Goal: Communication & Community: Answer question/provide support

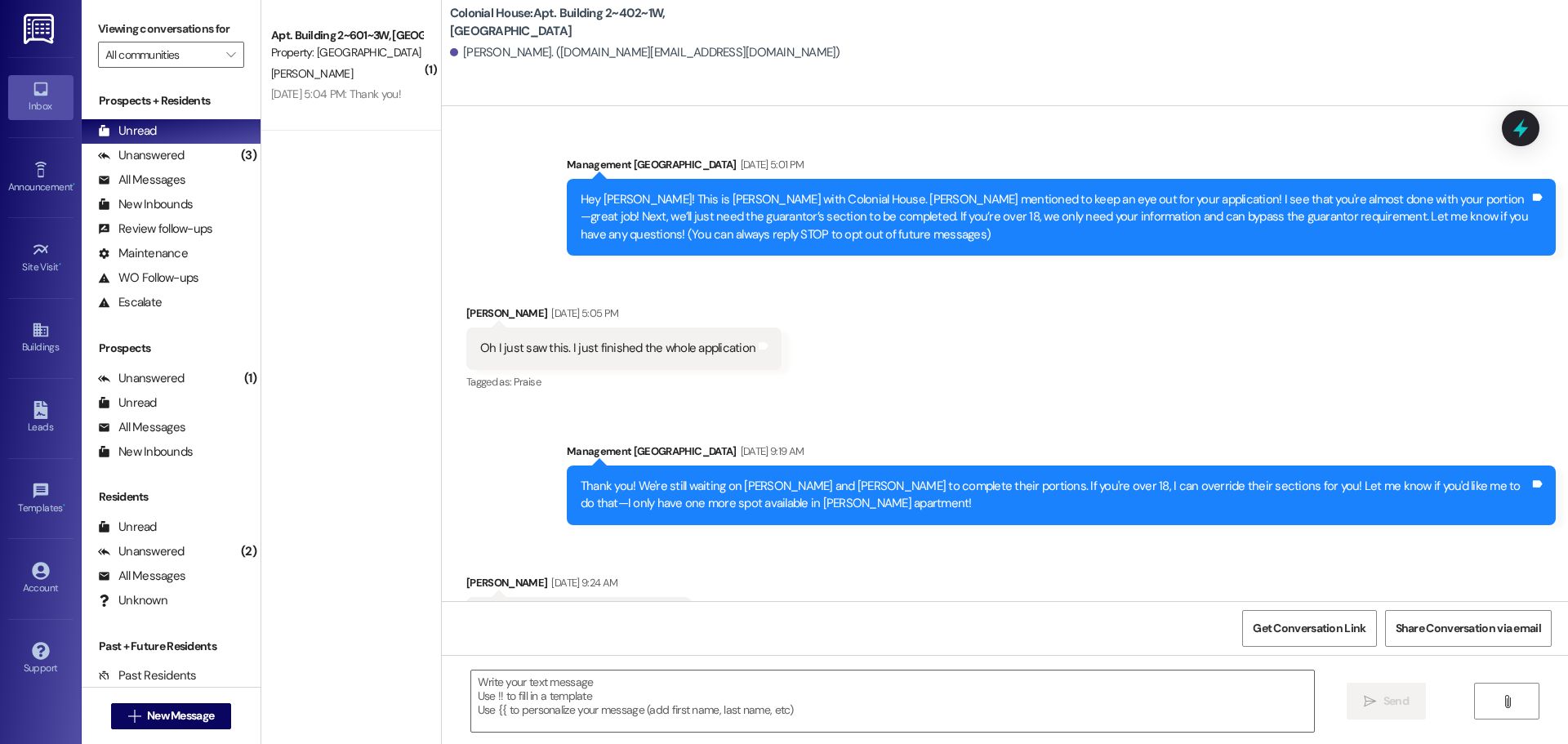
scroll to position [12682, 0]
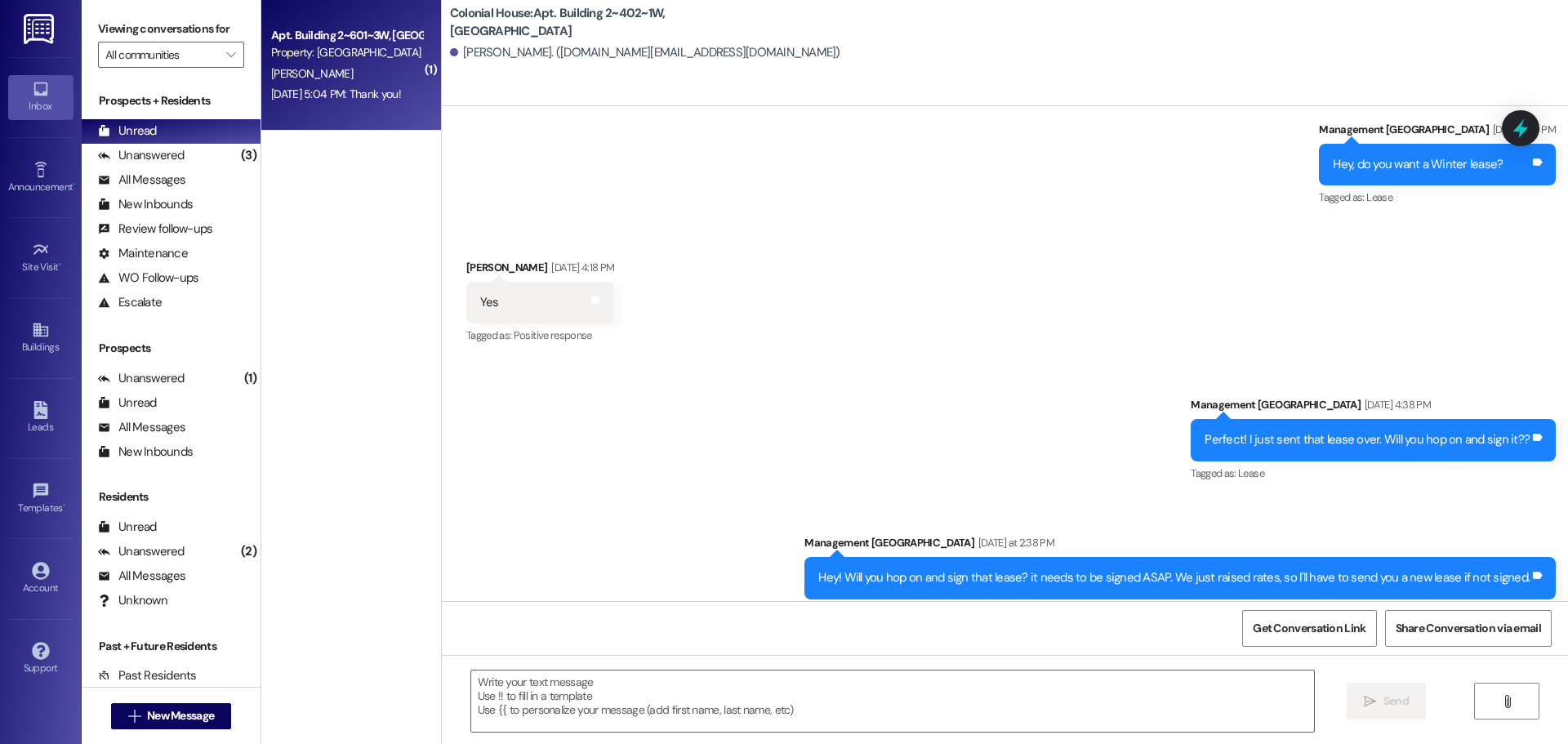
click at [348, 96] on div "[DATE] 5:04 PM: Thank you! [DATE] 5:04 PM: Thank you!" at bounding box center [336, 94] width 130 height 15
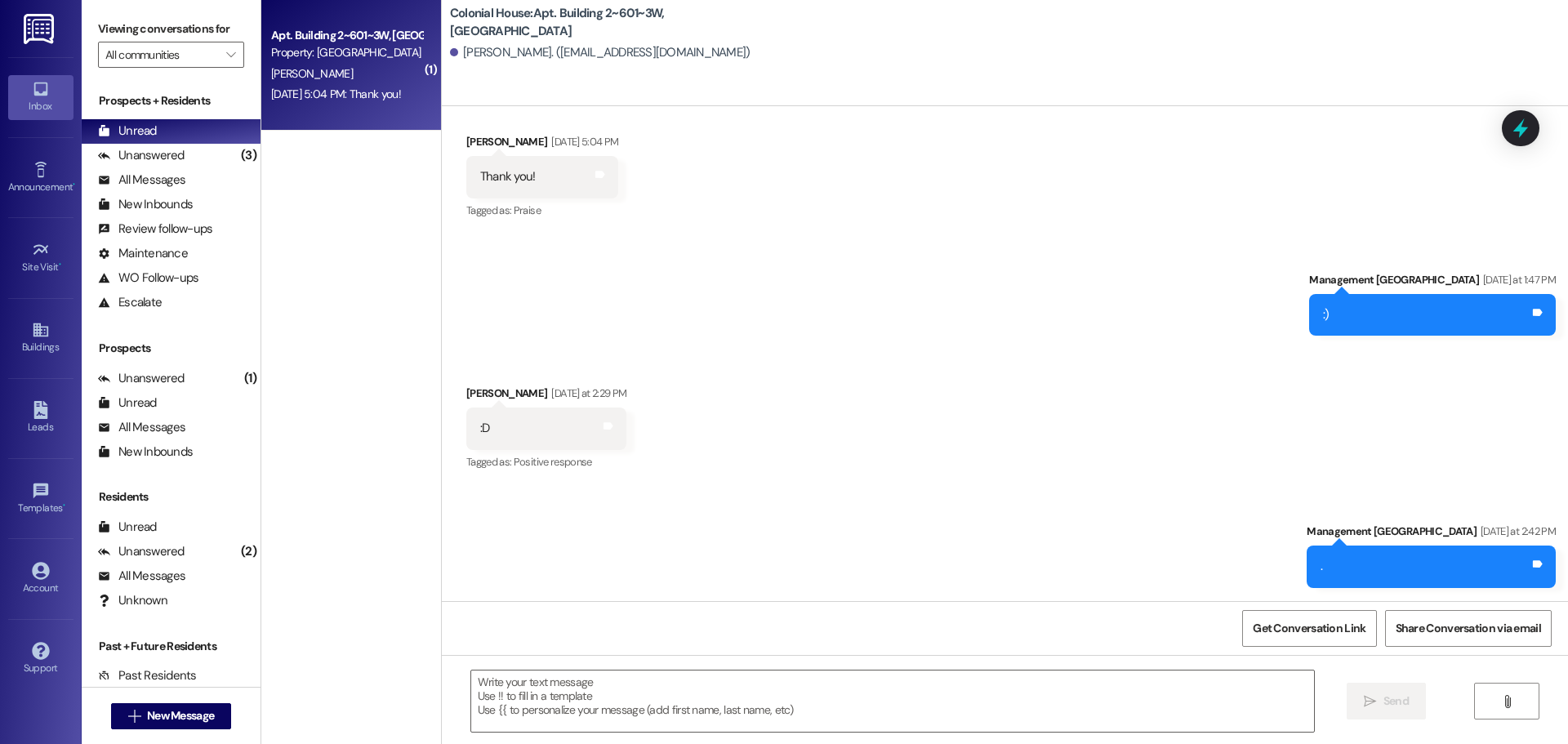
scroll to position [24622, 0]
click at [167, 141] on div "Unread (0)" at bounding box center [171, 131] width 179 height 25
click at [167, 149] on div "Unanswered" at bounding box center [141, 155] width 87 height 17
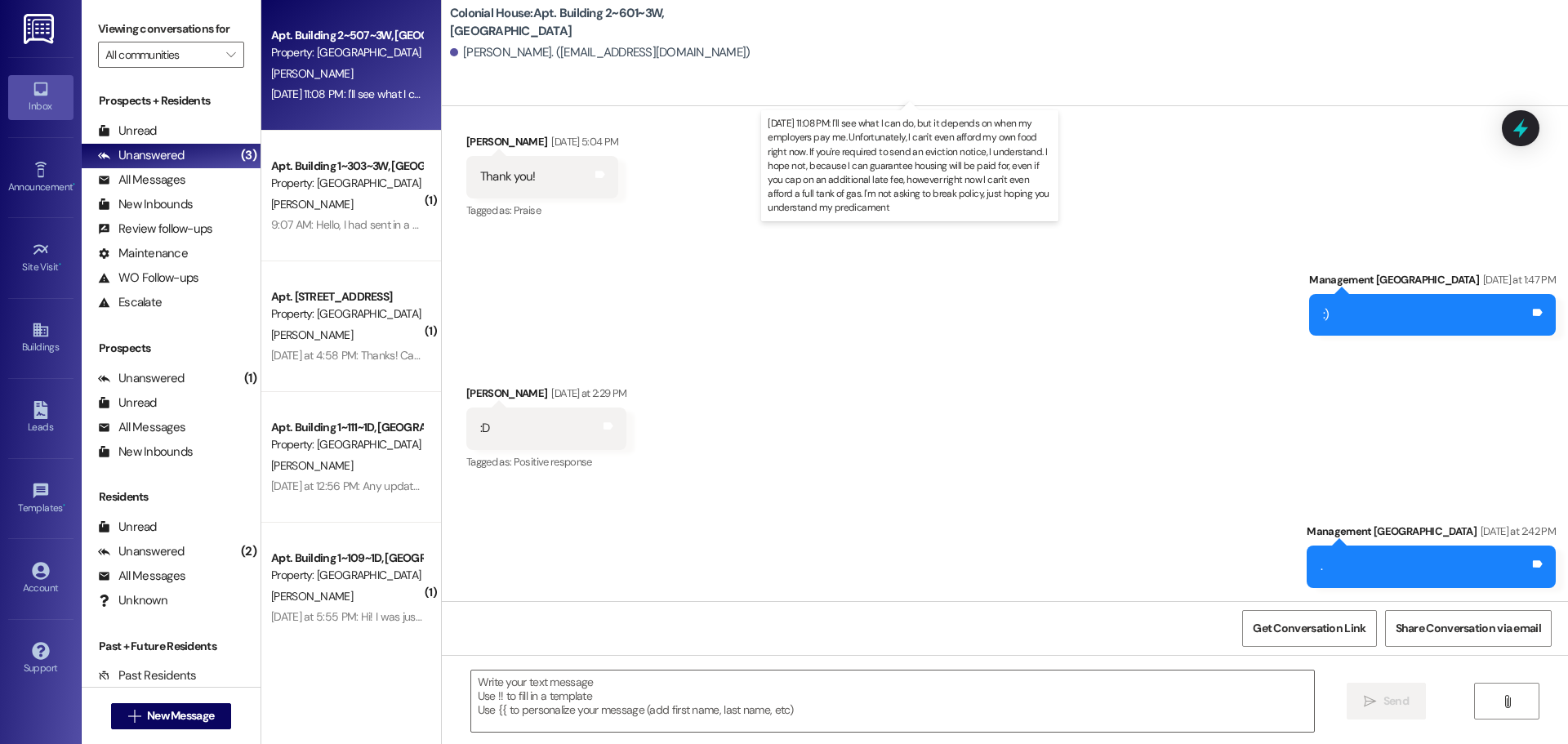
click at [383, 93] on div "[DATE] 11:08 PM: I'll see what I can do, but it depends on when my employers pa…" at bounding box center [1288, 94] width 2034 height 15
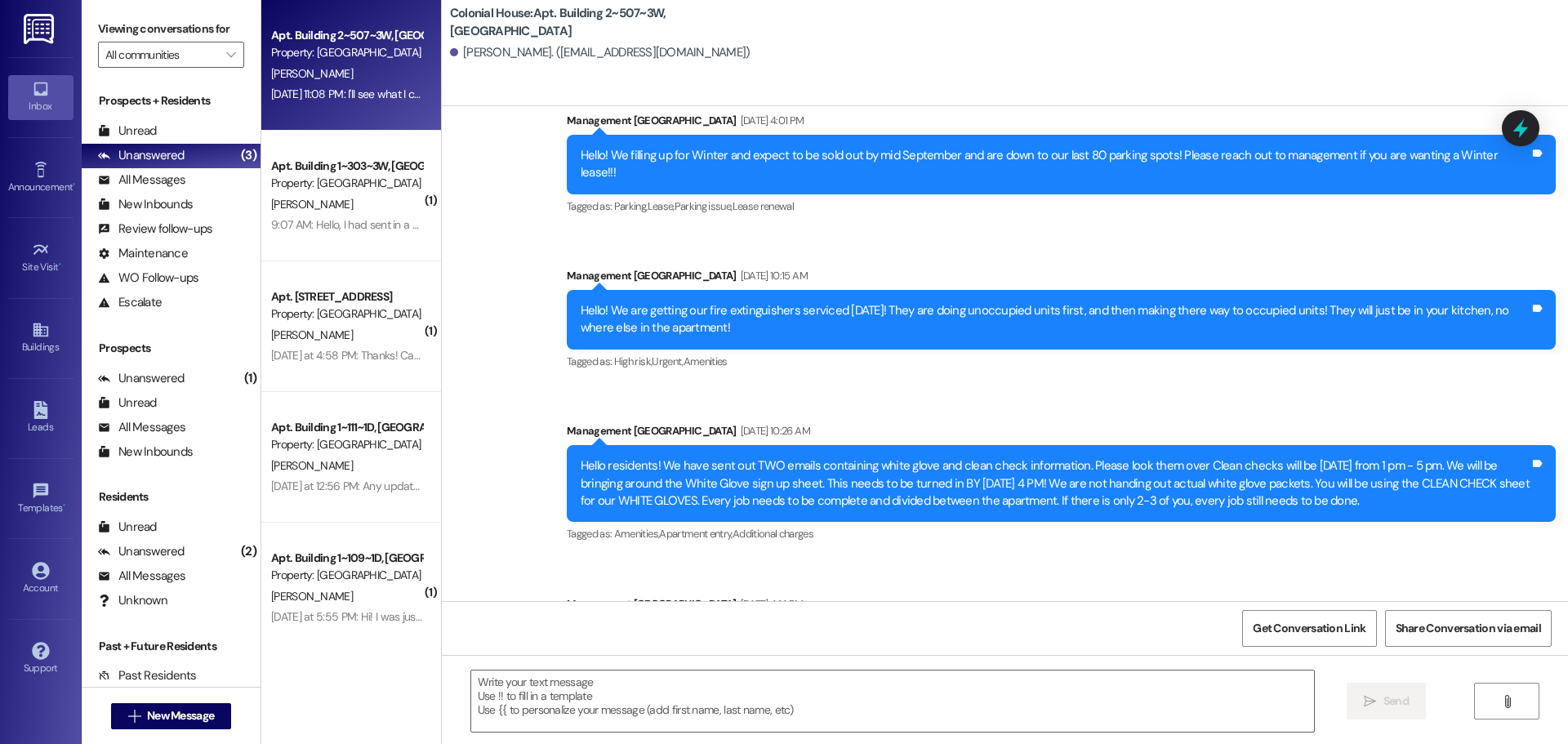
scroll to position [26115, 0]
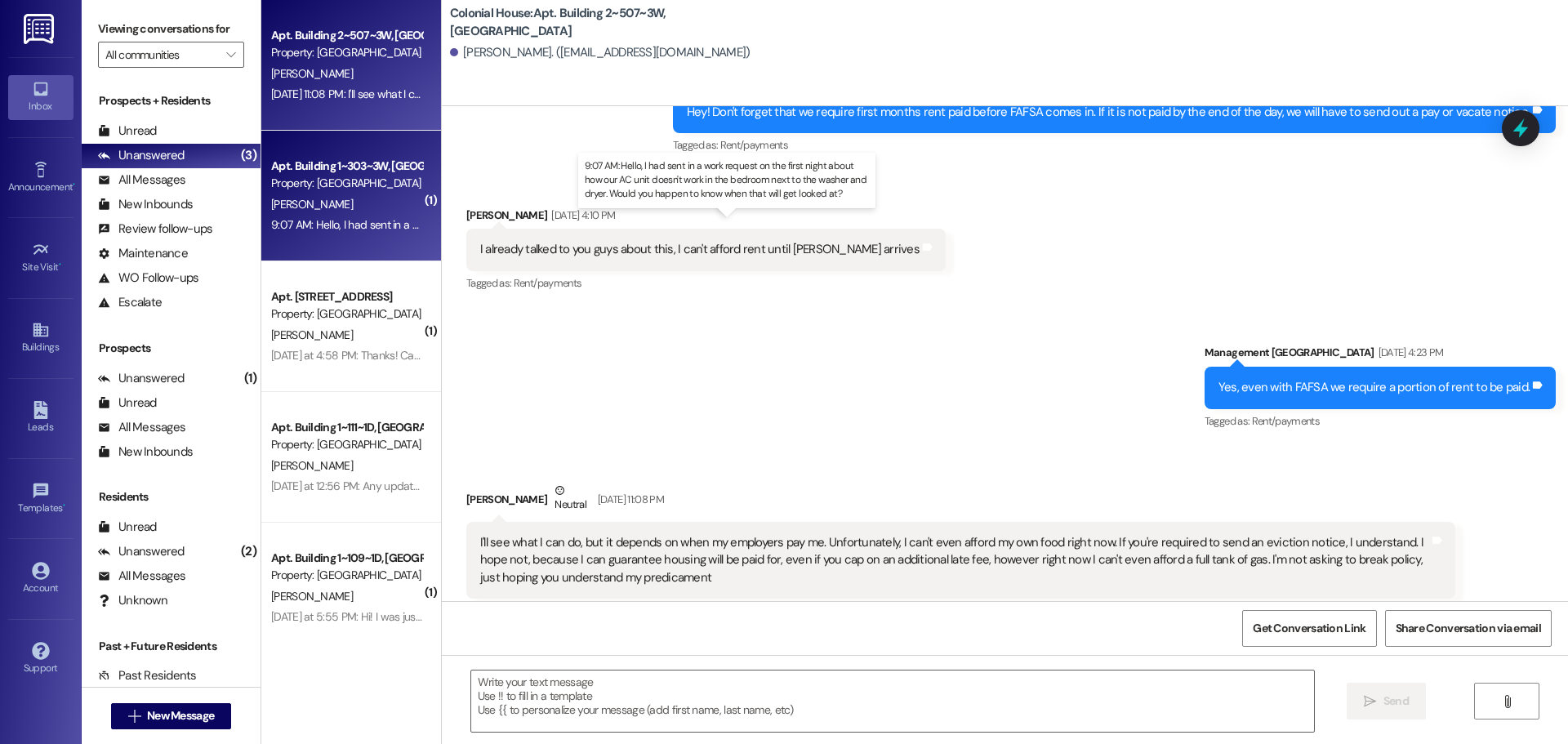
click at [328, 227] on div "9:07 AM: Hello, I had sent in a work request on the first night about how our A…" at bounding box center [741, 225] width 939 height 15
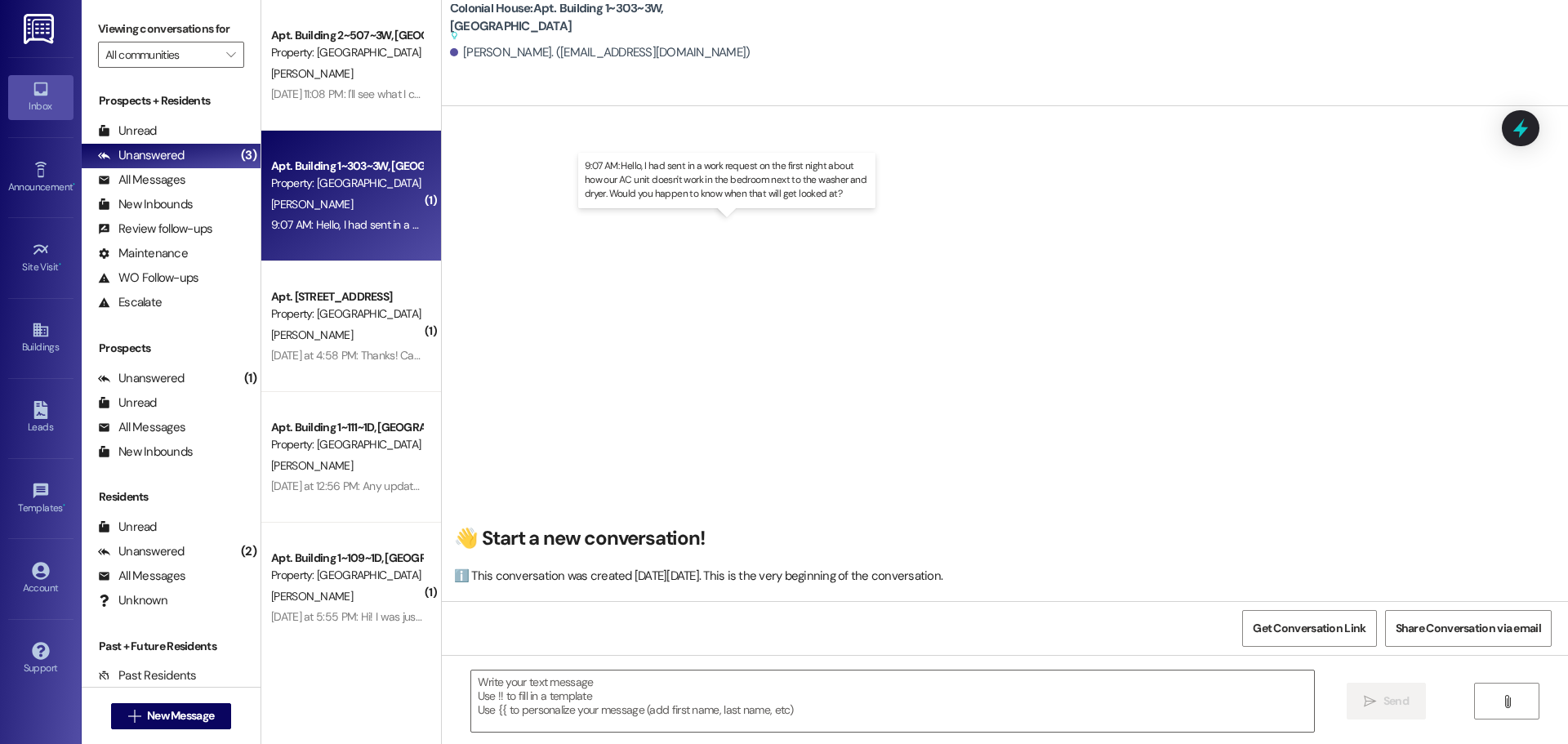
click at [328, 227] on div "9:07 AM: Hello, I had sent in a work request on the first night about how our A…" at bounding box center [741, 225] width 939 height 15
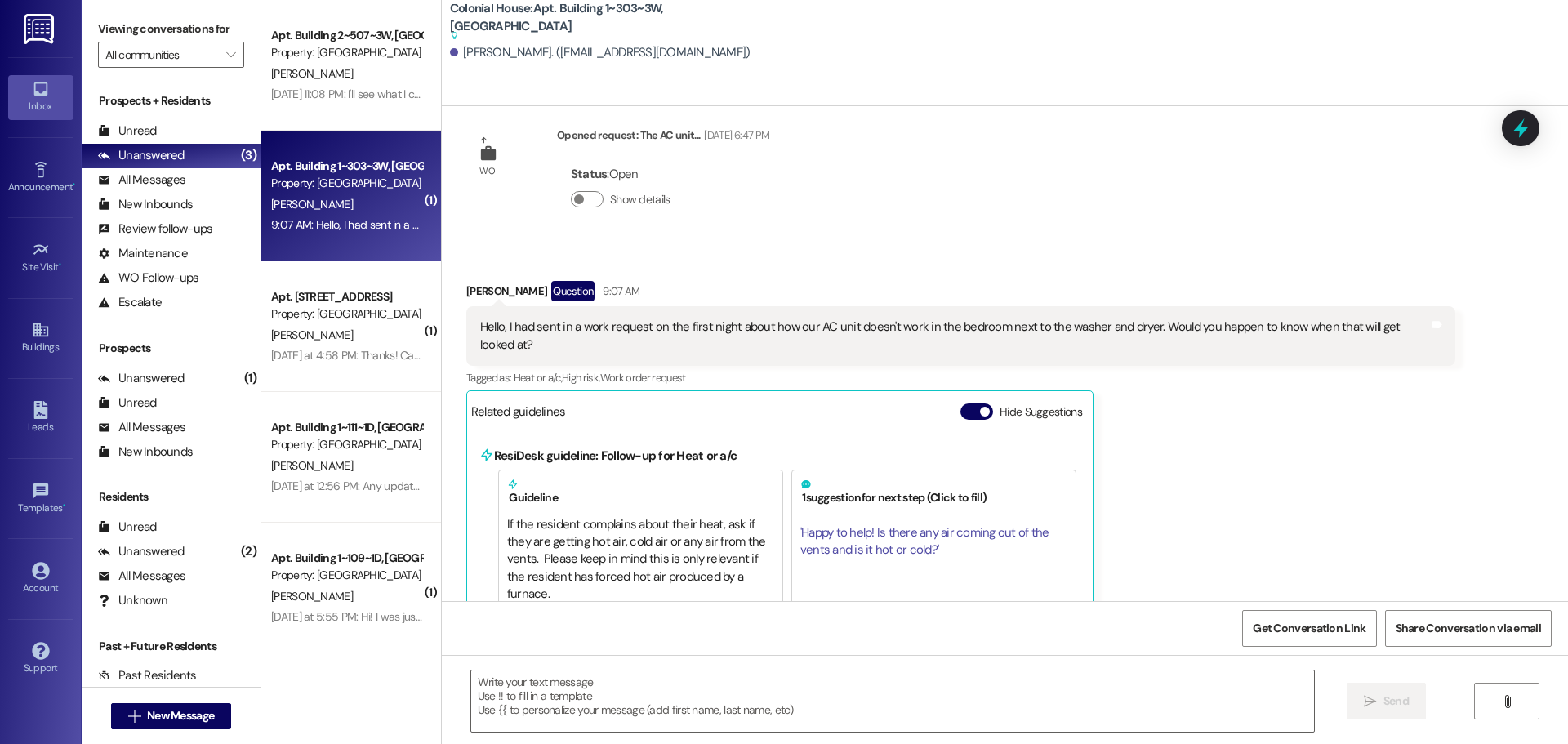
scroll to position [57405, 0]
click at [539, 716] on textarea at bounding box center [893, 701] width 843 height 61
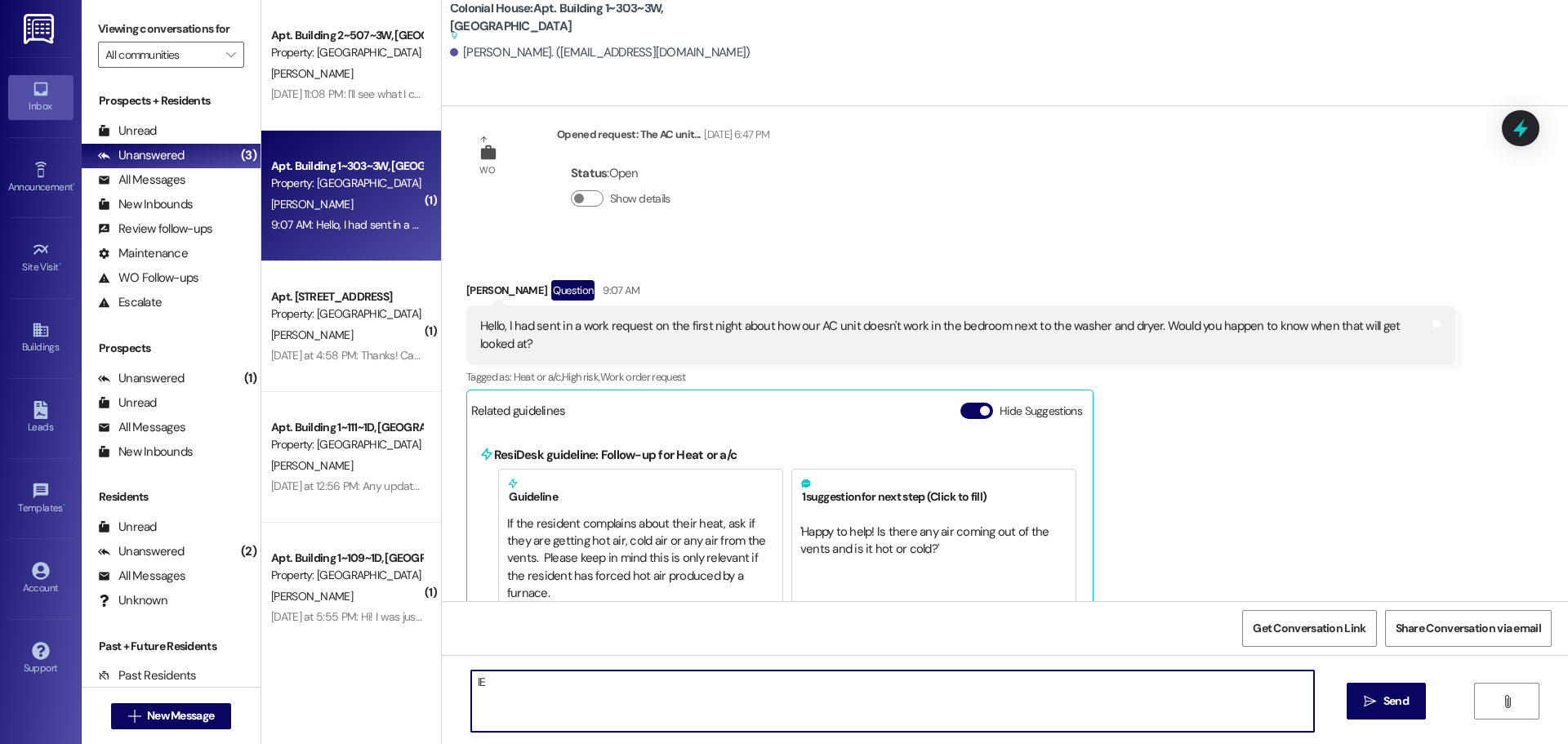
type textarea "l"
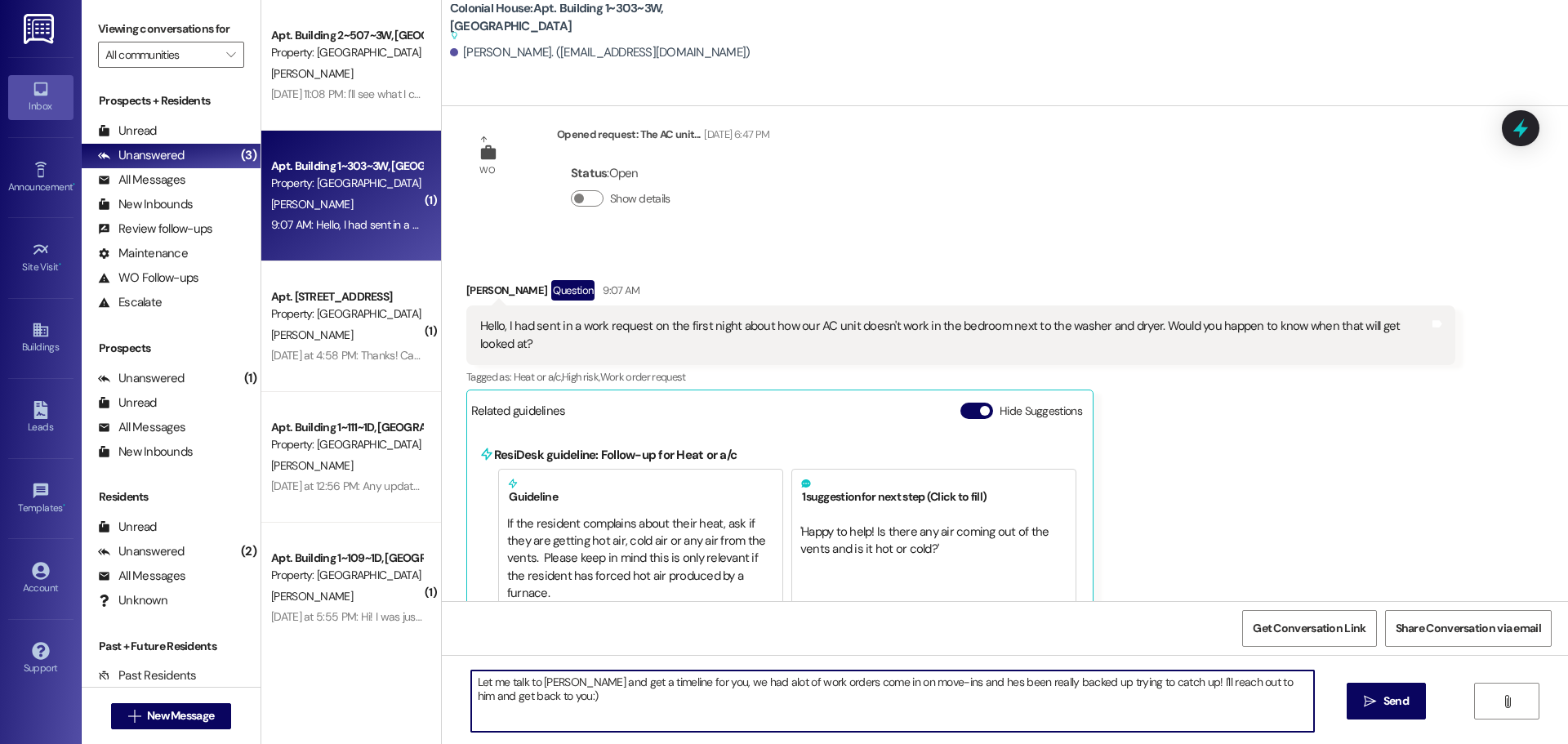
type textarea "Let me talk to [PERSON_NAME] and get a timeline for you, we had alot of work or…"
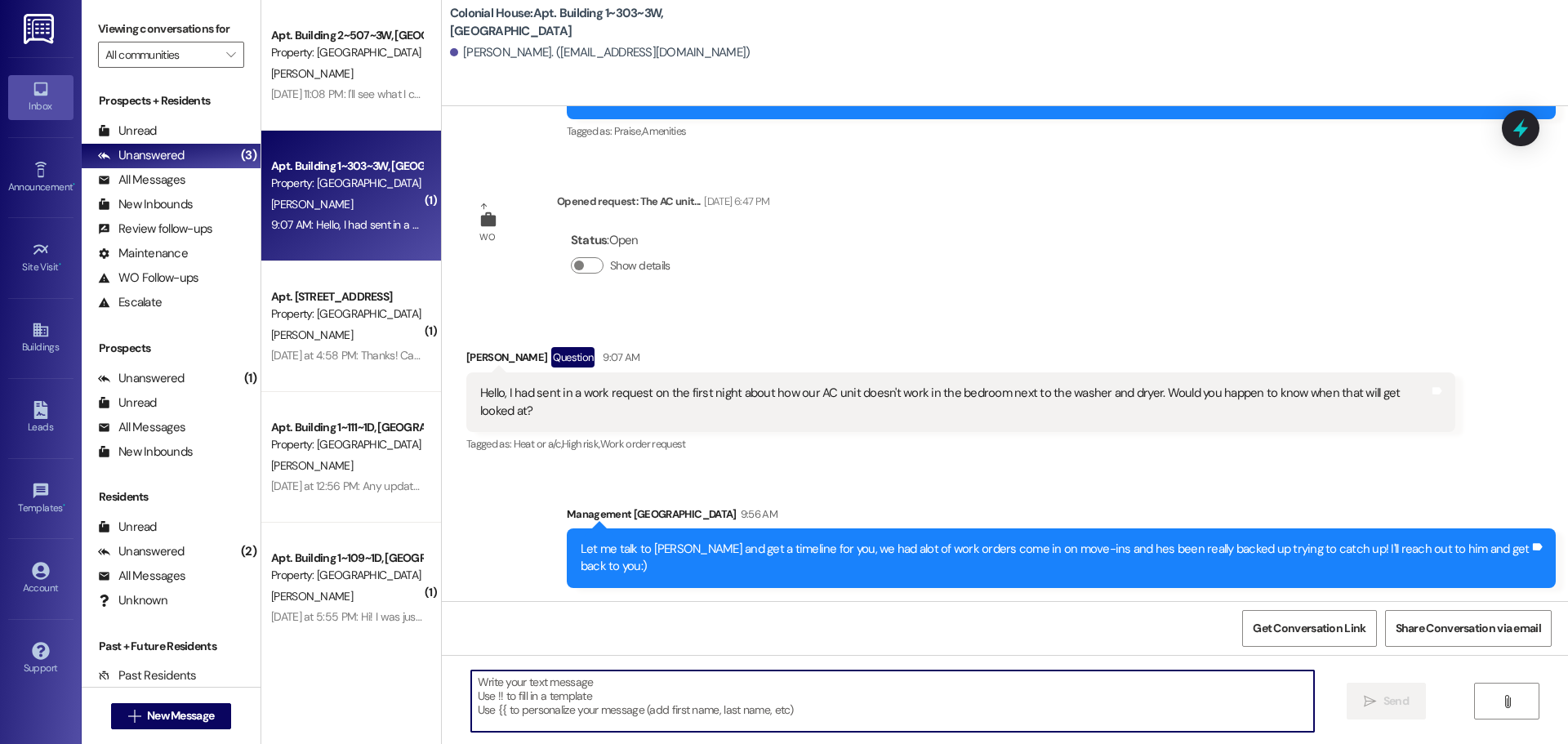
scroll to position [57284, 0]
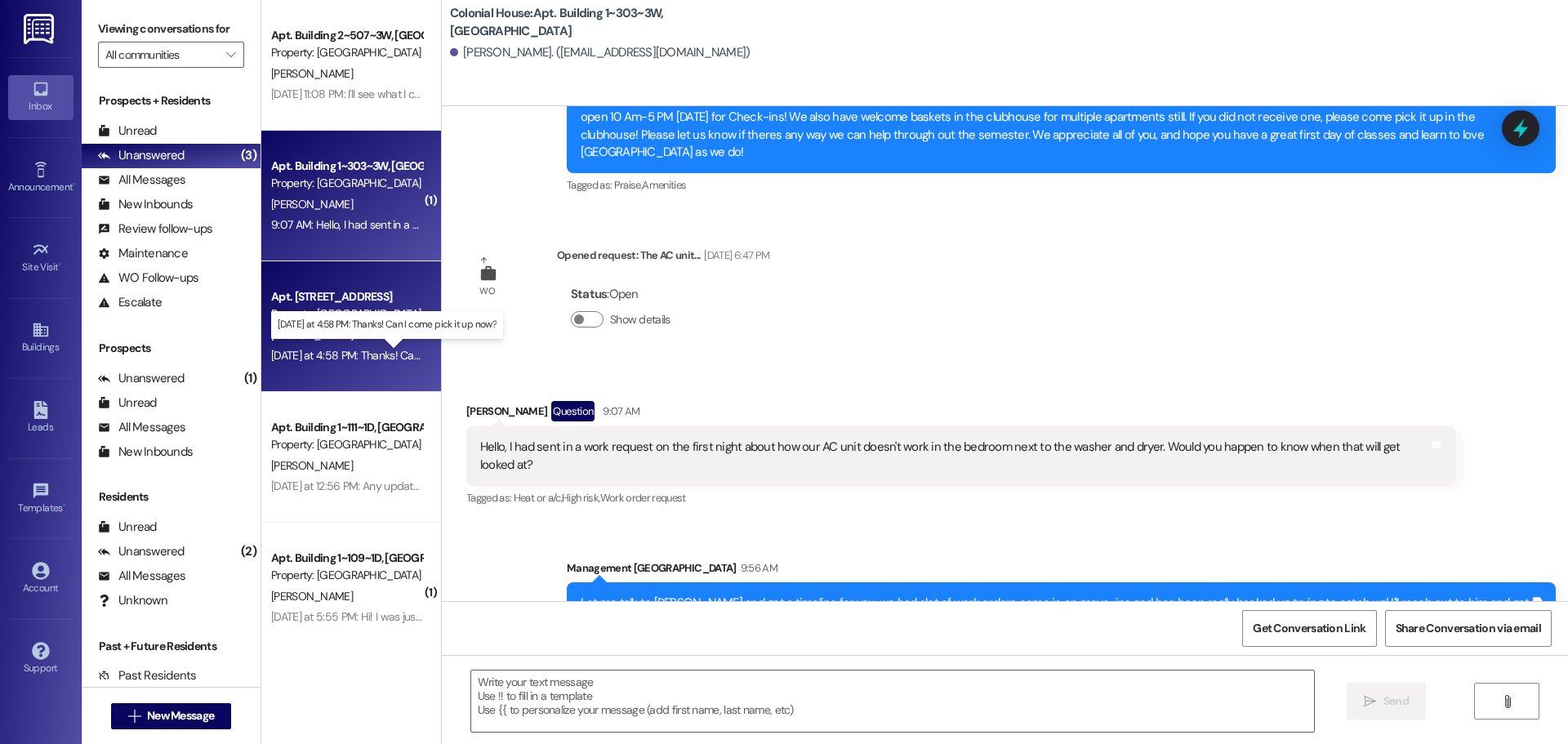
click at [325, 352] on div "[DATE] at 4:58 PM: Thanks! Can I come pick it up now? [DATE] at 4:58 PM: Thanks…" at bounding box center [399, 355] width 257 height 15
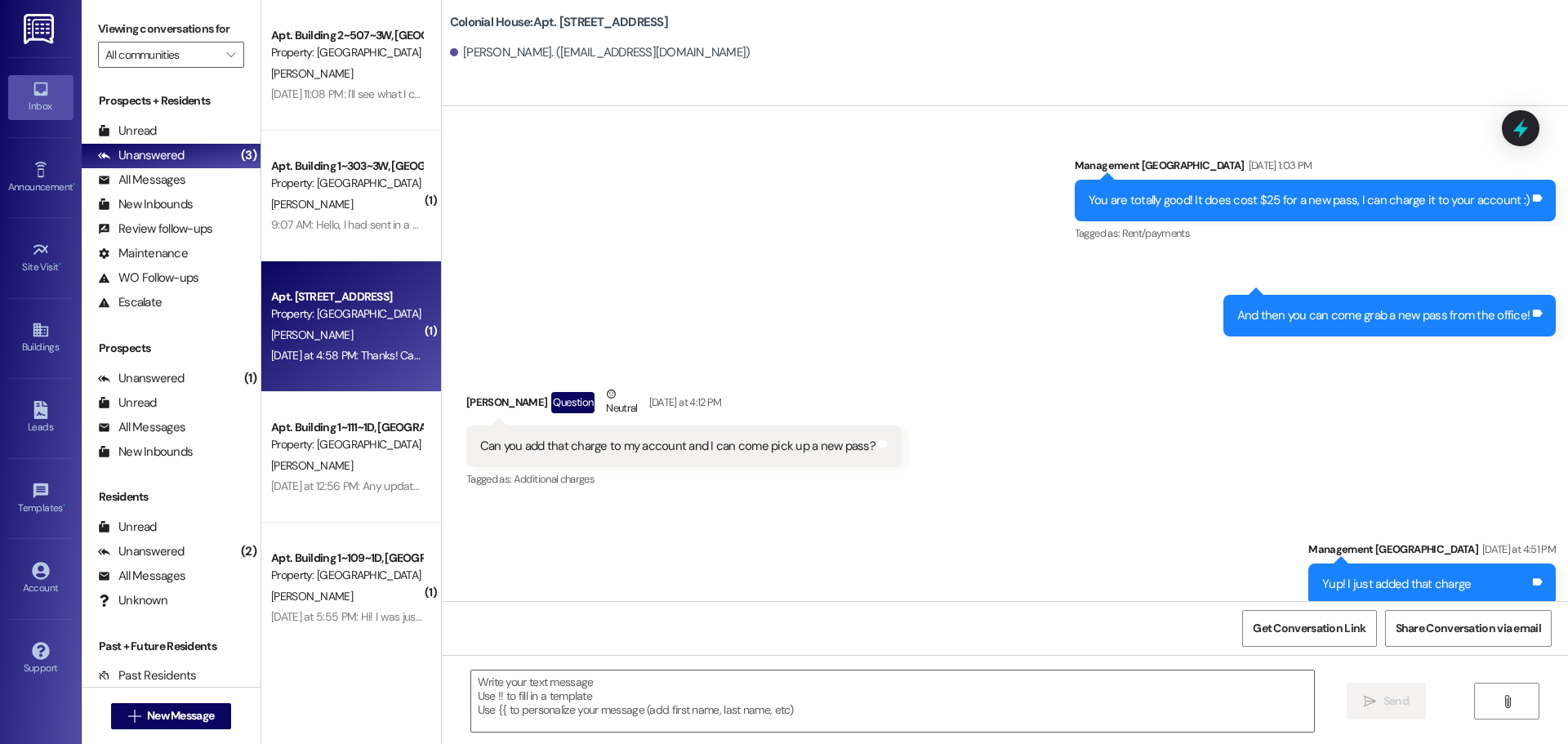
scroll to position [13131, 0]
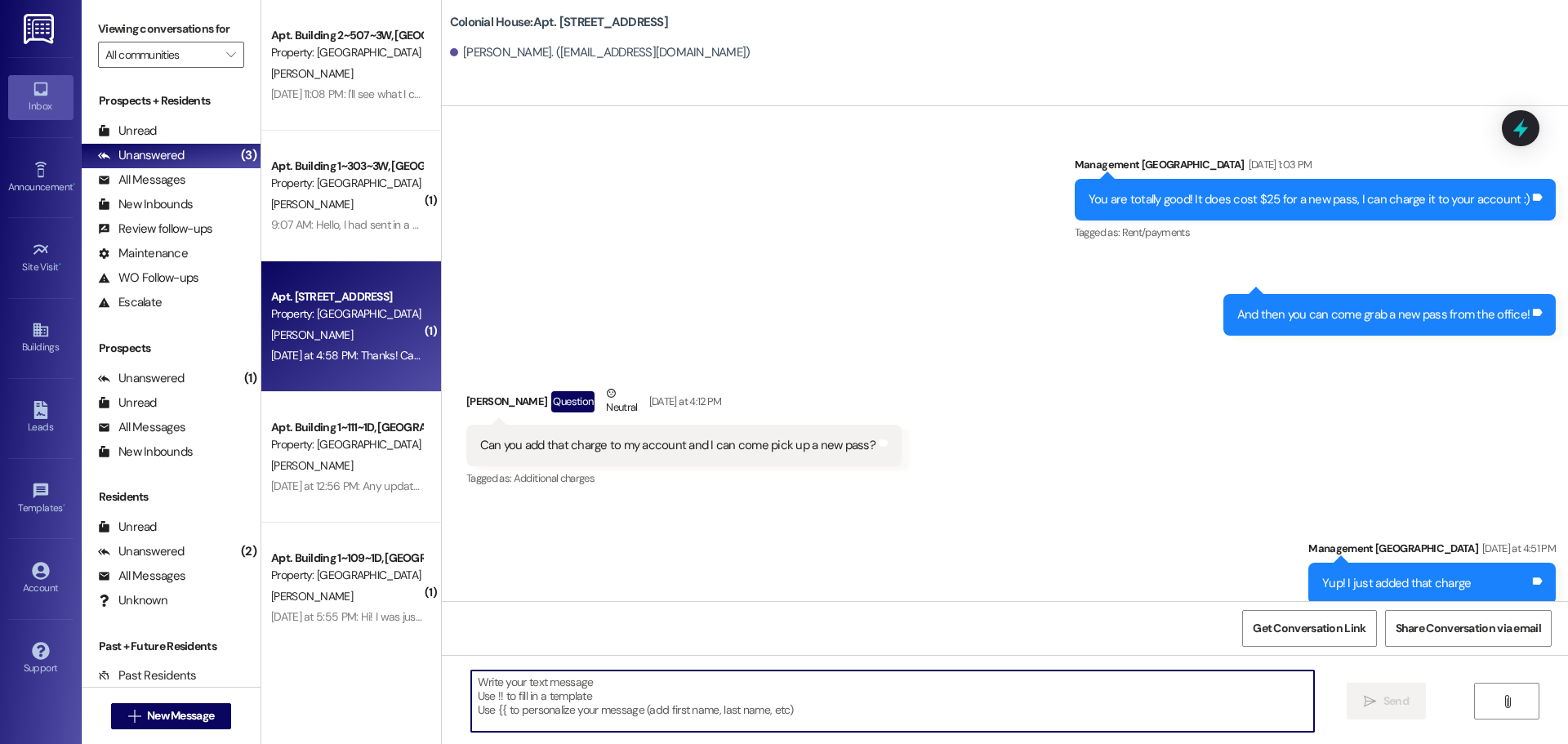
click at [567, 713] on textarea at bounding box center [893, 701] width 843 height 61
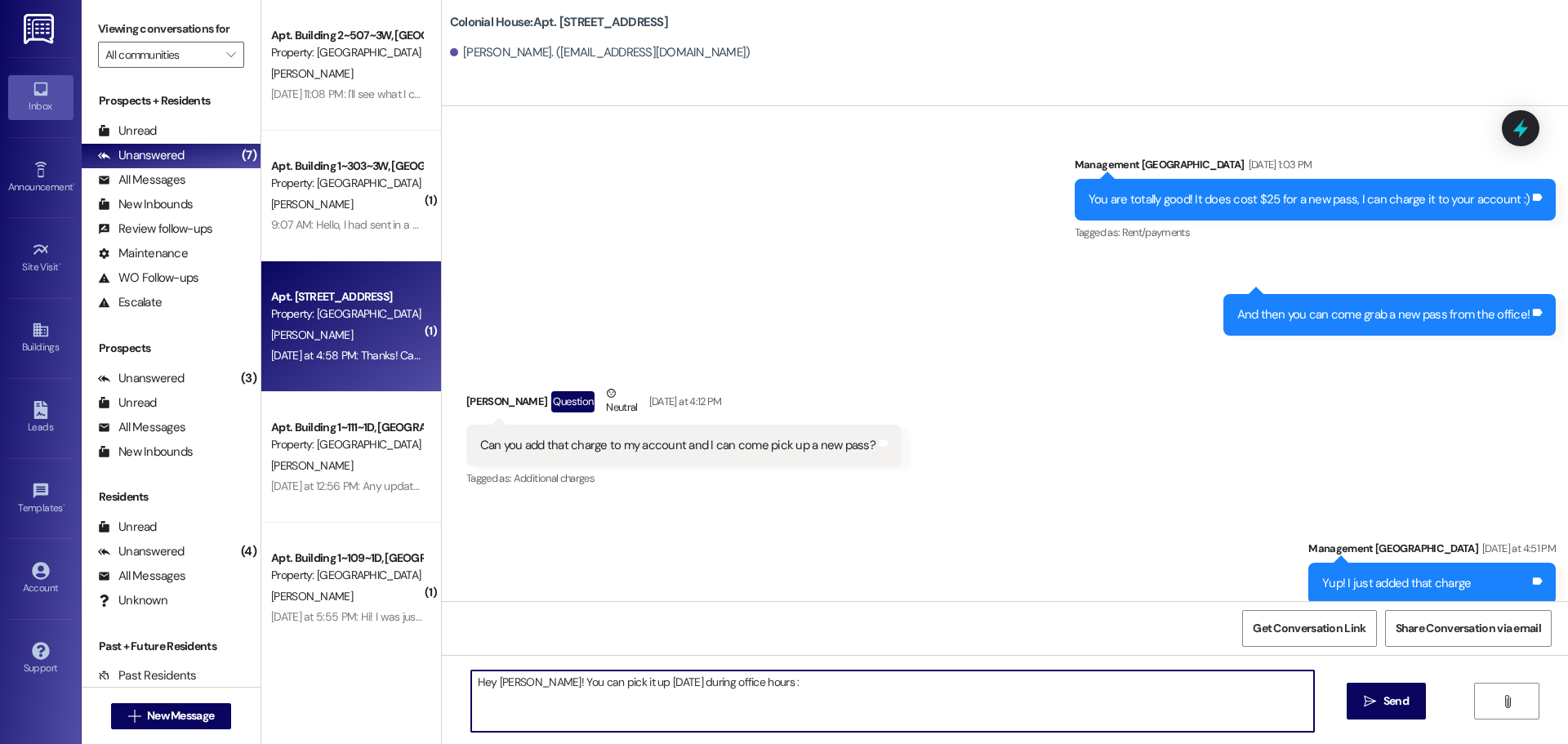
type textarea "Hey [PERSON_NAME]! You can pick it up [DATE] during office hours :)"
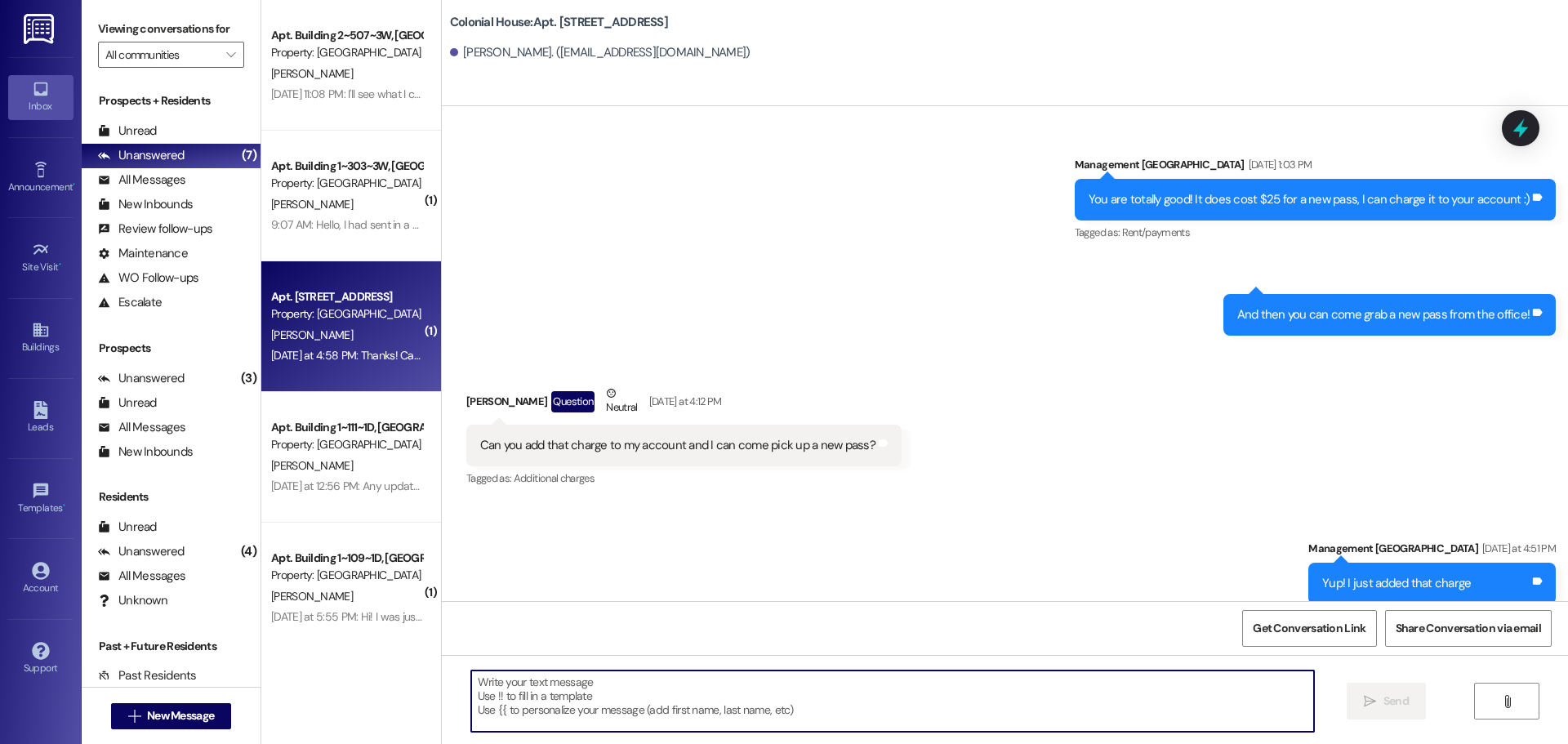
scroll to position [13130, 0]
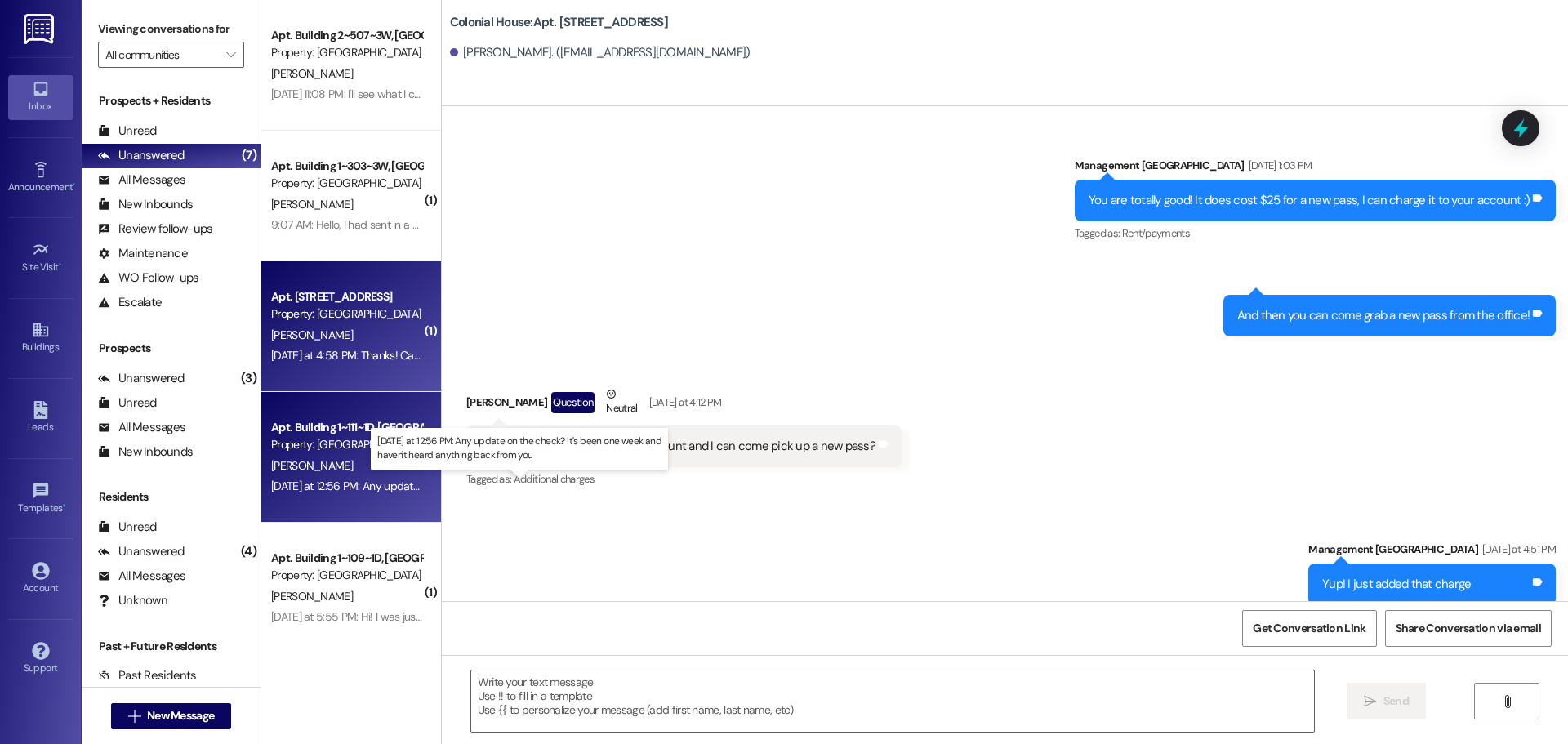
click at [376, 485] on div "[DATE] at 12:56 PM: Any update on the check? It's been one week and haven't hea…" at bounding box center [526, 486] width 510 height 15
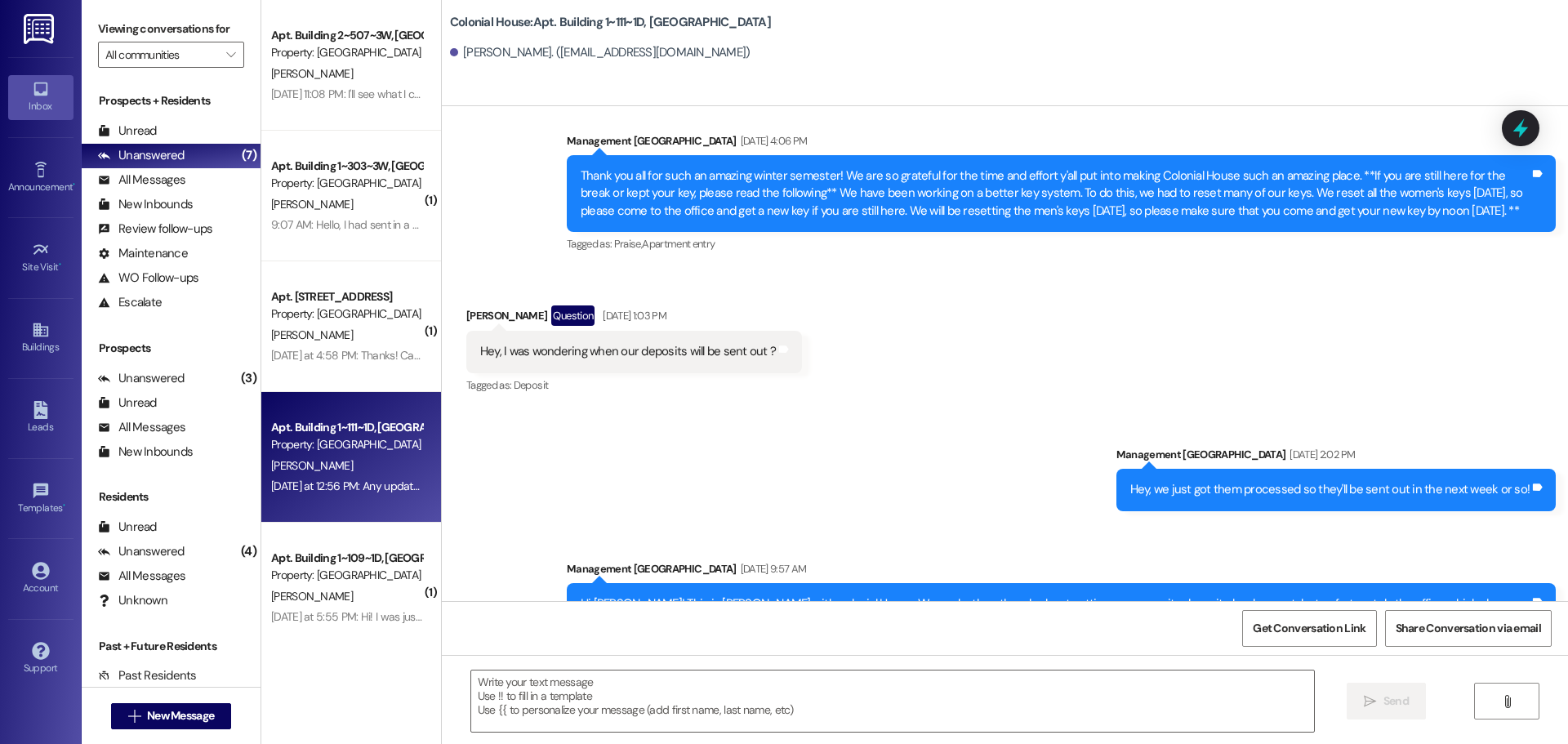
scroll to position [77765, 0]
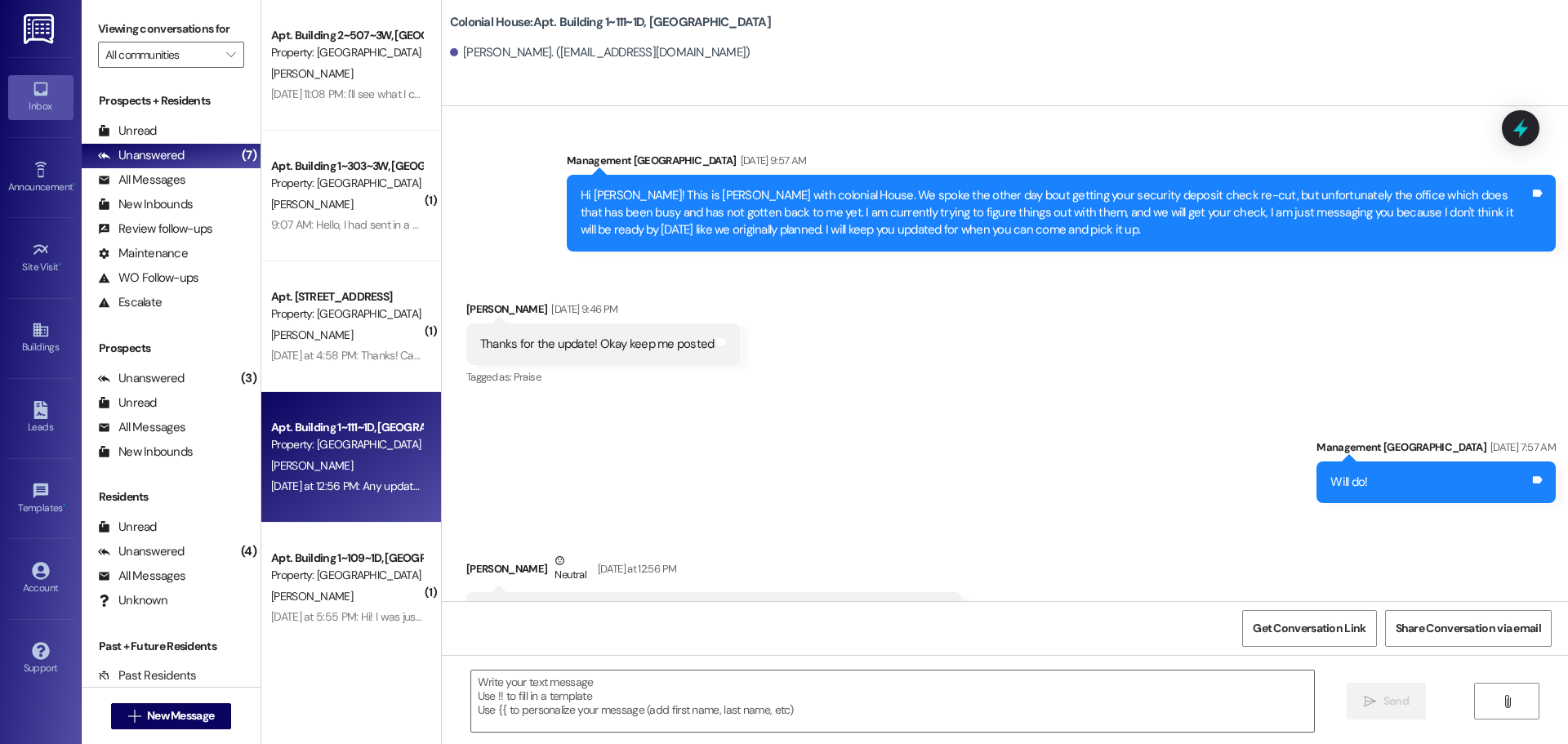
click at [679, 660] on div " Send " at bounding box center [1004, 716] width 1126 height 123
click at [665, 697] on textarea at bounding box center [893, 701] width 843 height 61
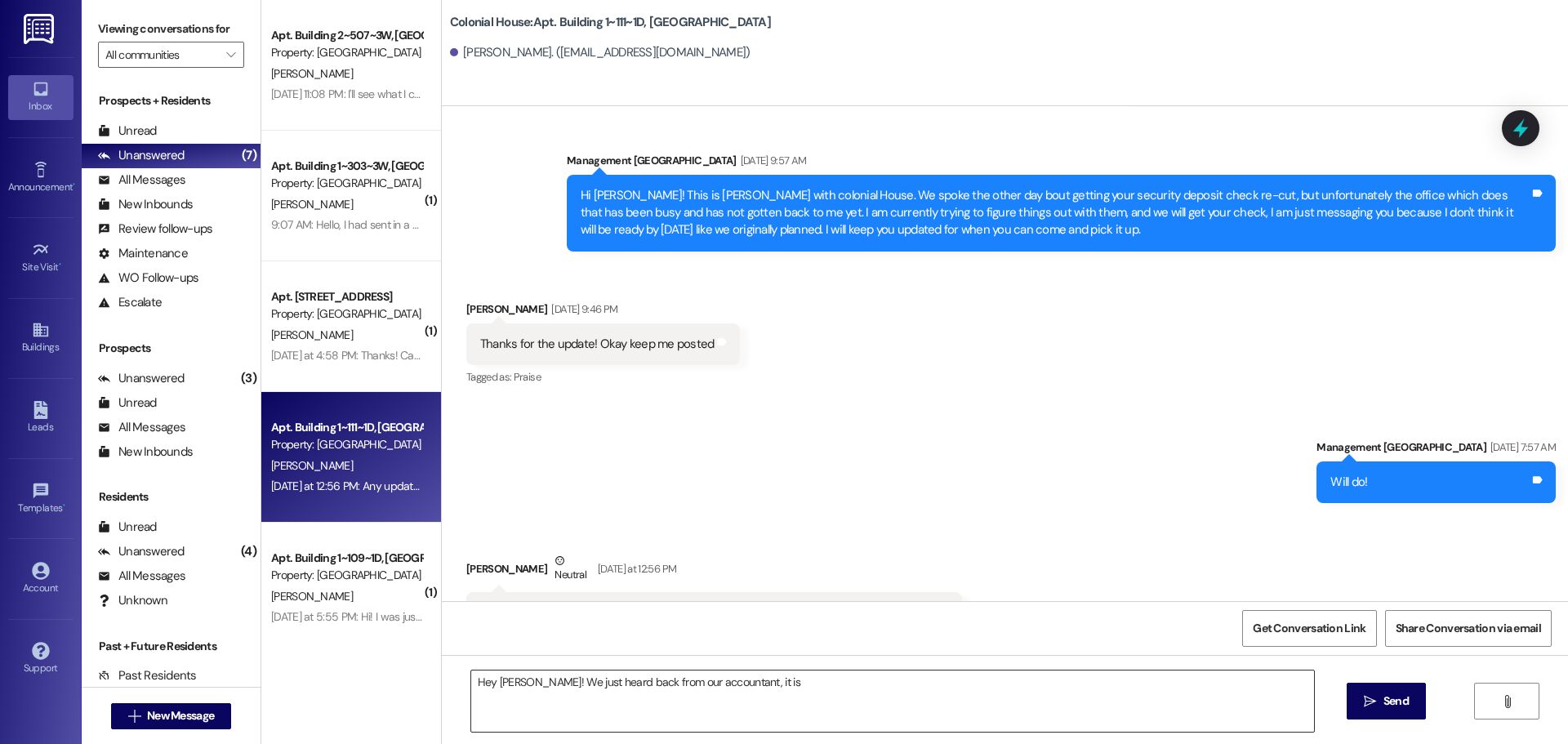
click at [634, 680] on textarea "Hey [PERSON_NAME]! We just heard back from our accountant, it is" at bounding box center [893, 701] width 843 height 61
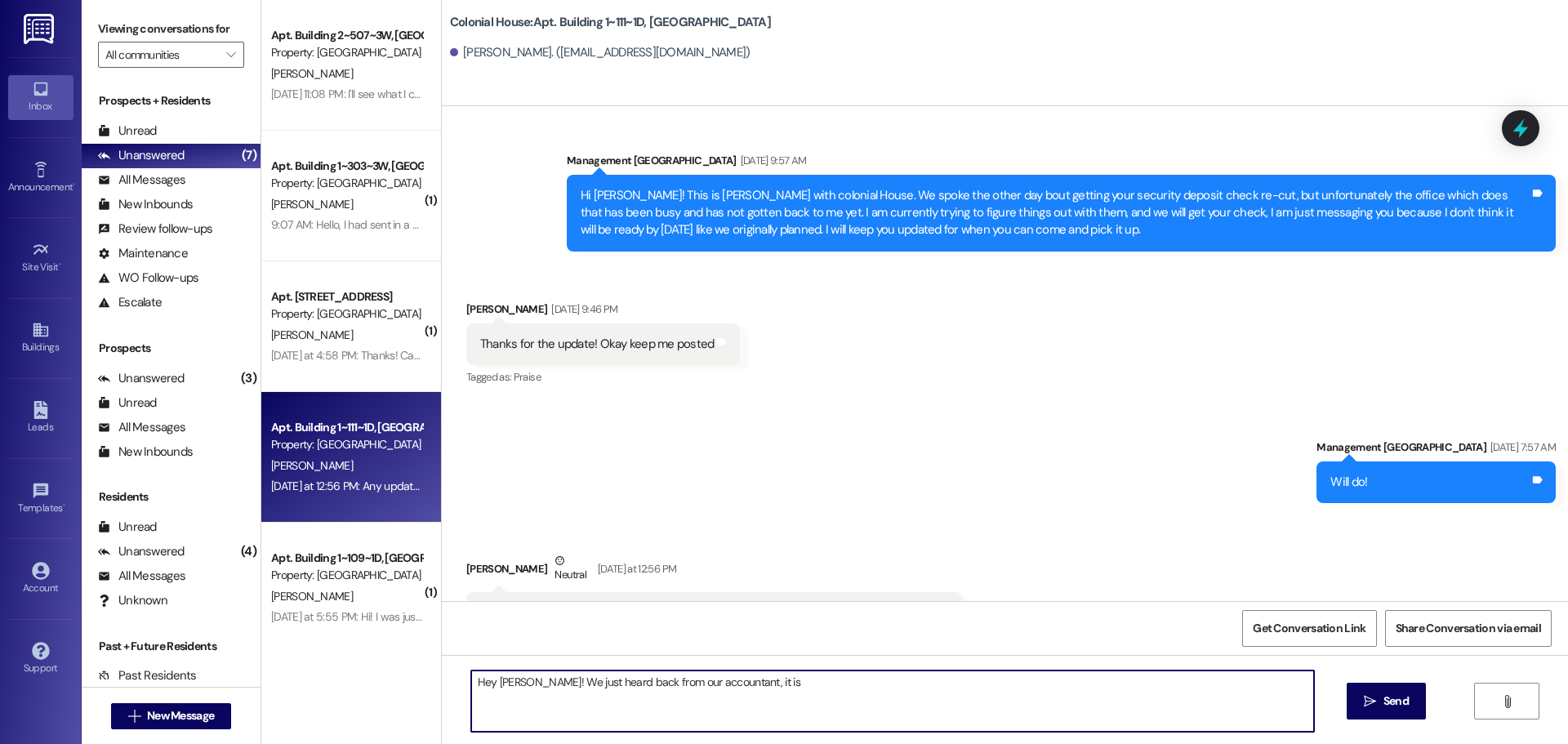
click at [634, 680] on textarea "Hey [PERSON_NAME]! We just heard back from our accountant, it is" at bounding box center [893, 701] width 843 height 61
click at [778, 692] on textarea "Hey [PERSON_NAME]! We just heard back from our accountant, it is" at bounding box center [893, 701] width 843 height 61
click at [777, 692] on textarea "Hey [PERSON_NAME]! We just heard back from accountant, it is" at bounding box center [893, 701] width 843 height 61
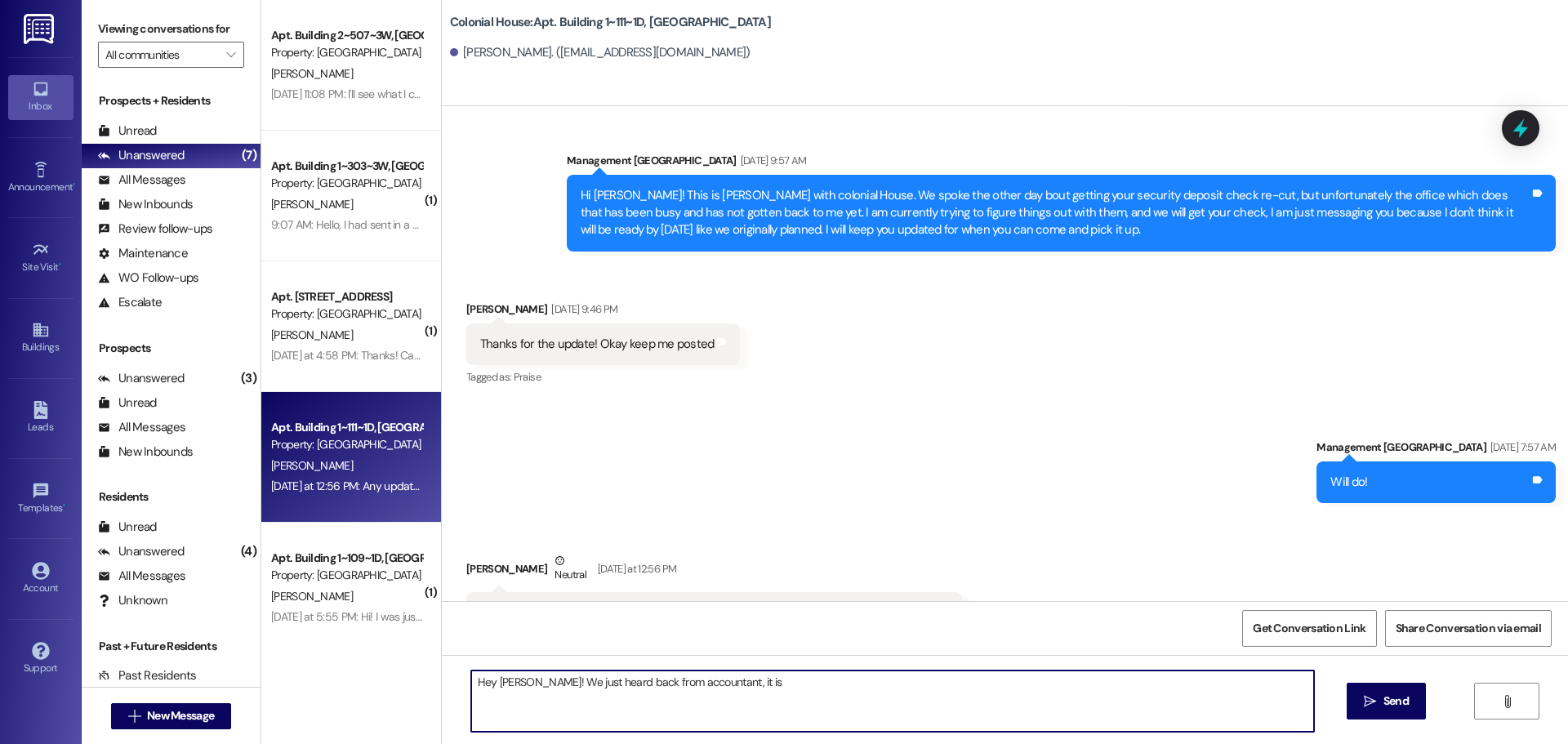
click at [777, 692] on textarea "Hey [PERSON_NAME]! We just heard back from accountant, it is" at bounding box center [893, 701] width 843 height 61
click at [737, 679] on textarea "Hey [PERSON_NAME]! We just heard back from accountant, it is" at bounding box center [893, 701] width 843 height 61
click at [514, 686] on textarea "Hey [PERSON_NAME]! We just heard back from accountant, it is" at bounding box center [893, 701] width 843 height 61
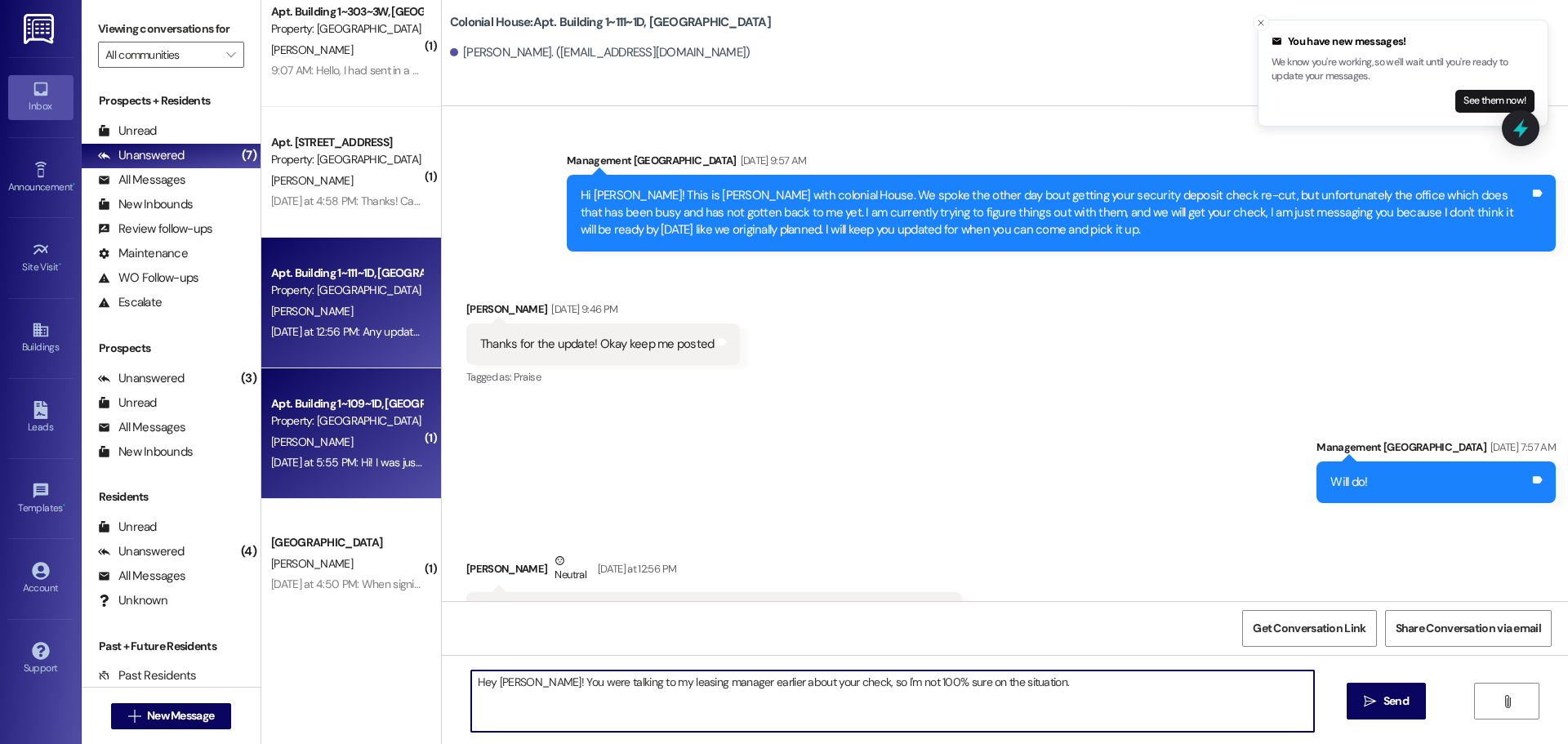
scroll to position [156, 0]
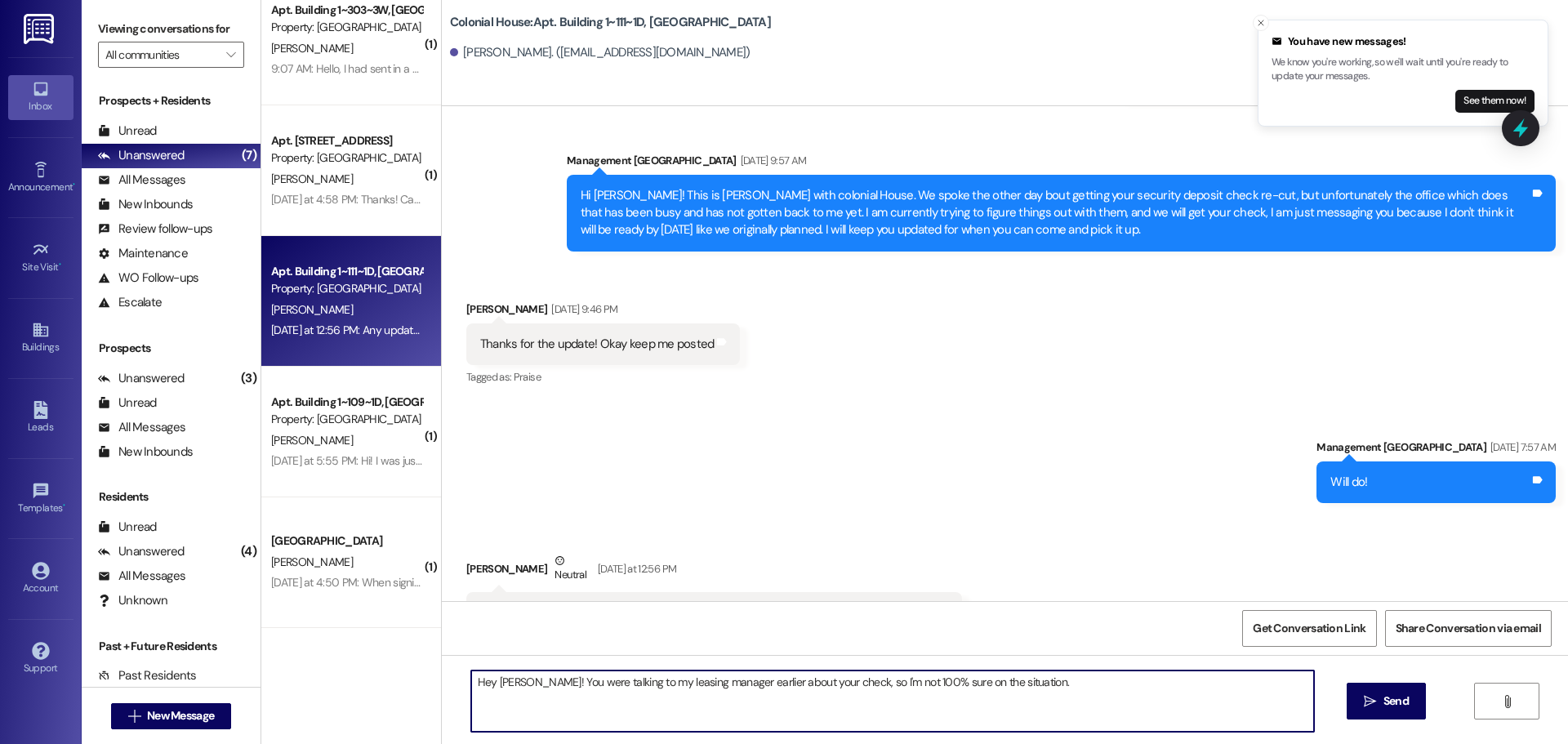
click at [1058, 682] on textarea "Hey [PERSON_NAME]! You were talking to my leasing manager earlier about your ch…" at bounding box center [893, 701] width 843 height 61
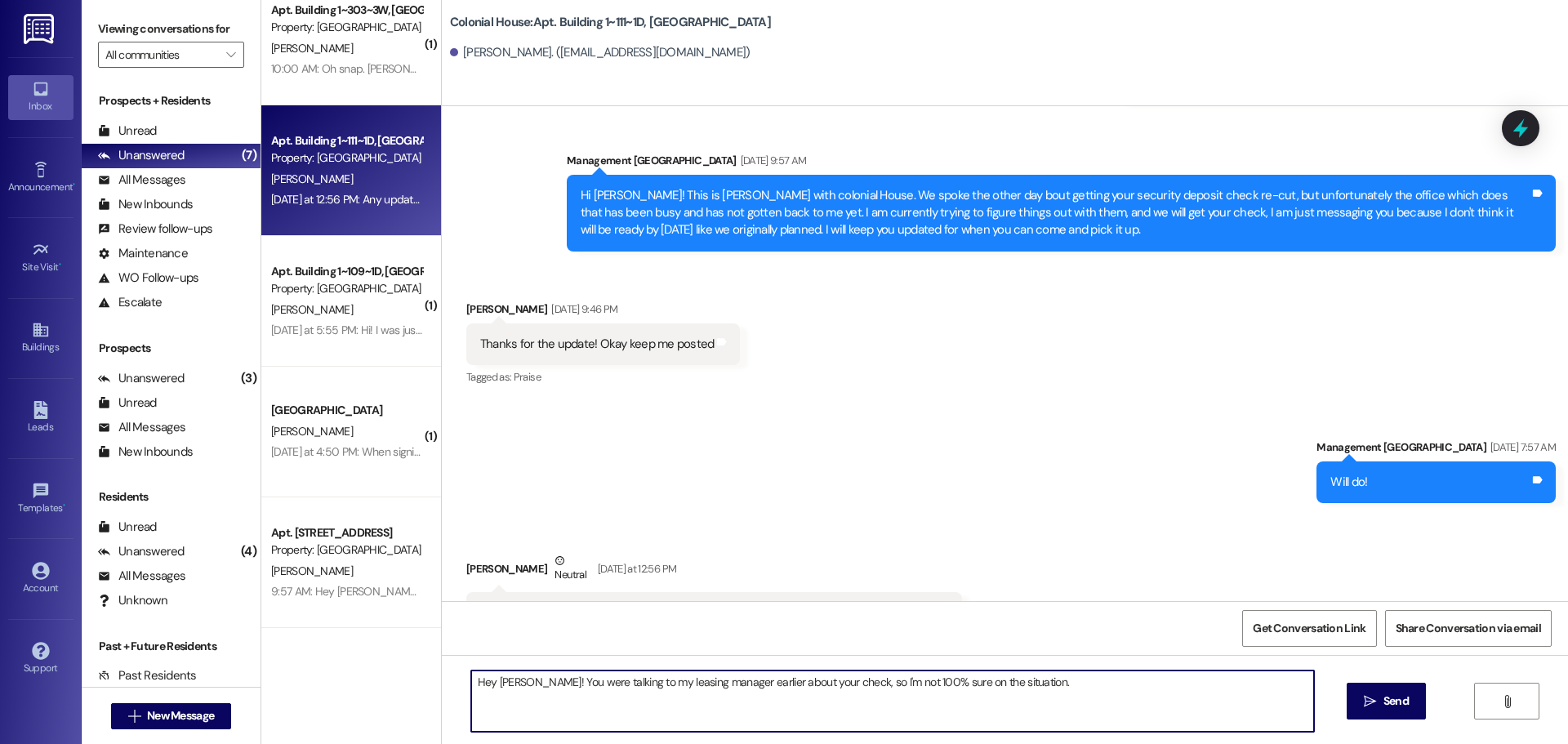
click at [1067, 686] on textarea "Hey [PERSON_NAME]! You were talking to my leasing manager earlier about your ch…" at bounding box center [893, 701] width 843 height 61
click at [1255, 705] on textarea "Hey [PERSON_NAME]! You were talking to my leasing manager earlier about your ch…" at bounding box center [893, 701] width 843 height 61
click at [1225, 674] on textarea "Hey [PERSON_NAME]! You were talking to my leasing manager earlier about your ch…" at bounding box center [893, 701] width 843 height 61
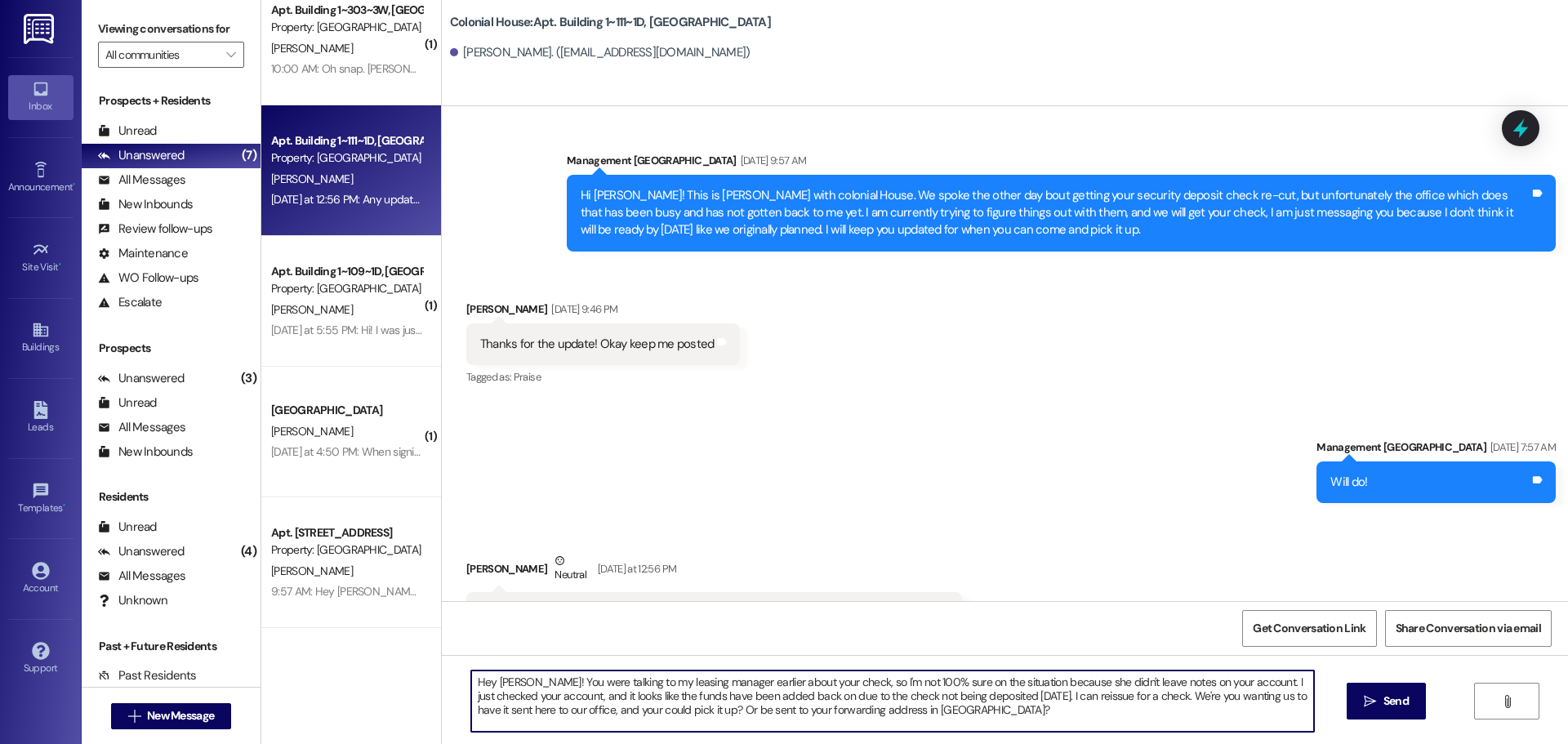
click at [819, 702] on textarea "Hey [PERSON_NAME]! You were talking to my leasing manager earlier about your ch…" at bounding box center [893, 701] width 843 height 61
click at [744, 713] on textarea "Hey [PERSON_NAME]! You were talking to my leasing manager earlier about your ch…" at bounding box center [893, 701] width 843 height 61
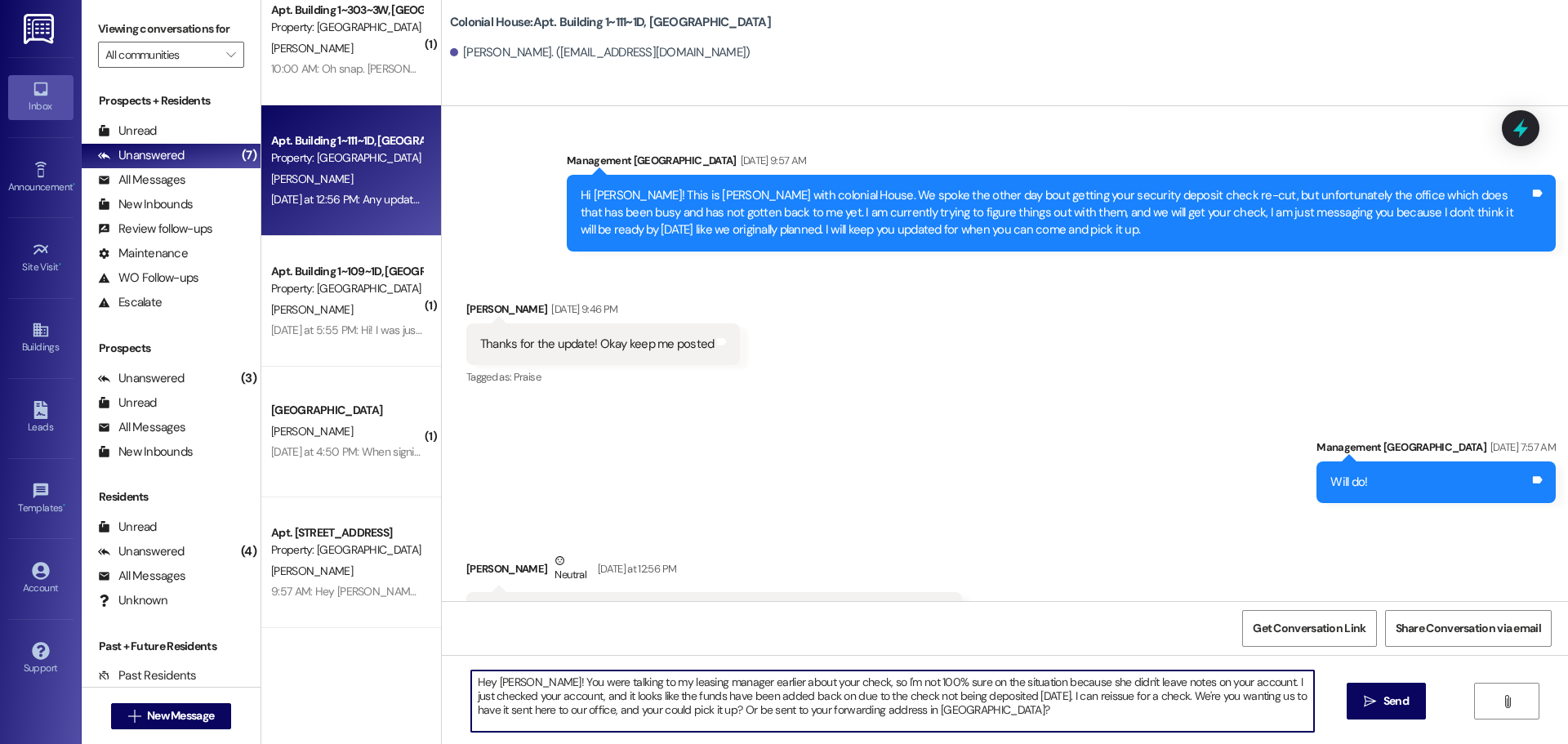
click at [744, 713] on textarea "Hey [PERSON_NAME]! You were talking to my leasing manager earlier about your ch…" at bounding box center [893, 701] width 843 height 61
paste textarea "i [PERSON_NAME]! I know you were speaking with my leasing manager earlier about…"
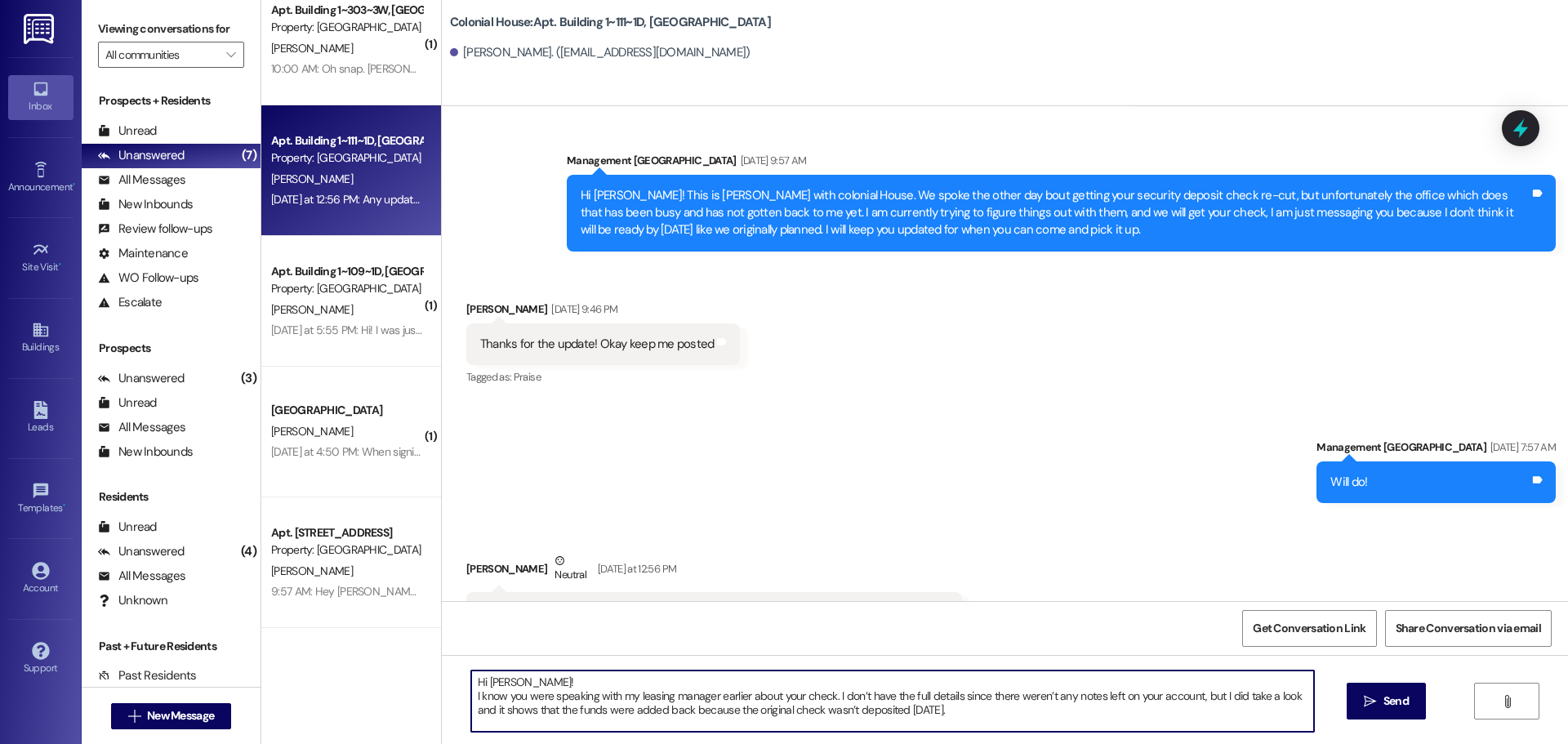
scroll to position [14, 0]
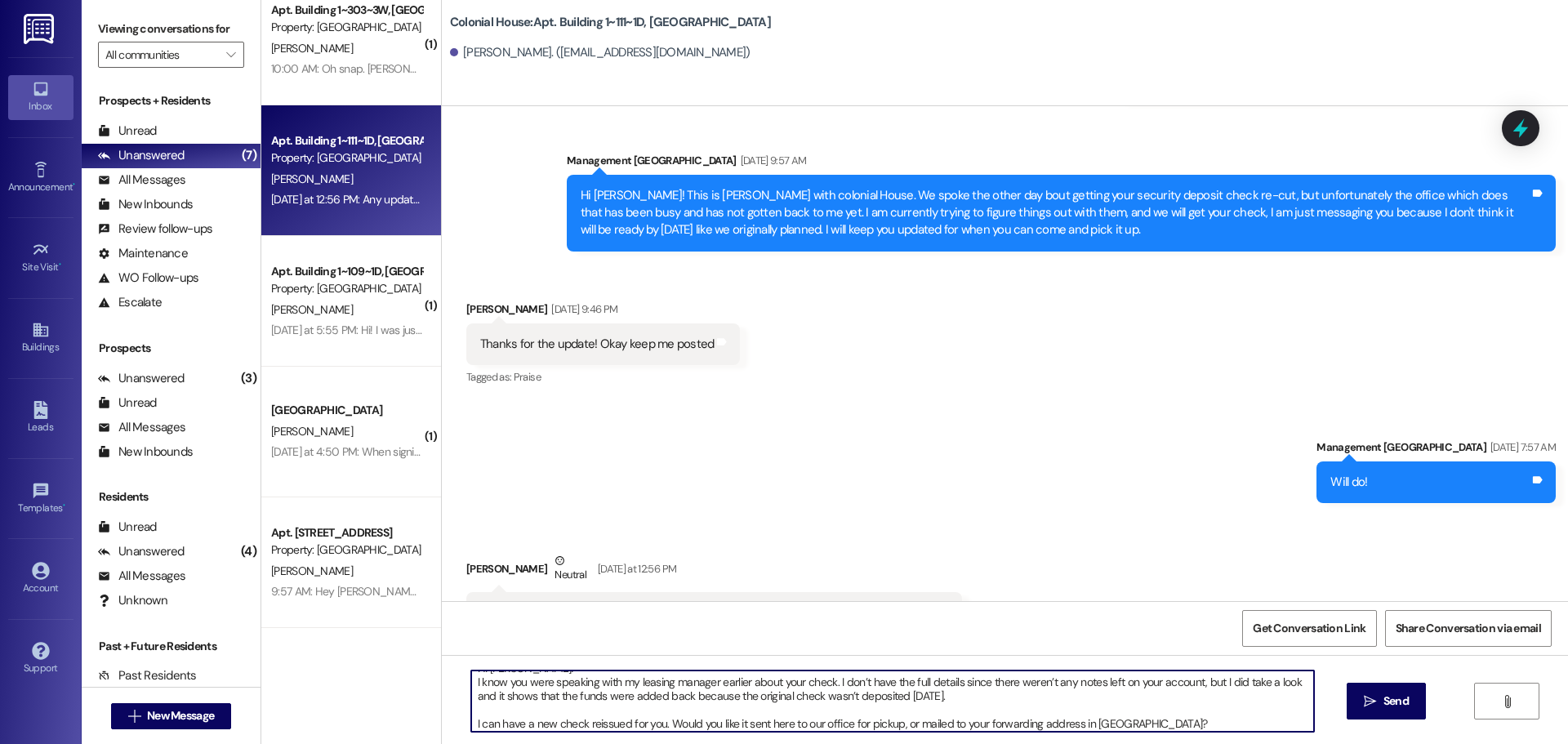
type textarea "Hi [PERSON_NAME]! I know you were speaking with my leasing manager earlier abou…"
click at [1031, 665] on div "Hi [PERSON_NAME]! I know you were speaking with my leasing manager earlier abou…" at bounding box center [1004, 716] width 1126 height 123
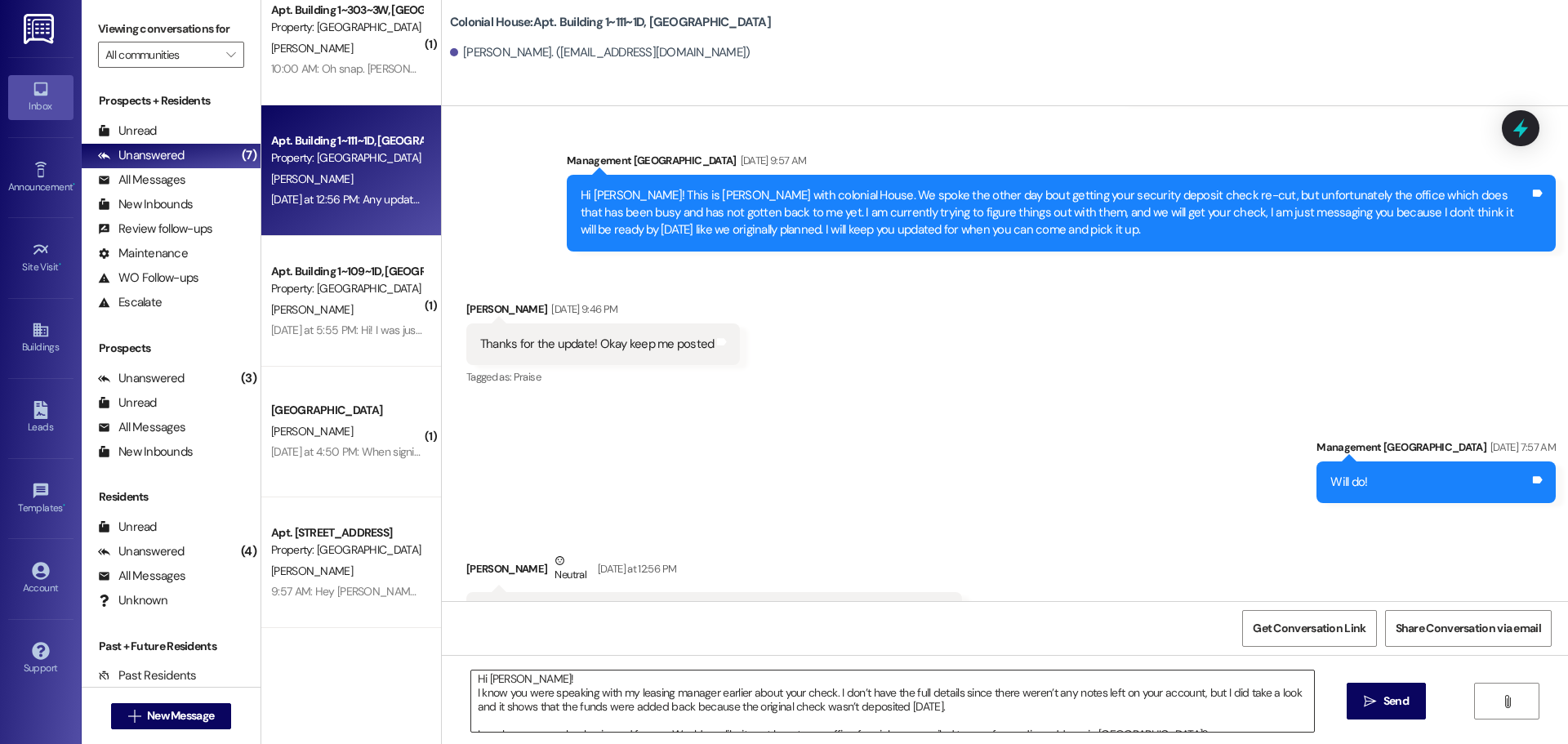
scroll to position [0, 0]
click at [1392, 694] on span "Send" at bounding box center [1396, 701] width 25 height 17
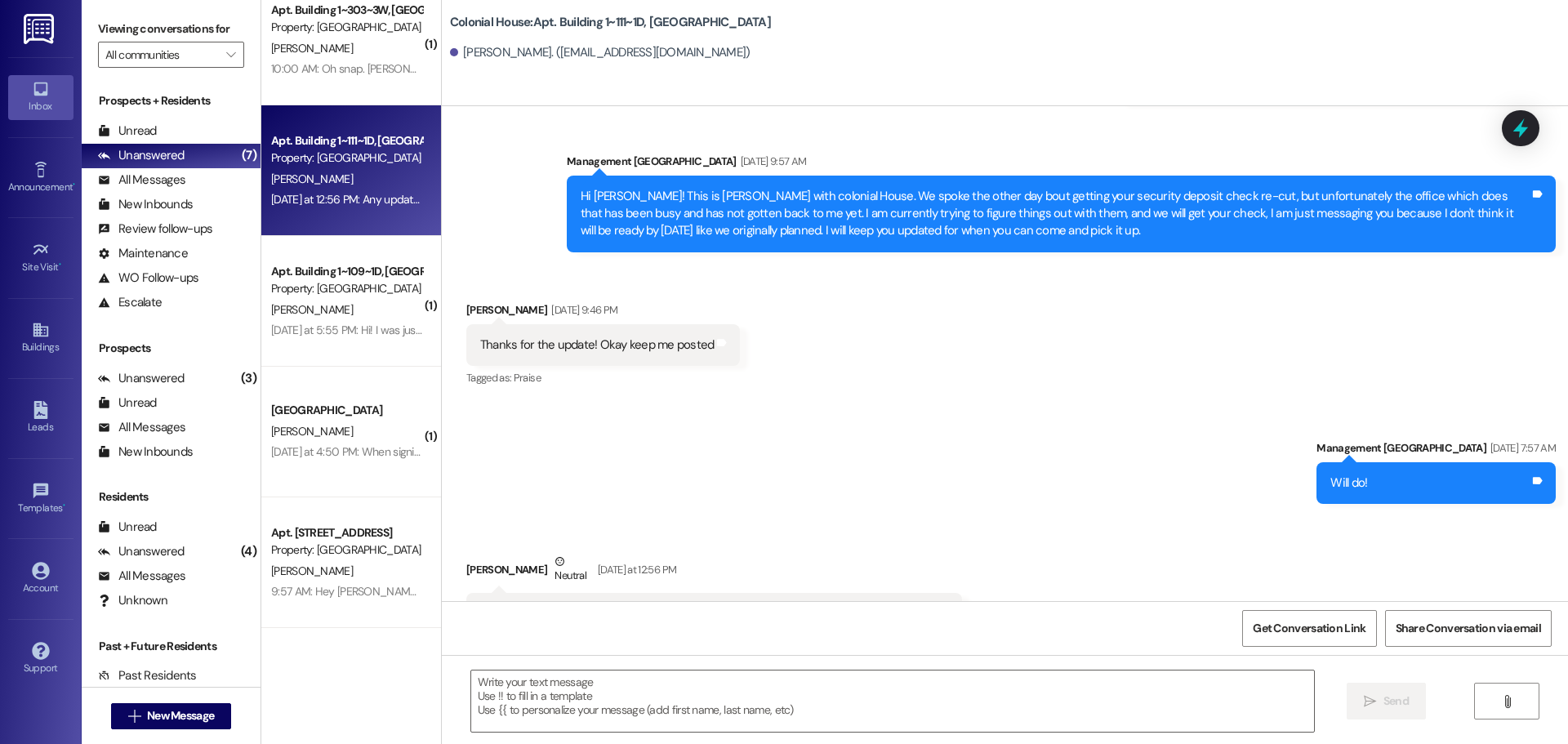
scroll to position [77948, 0]
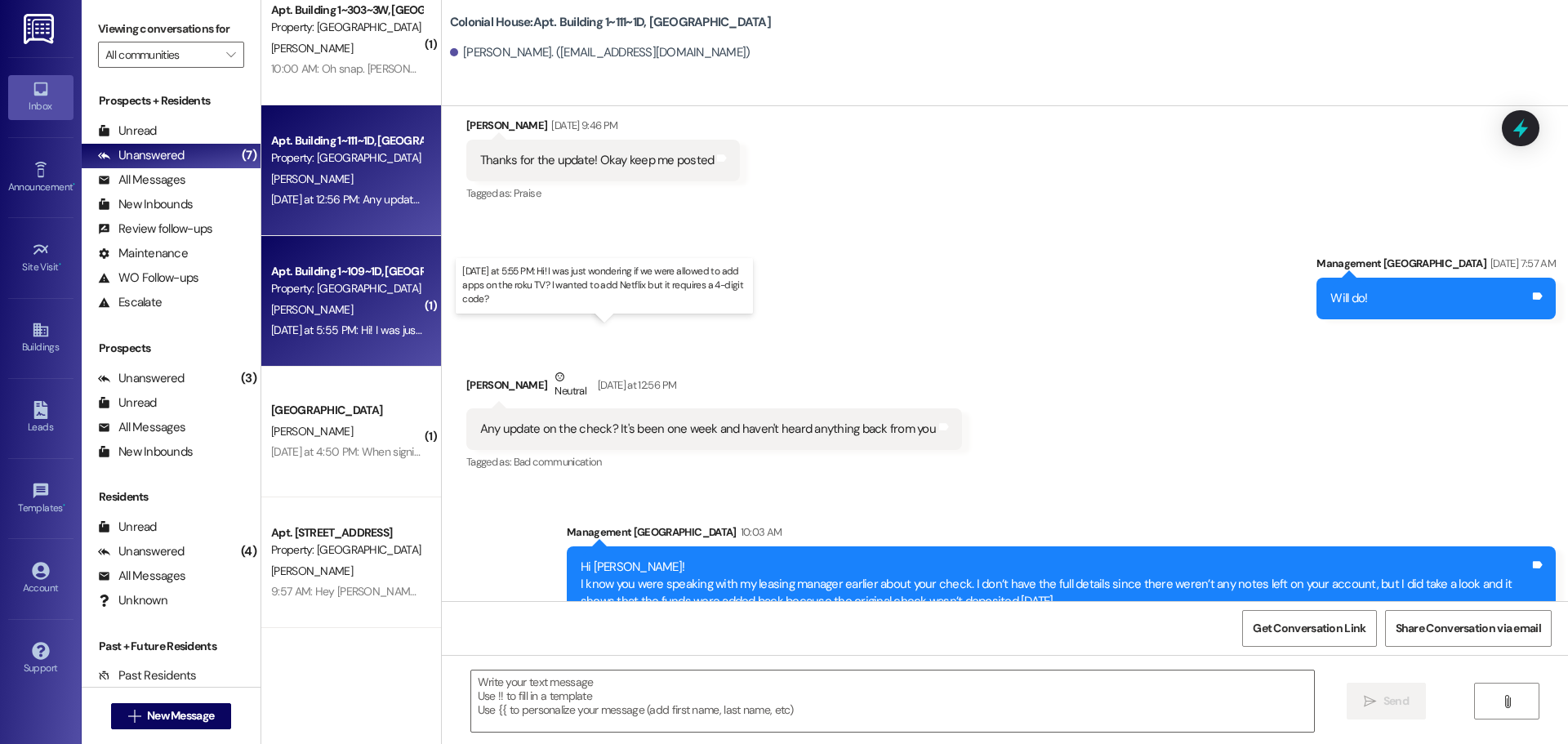
click at [332, 327] on div "[DATE] at 5:55 PM: Hi! I was just wondering if we were allowed to add apps on t…" at bounding box center [614, 330] width 686 height 15
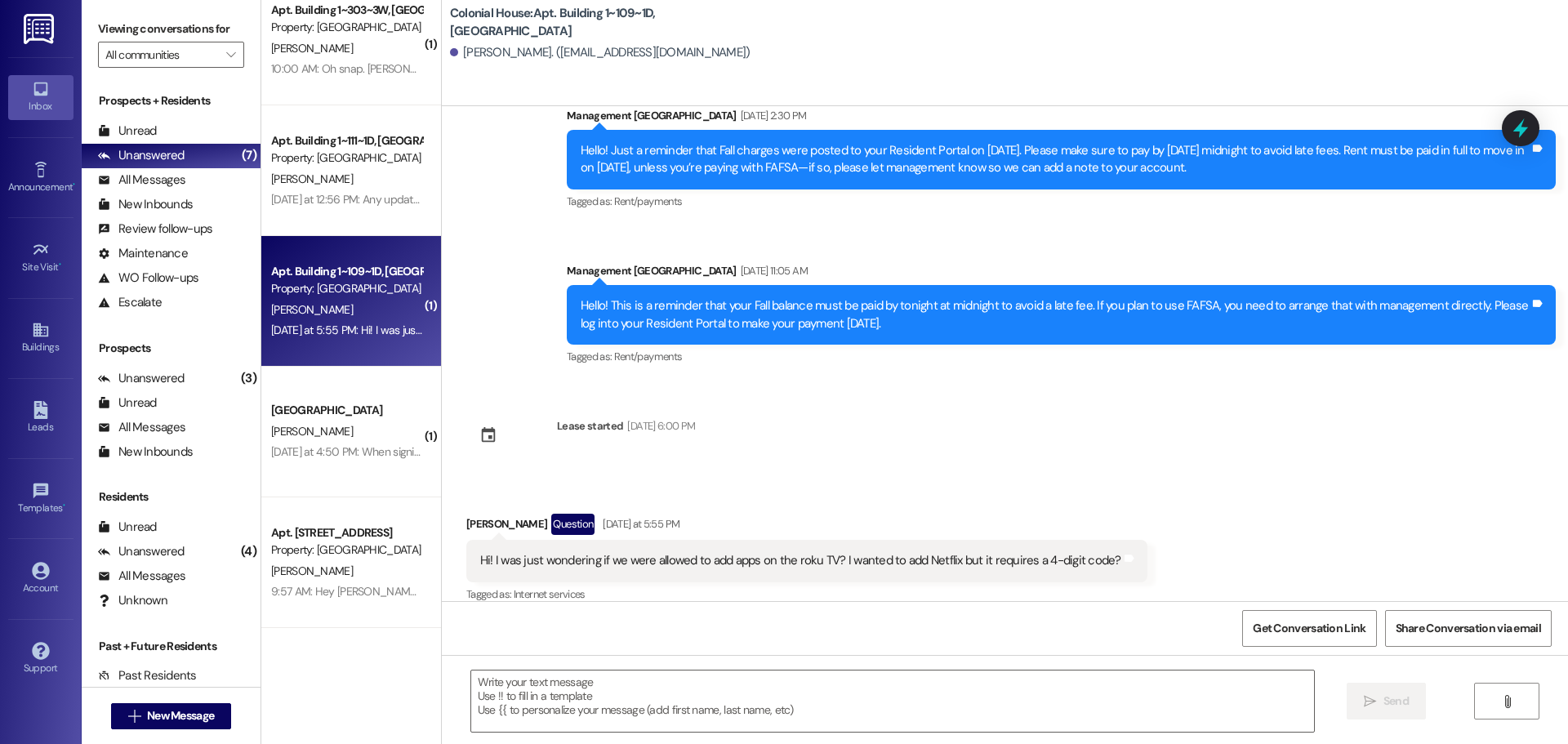
scroll to position [1937, 0]
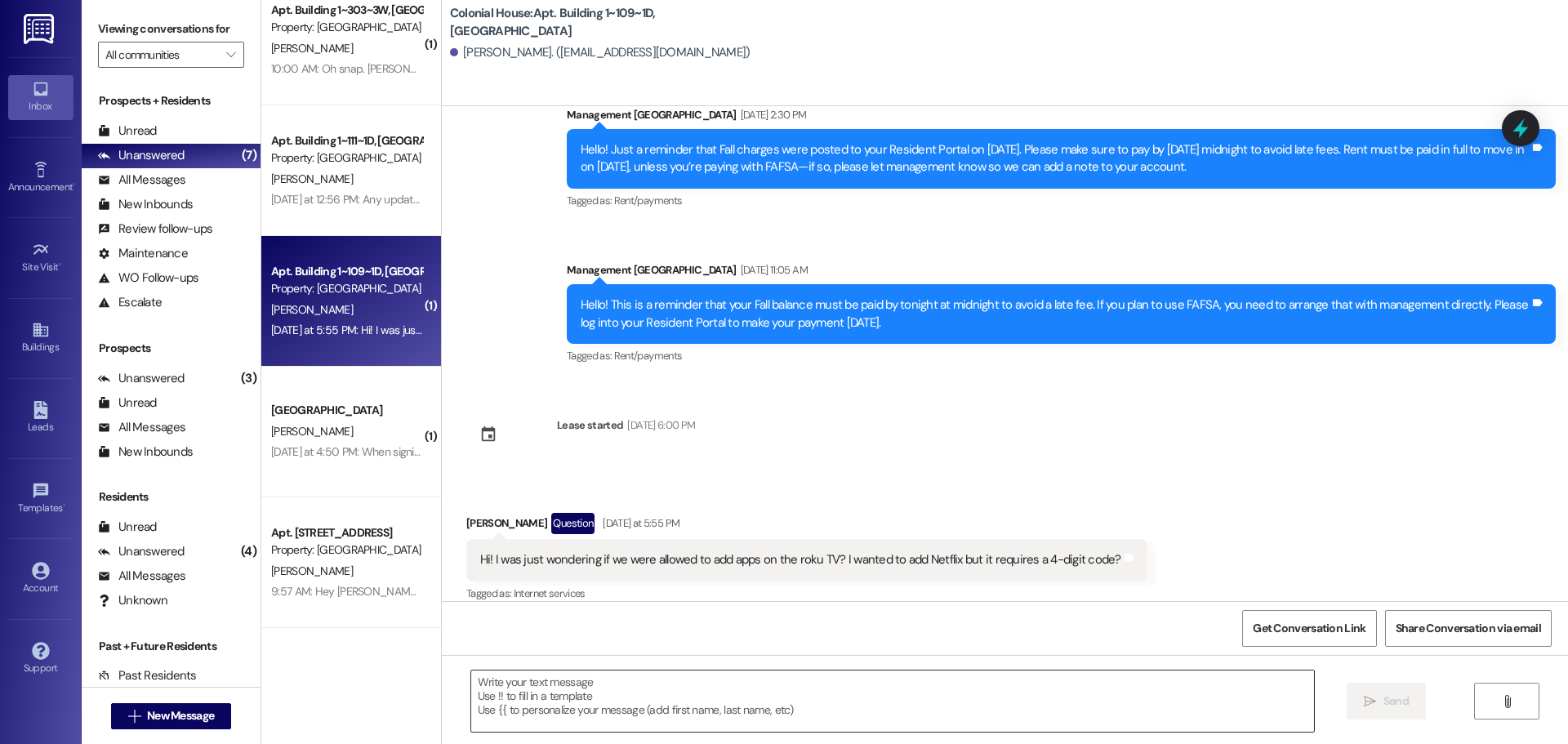
click at [617, 693] on textarea at bounding box center [893, 701] width 843 height 61
click at [542, 719] on textarea at bounding box center [893, 701] width 843 height 61
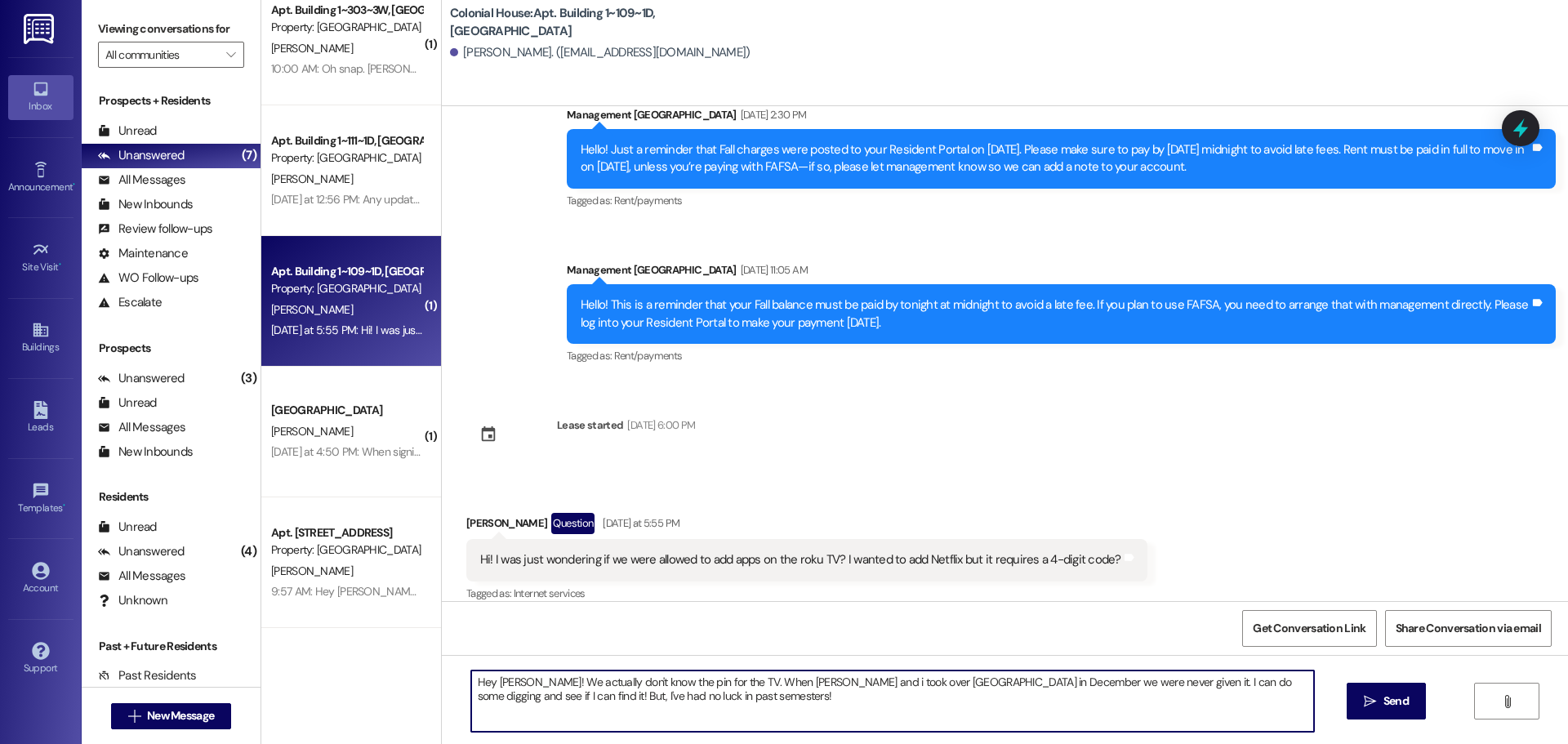
click at [808, 680] on textarea "Hey [PERSON_NAME]! We actually don't know the pin for the TV. When [PERSON_NAME…" at bounding box center [893, 701] width 843 height 61
type textarea "Hey [PERSON_NAME]! We actually don't know the pin for the TV. When [PERSON_NAME…"
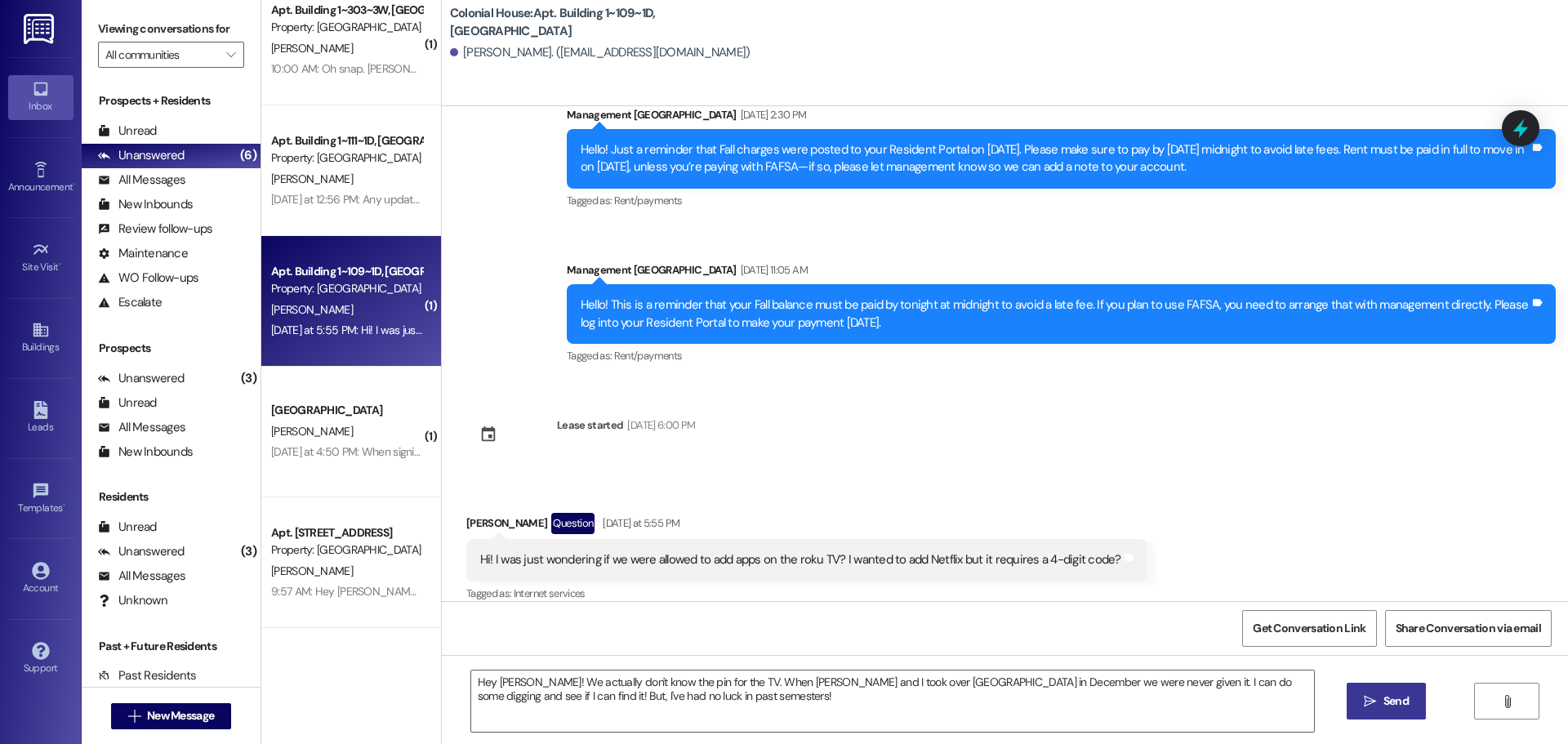
click at [1374, 713] on button " Send" at bounding box center [1386, 701] width 79 height 37
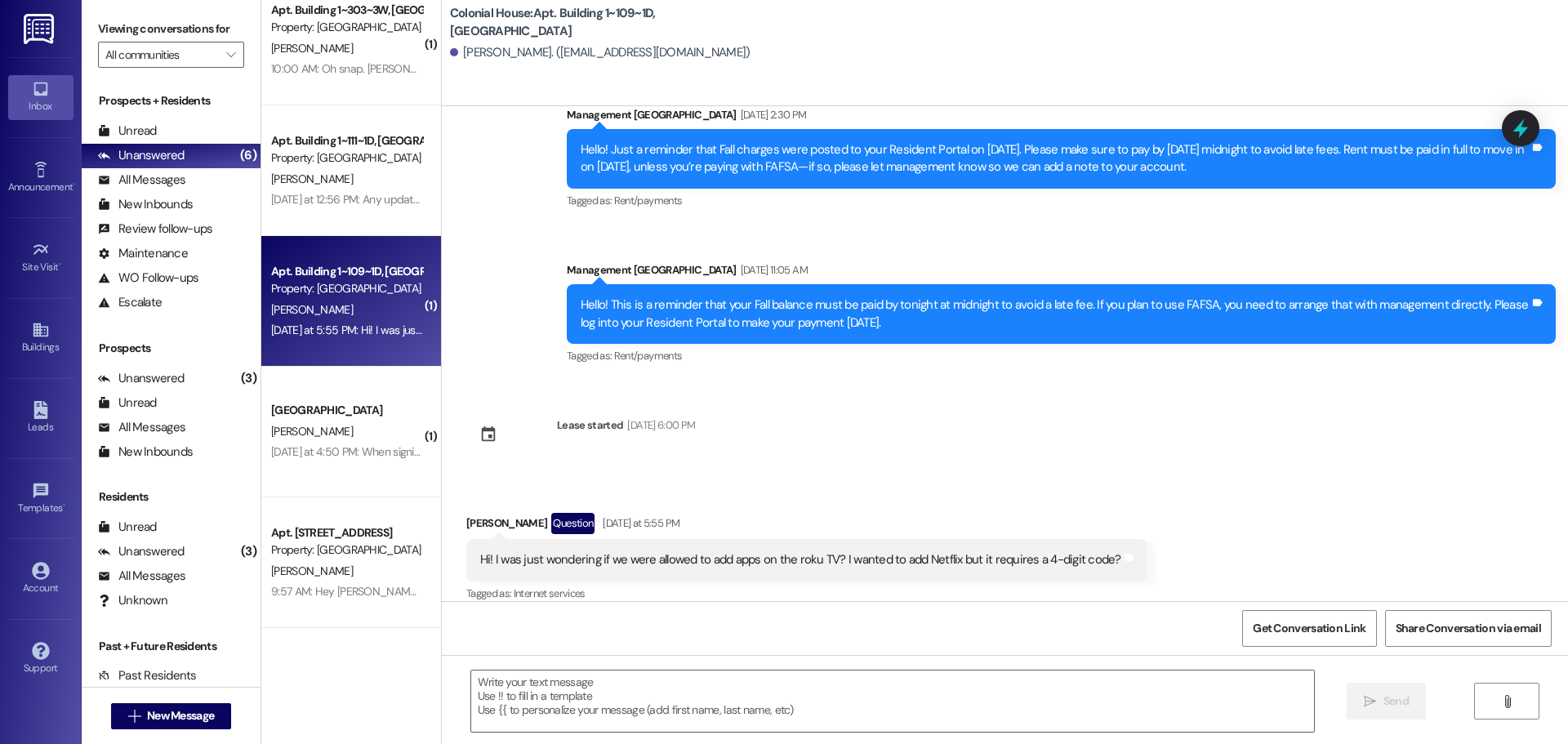
scroll to position [1936, 0]
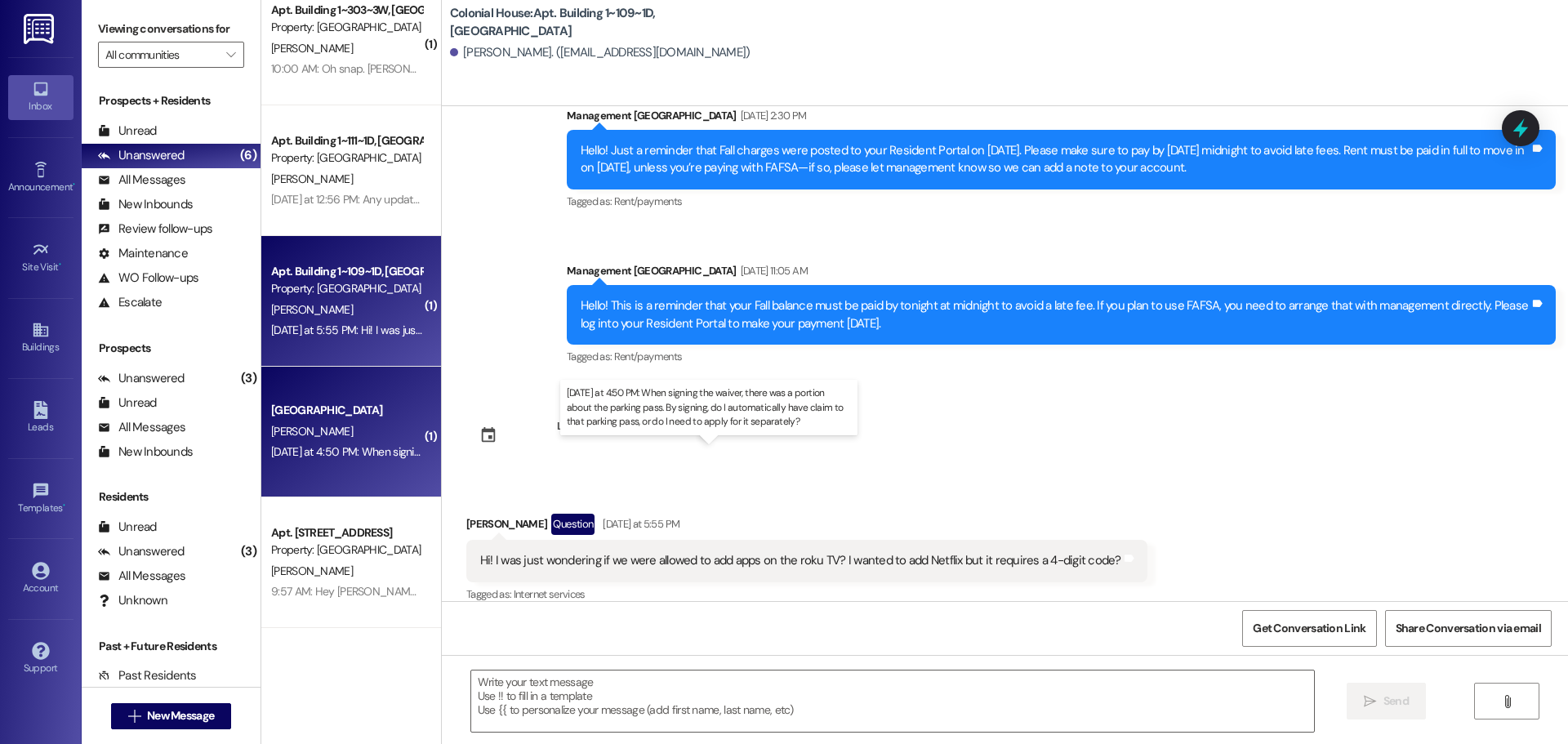
click at [383, 452] on div "[DATE] at 4:50 PM: When signing the waiver, there was a portion about the parki…" at bounding box center [717, 452] width 893 height 15
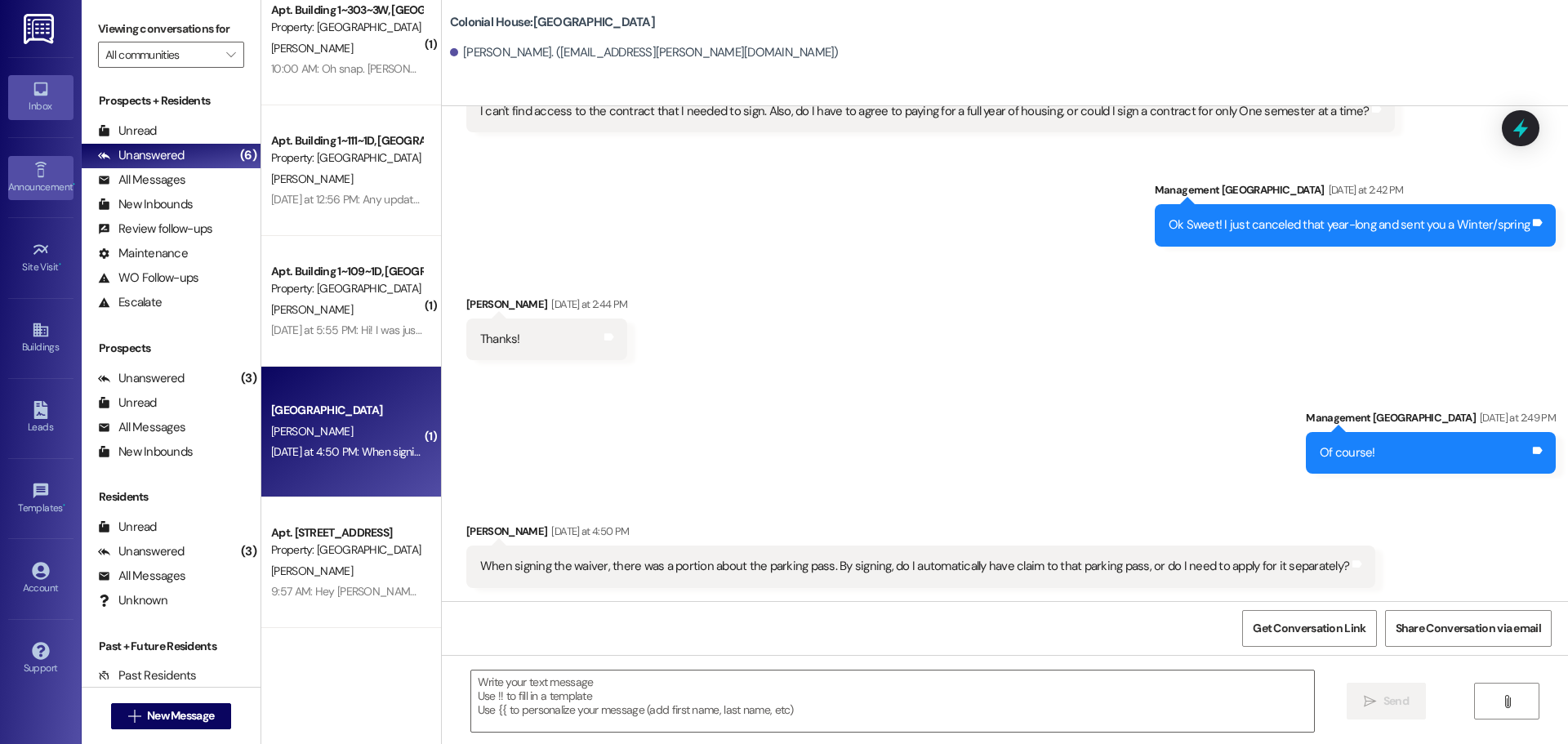
scroll to position [1002, 0]
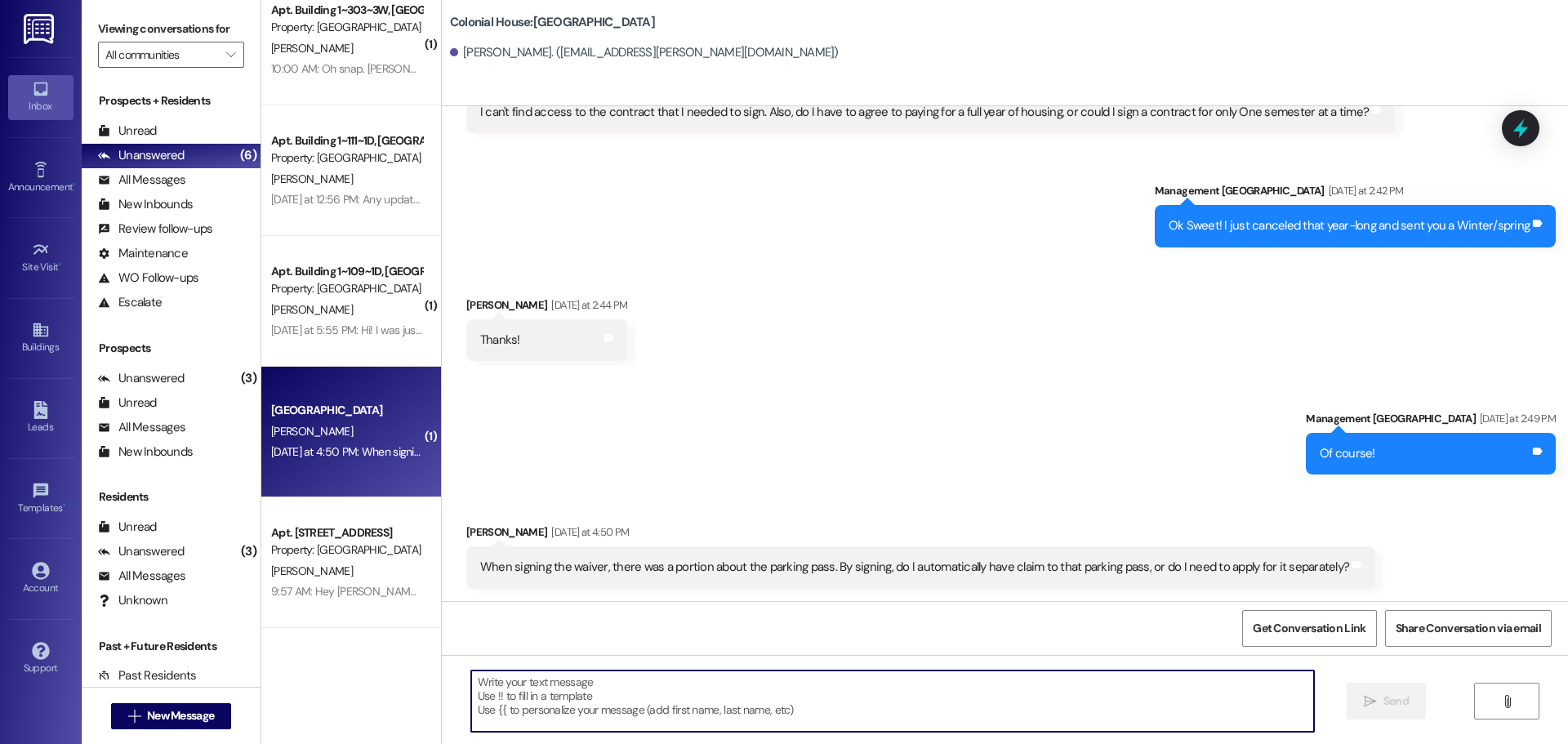
click at [541, 694] on textarea at bounding box center [893, 701] width 843 height 61
type textarea "Y"
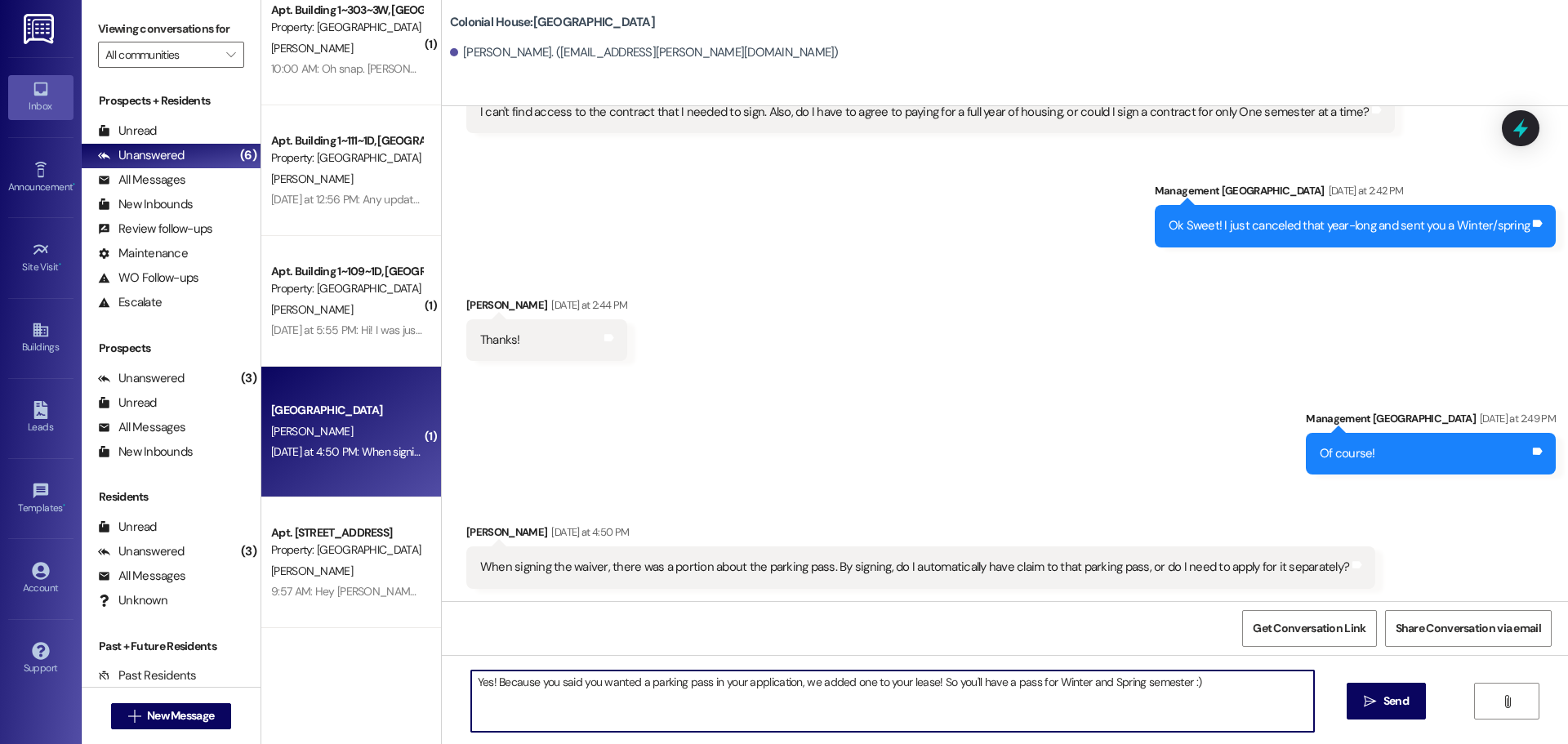
click at [844, 676] on textarea "Yes! Because you said you wanted a parking pass in your application, we added o…" at bounding box center [893, 701] width 843 height 61
type textarea "Yes! Because you said you wanted a parking pass in your application, we added o…"
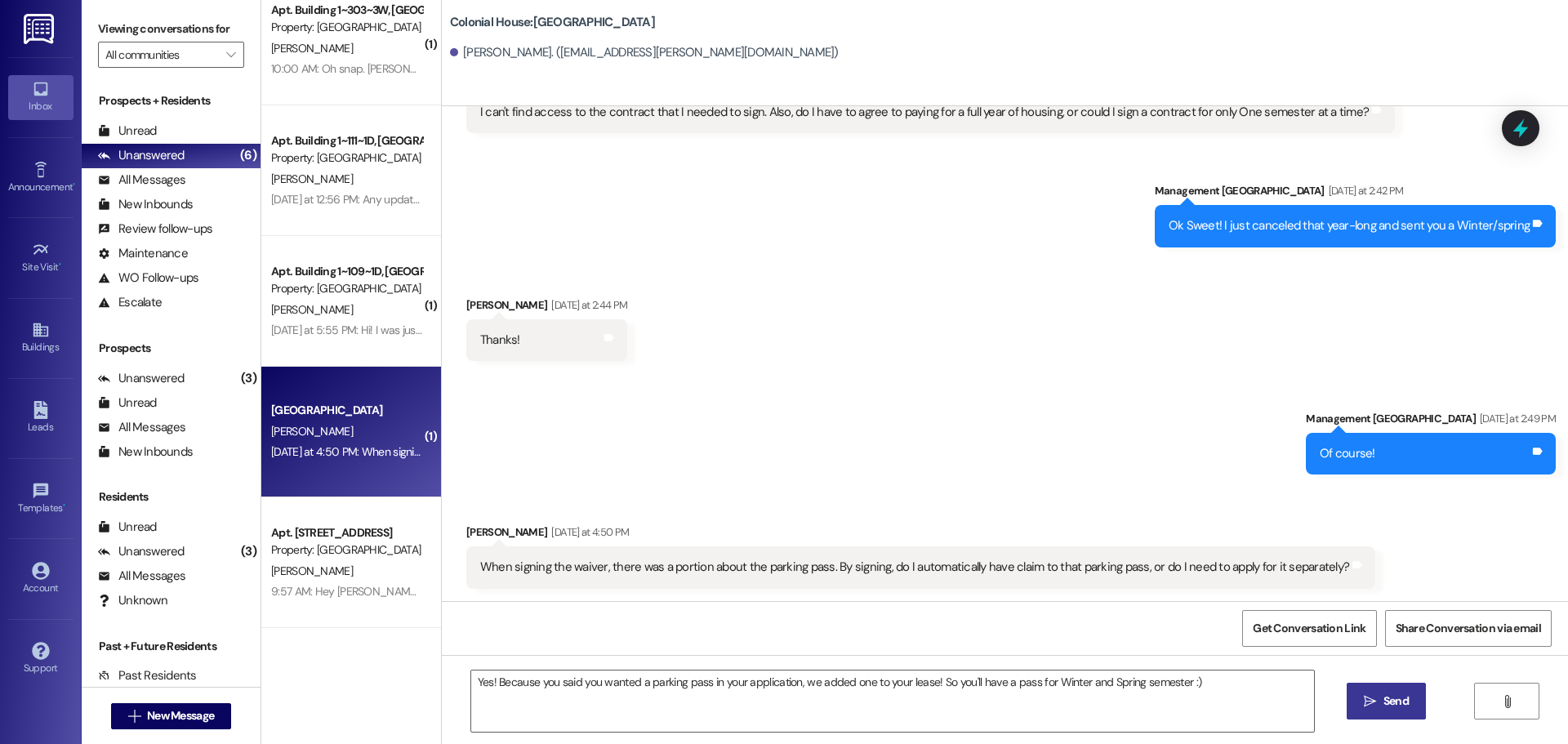
click at [1386, 694] on span "Send" at bounding box center [1396, 701] width 25 height 17
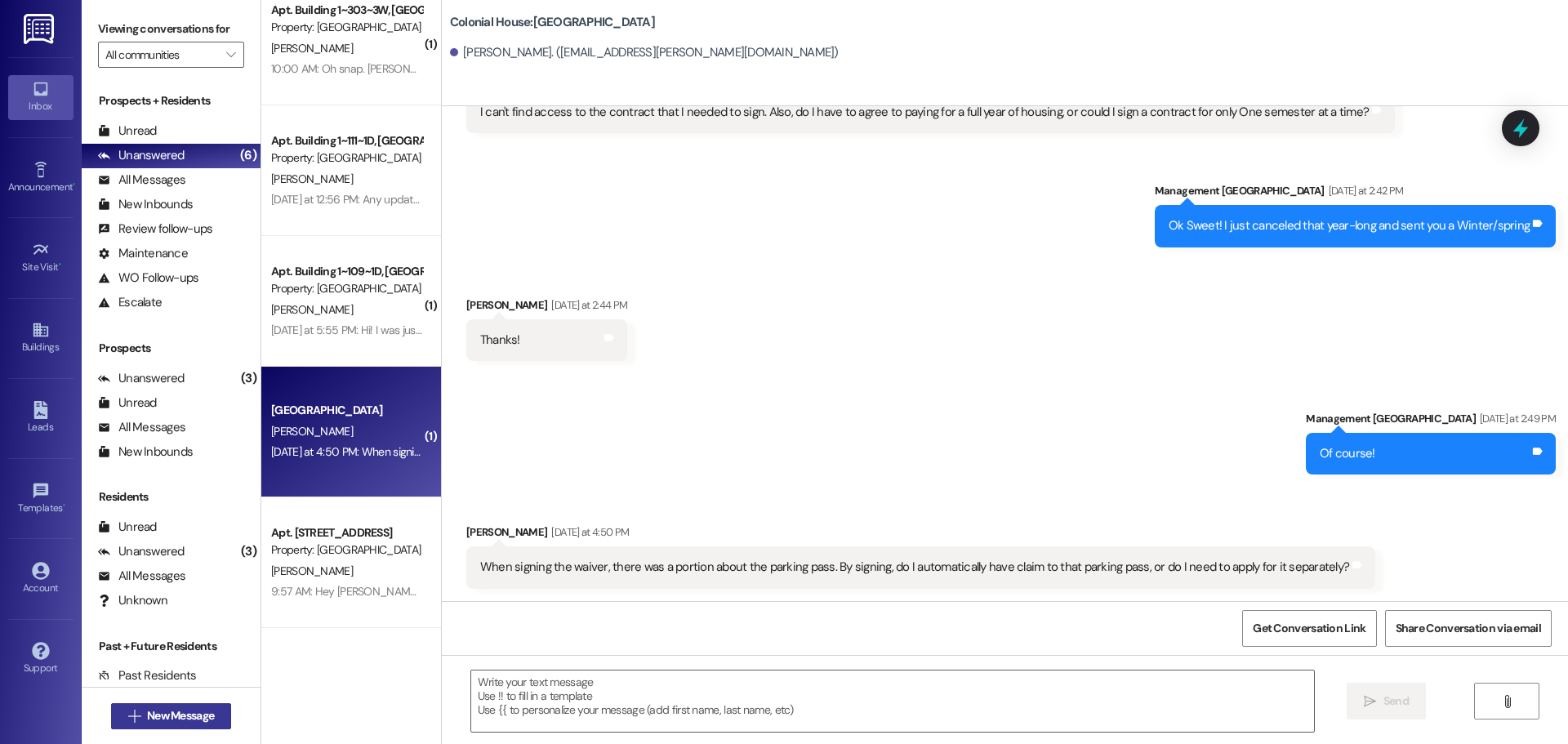
click at [190, 707] on span "New Message" at bounding box center [180, 715] width 67 height 17
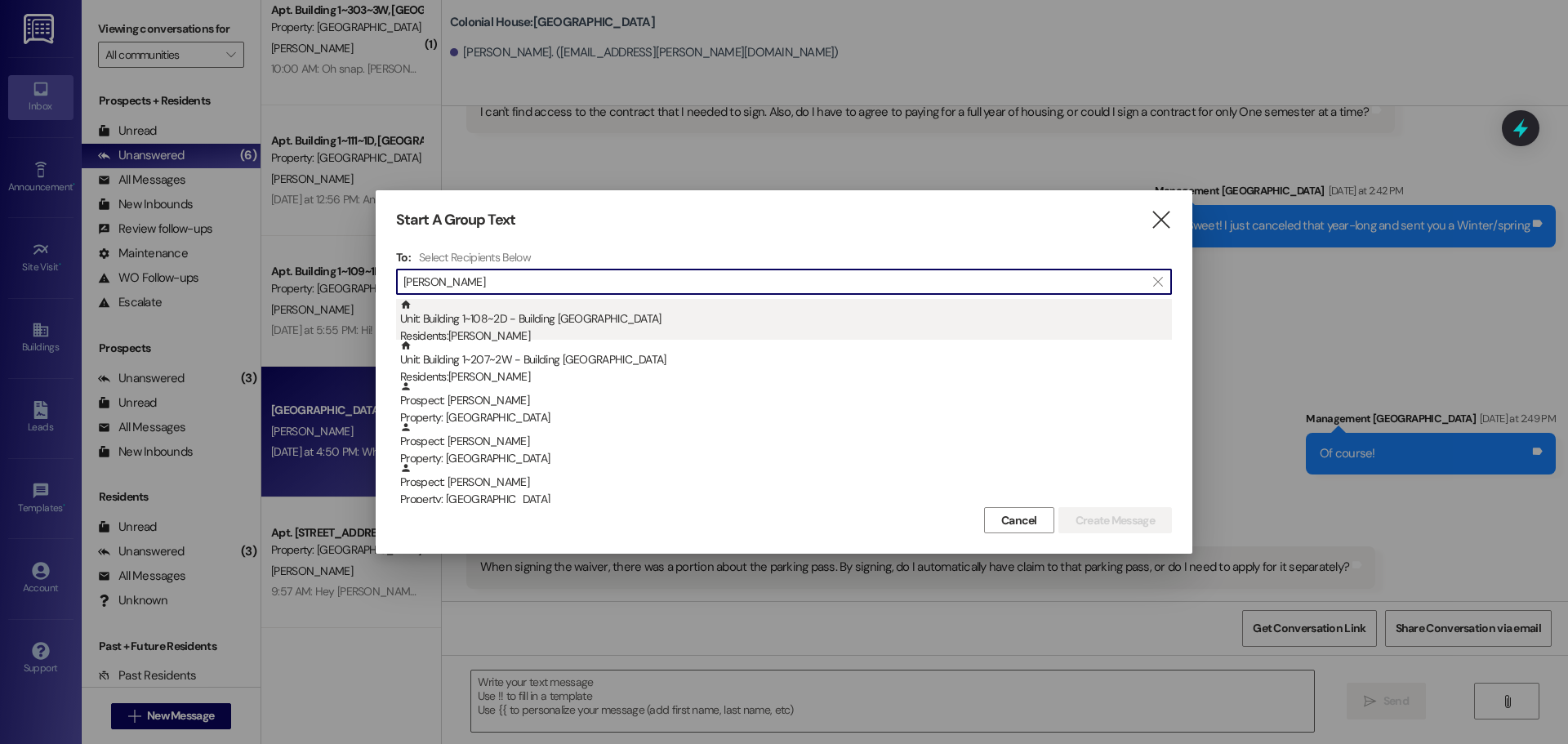
type input "[PERSON_NAME]"
click at [555, 310] on div "Unit: Building 1~108~2D - Building 1 Colonial House Residents: [PERSON_NAME]" at bounding box center [786, 322] width 772 height 47
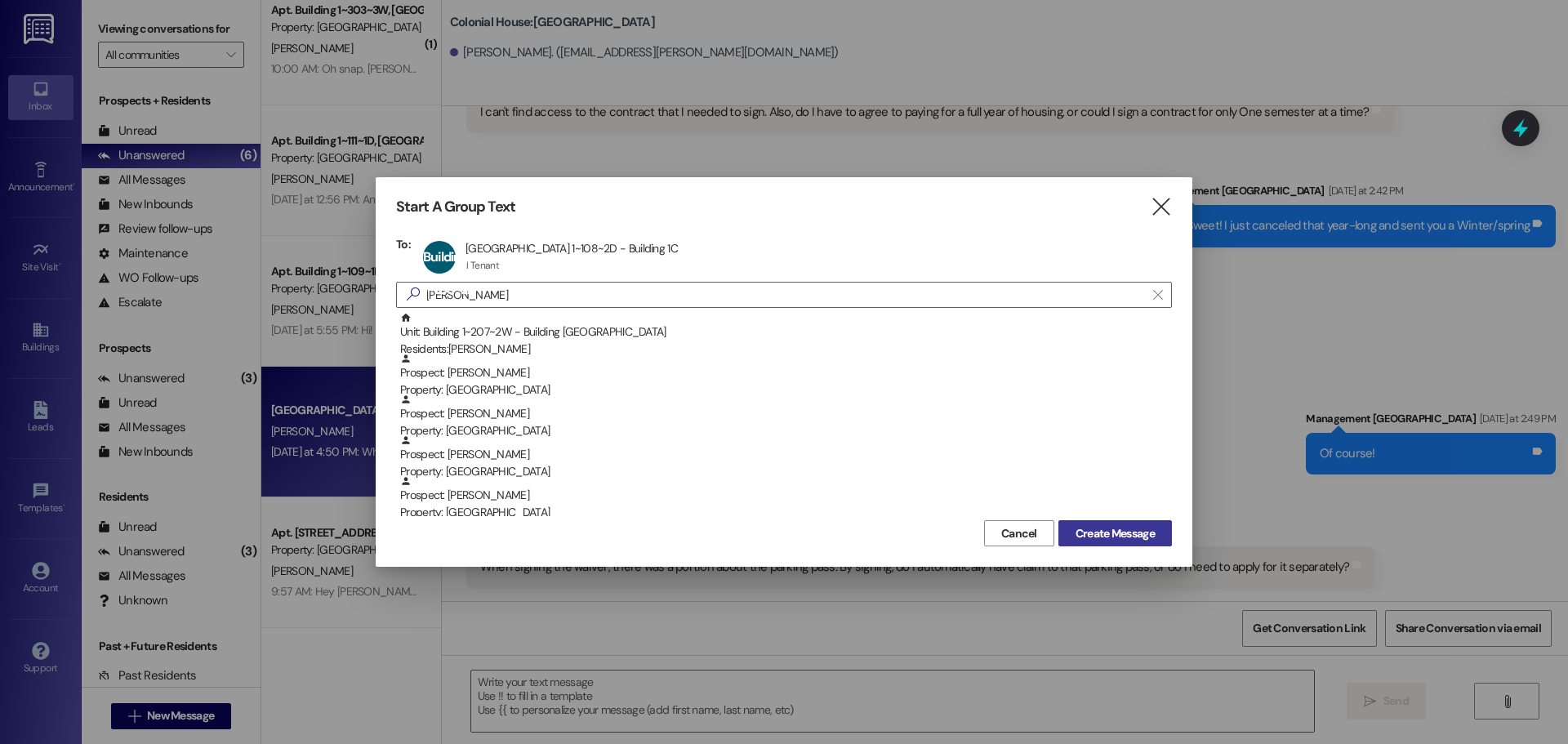
click at [1090, 540] on span "Create Message" at bounding box center [1115, 533] width 79 height 17
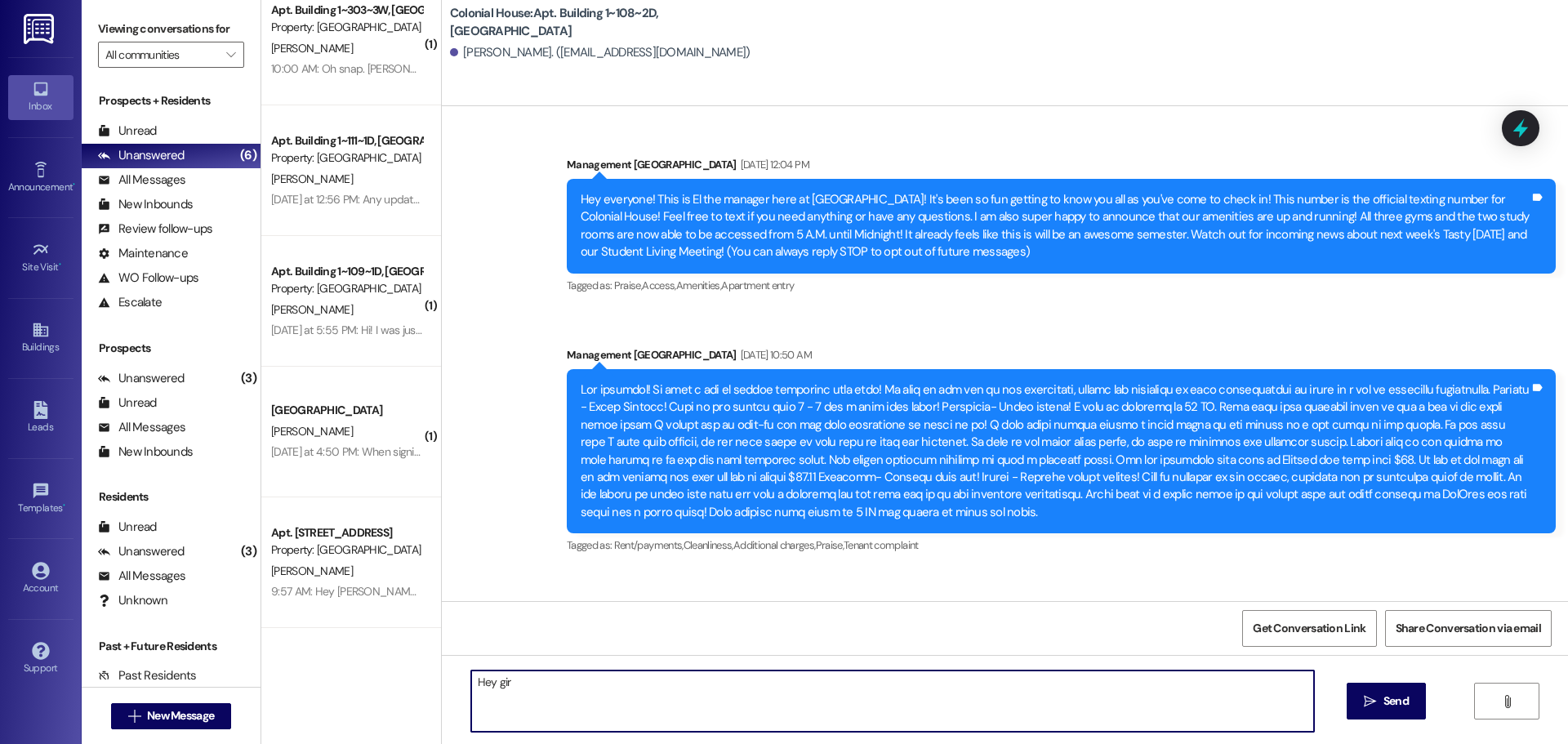
scroll to position [79067, 0]
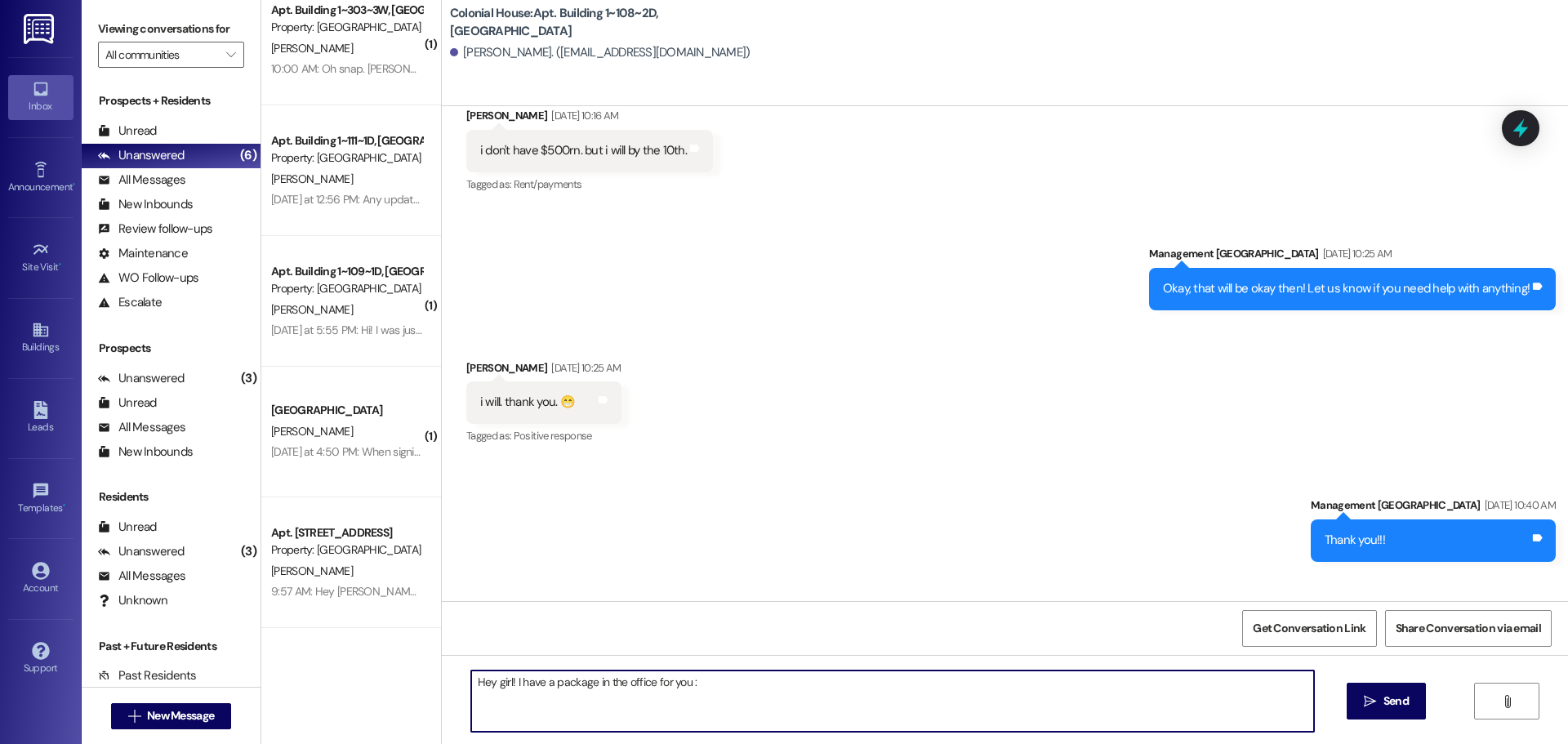
type textarea "Hey girl! I have a package in the office for you :)"
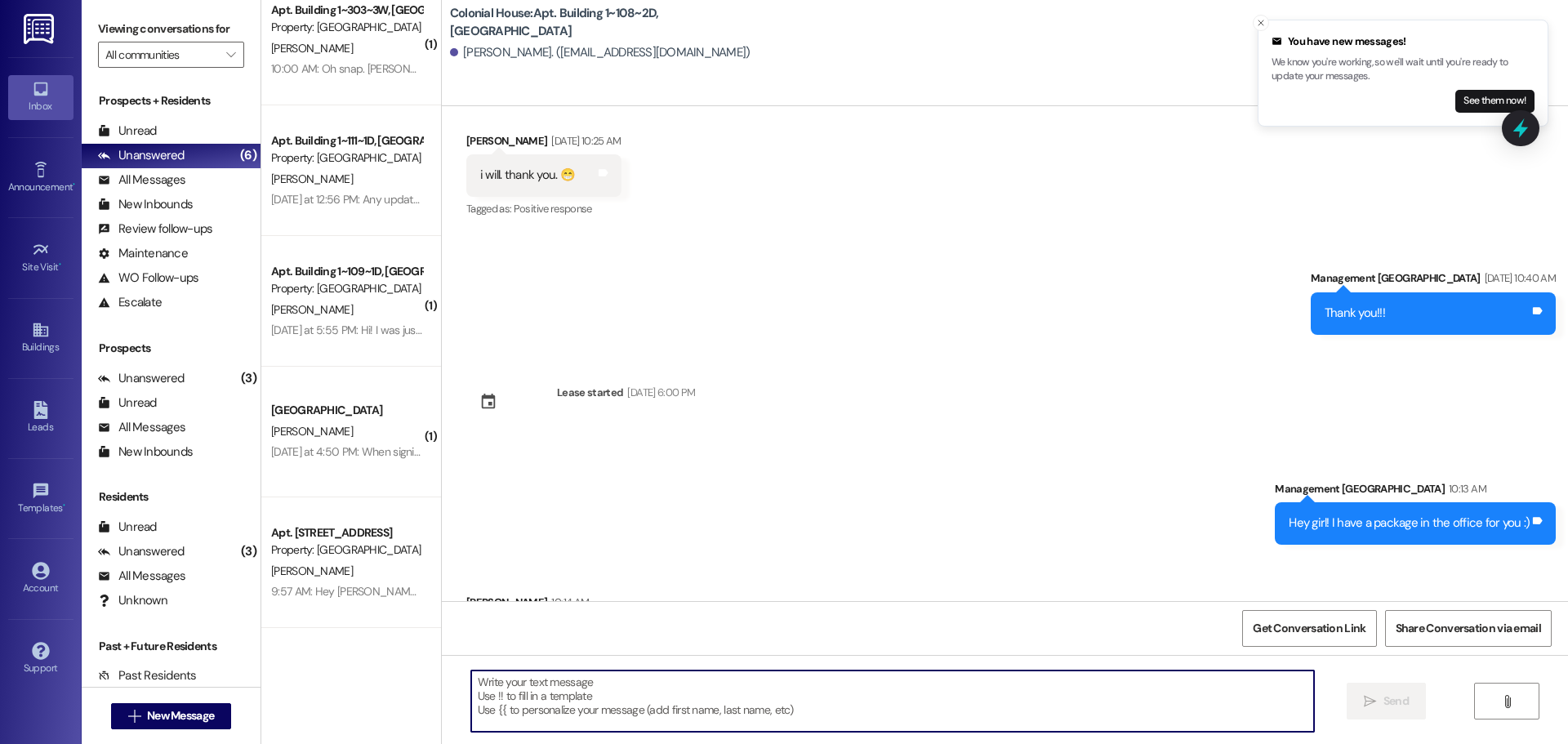
scroll to position [79295, 0]
click at [474, 699] on textarea at bounding box center [893, 701] width 843 height 61
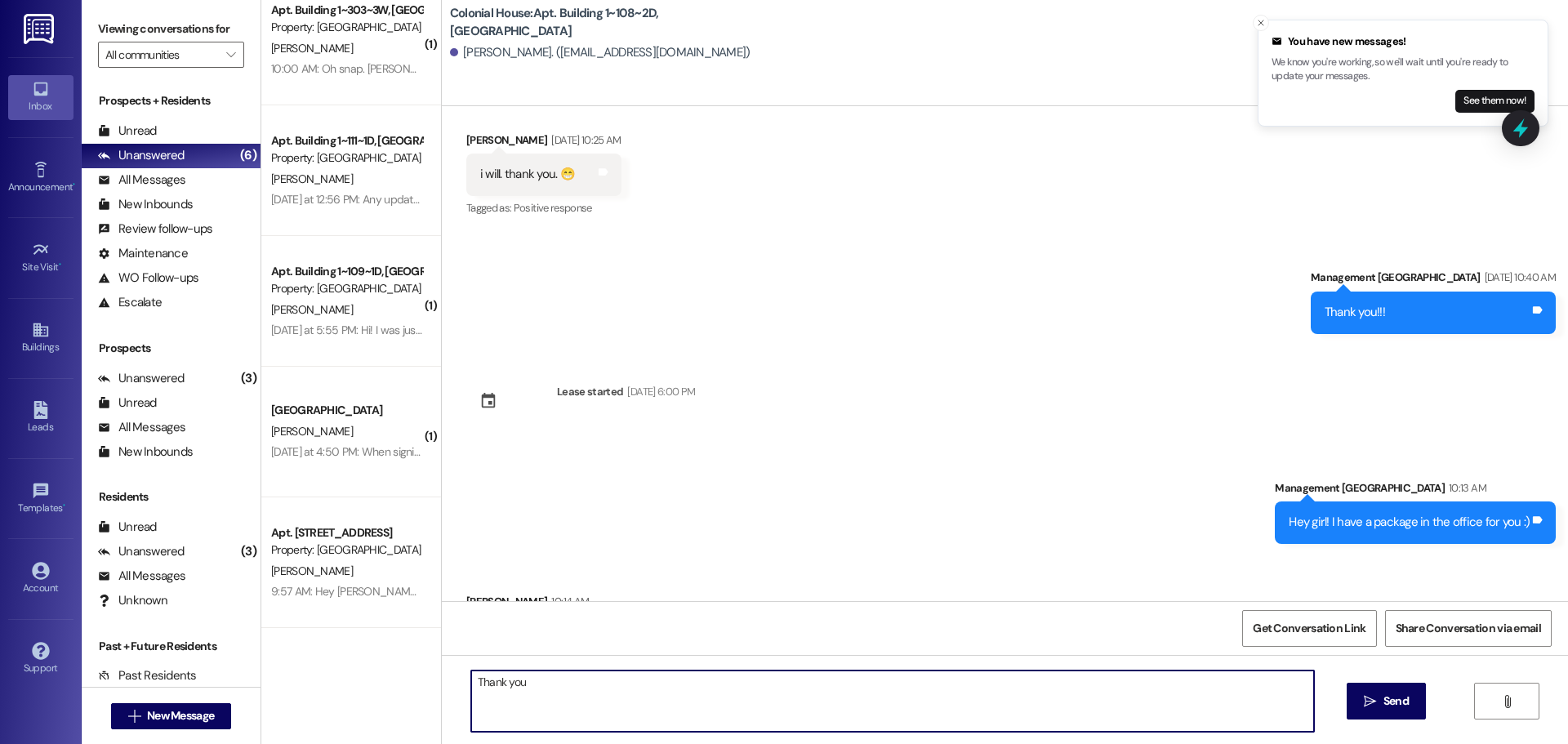
type textarea "Thank you!"
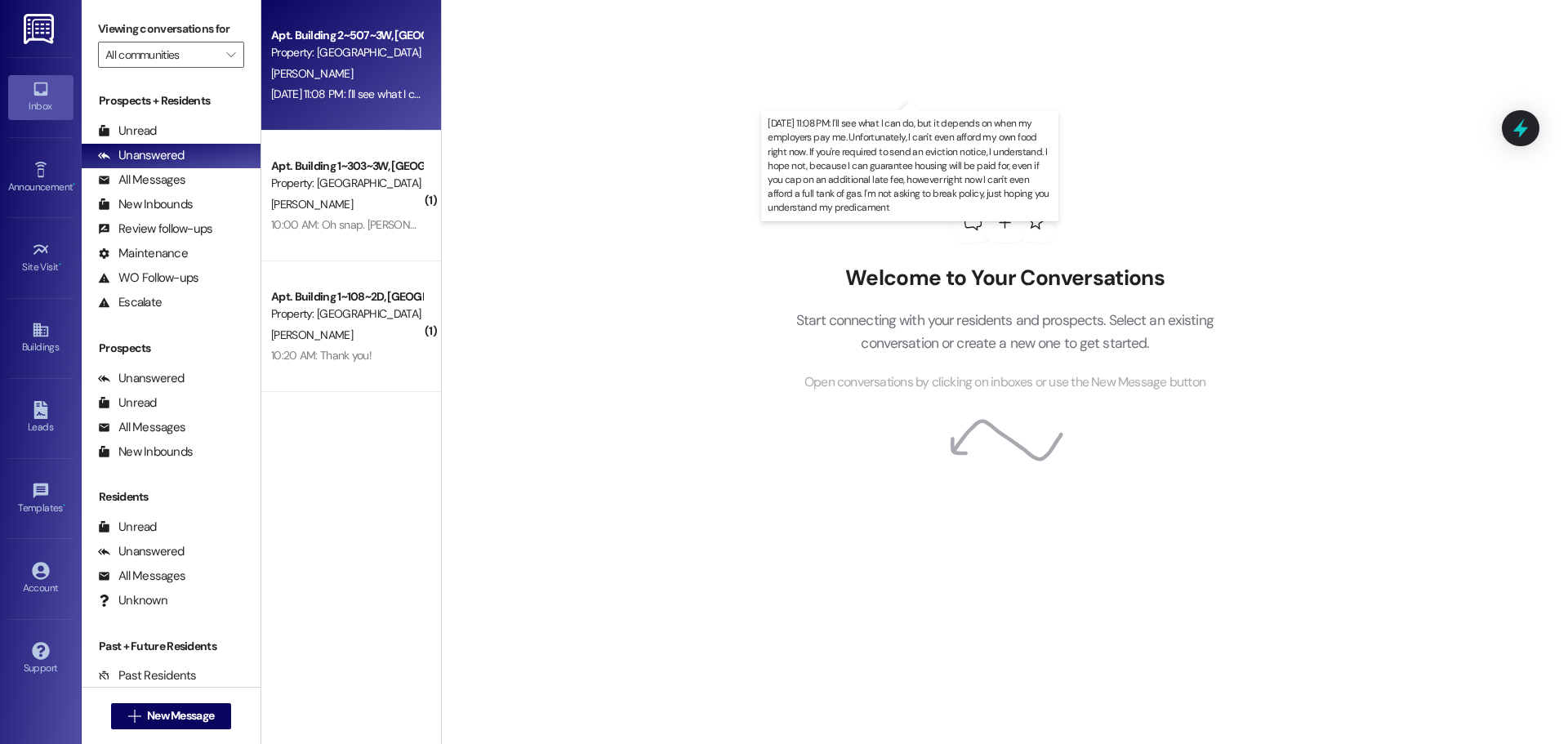
click at [396, 95] on div "[DATE] 11:08 PM: I'll see what I can do, but it depends on when my employers pa…" at bounding box center [1288, 94] width 2034 height 15
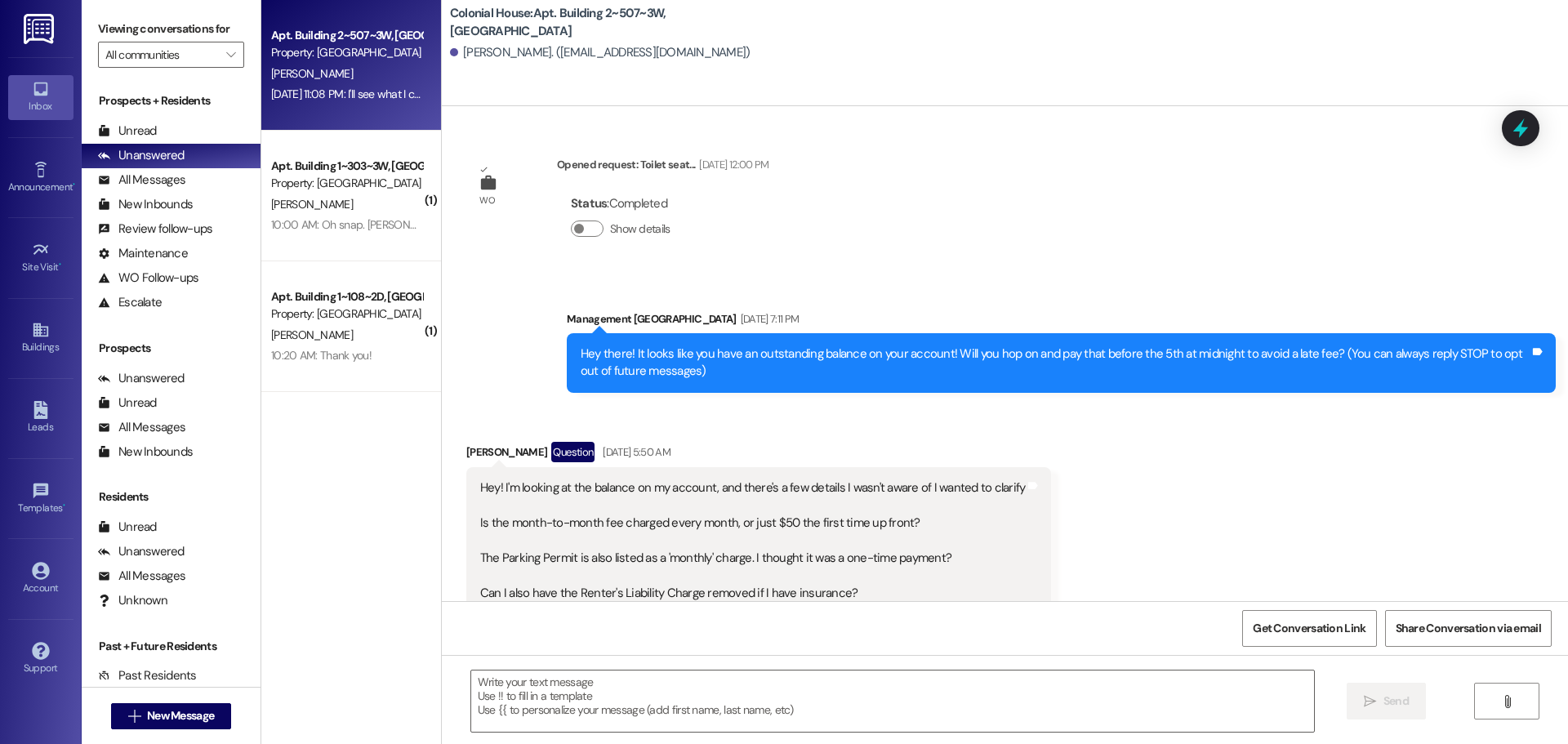
scroll to position [26115, 0]
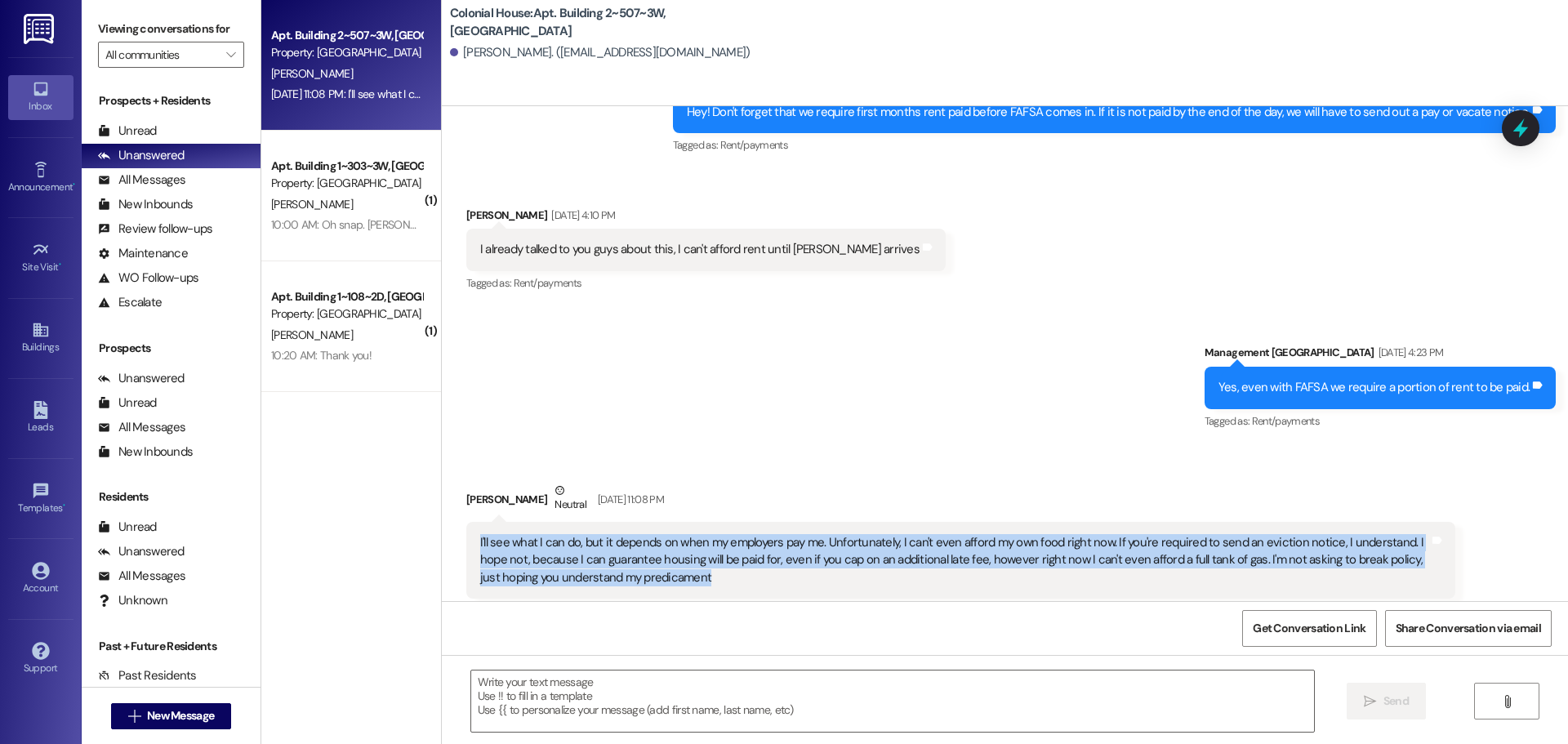
drag, startPoint x: 662, startPoint y: 537, endPoint x: 453, endPoint y: 512, distance: 210.5
click at [466, 522] on div "I'll see what I can do, but it depends on when my employers pay me. Unfortunate…" at bounding box center [960, 560] width 989 height 77
copy div "I'll see what I can do, but it depends on when my employers pay me. Unfortunate…"
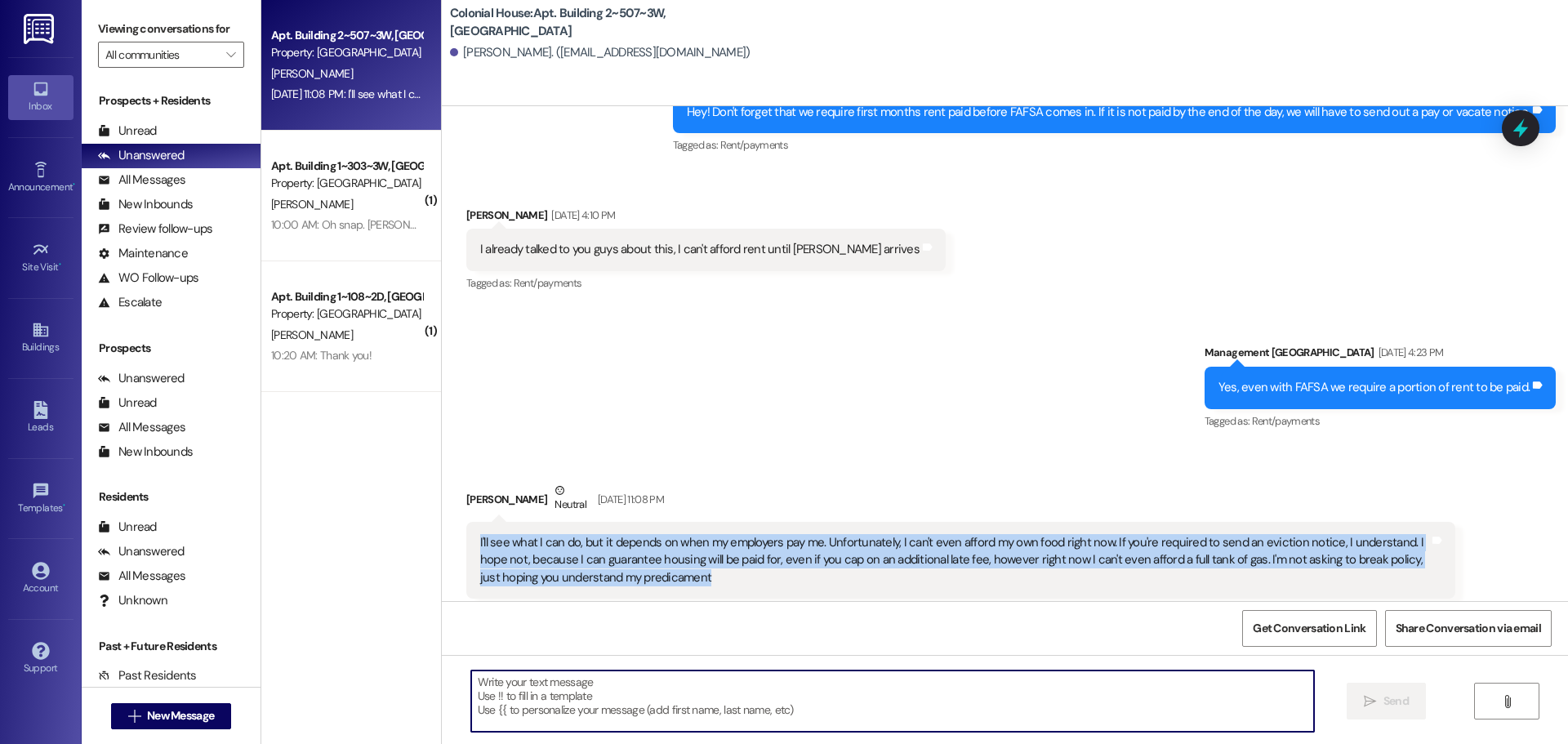
click at [560, 689] on textarea at bounding box center [893, 701] width 843 height 61
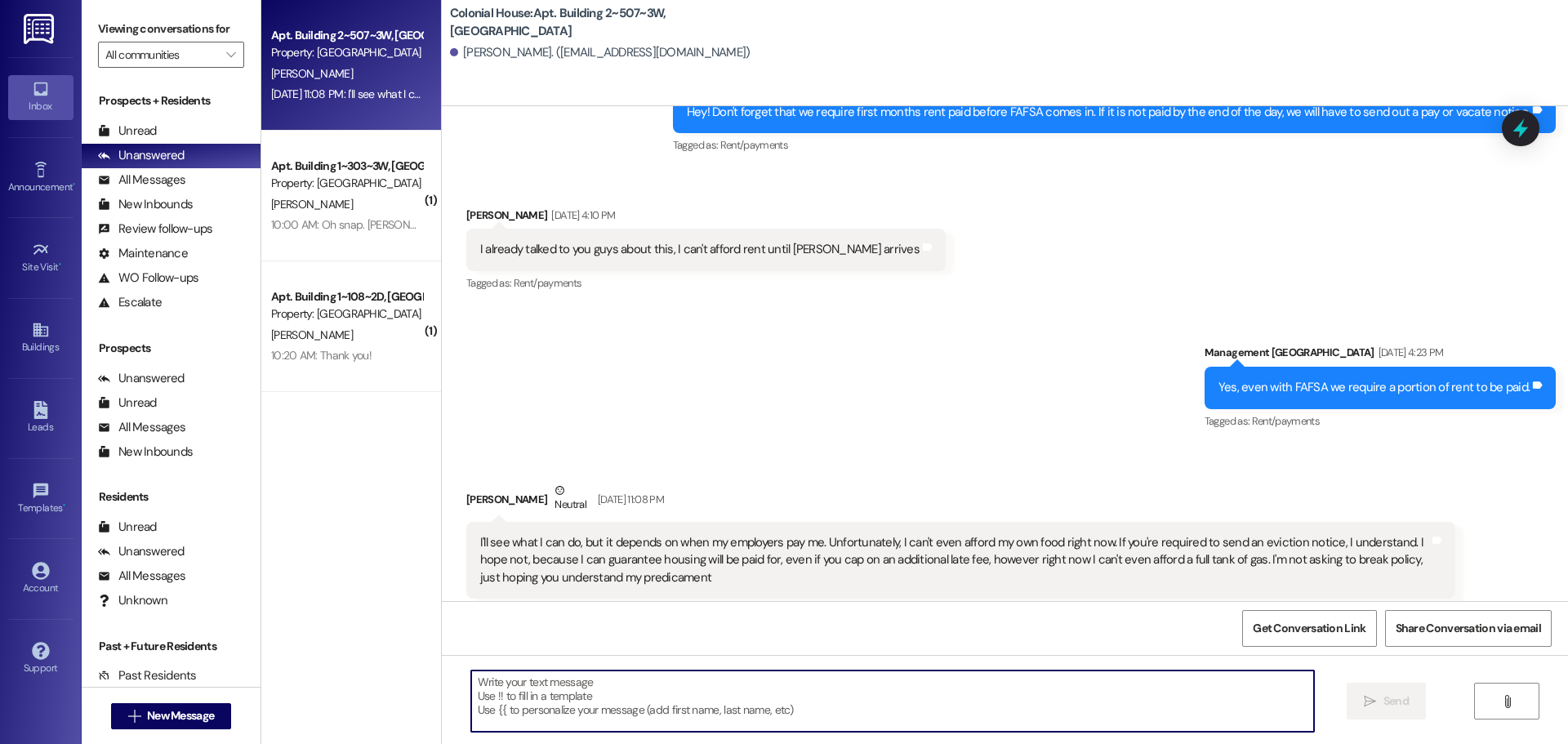
paste textarea "Hi [Resident’s Name], Thank you for being open and honest about your situation …"
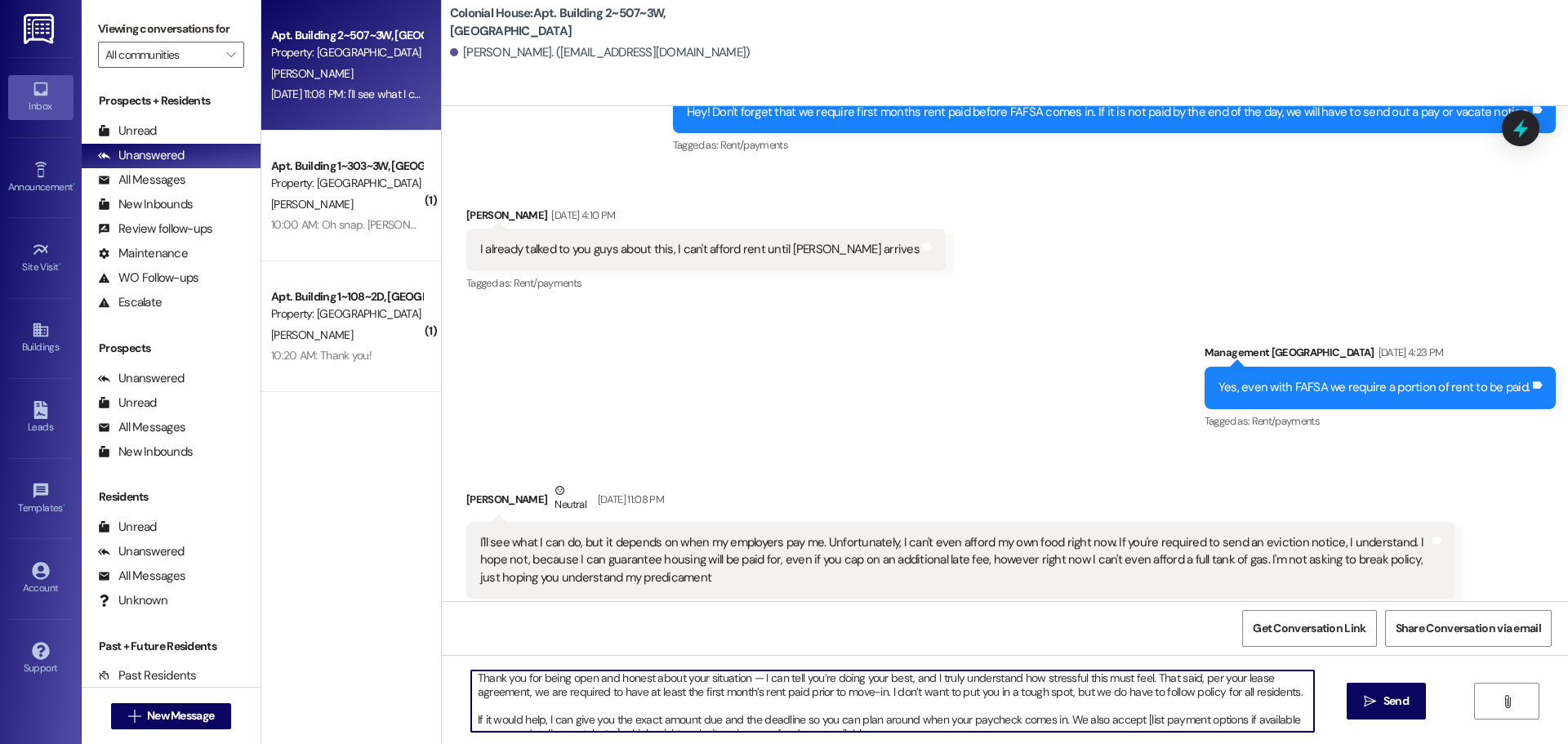
scroll to position [0, 0]
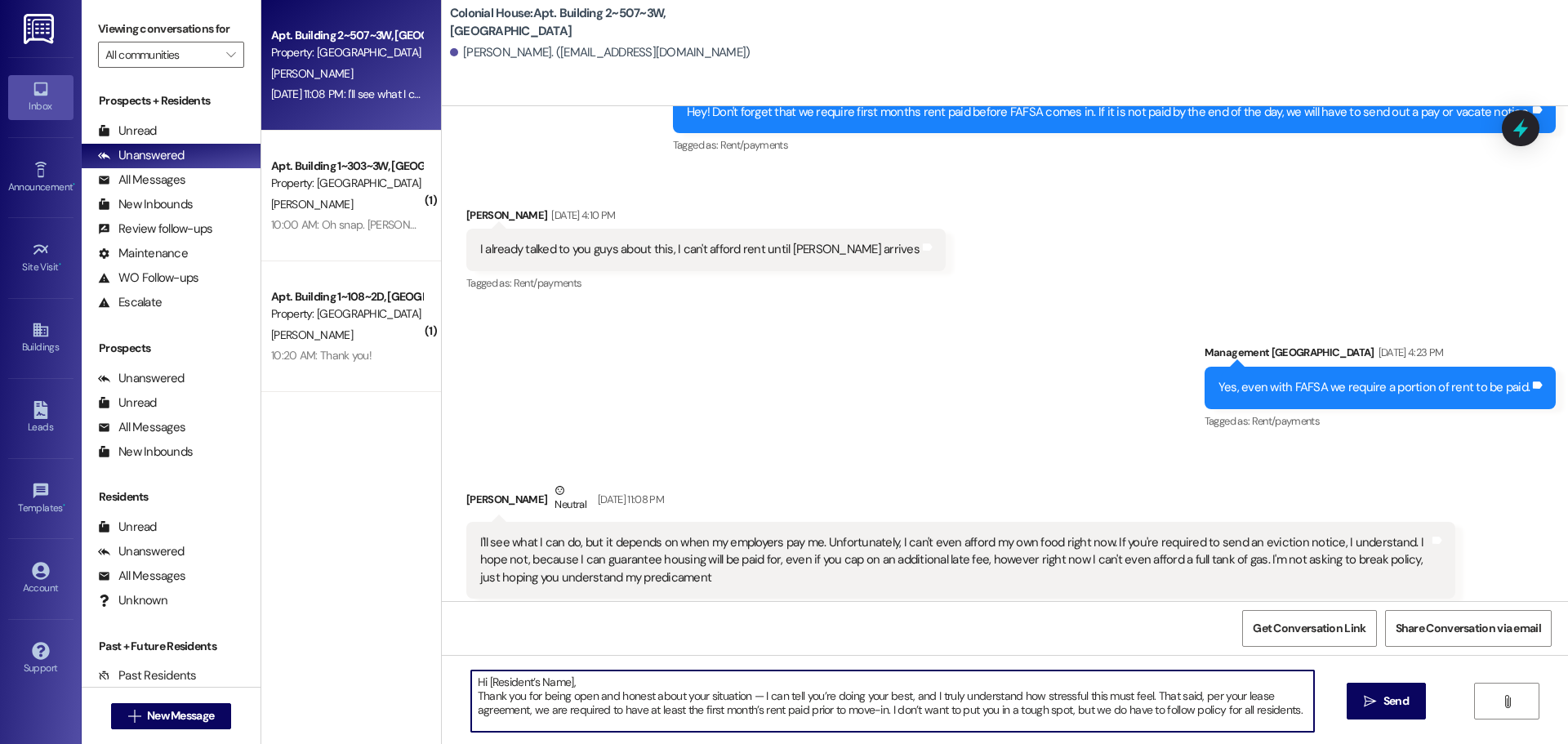
drag, startPoint x: 563, startPoint y: 682, endPoint x: 482, endPoint y: 677, distance: 81.2
click at [482, 677] on textarea "Hi [Resident’s Name], Thank you for being open and honest about your situation …" at bounding box center [893, 701] width 843 height 61
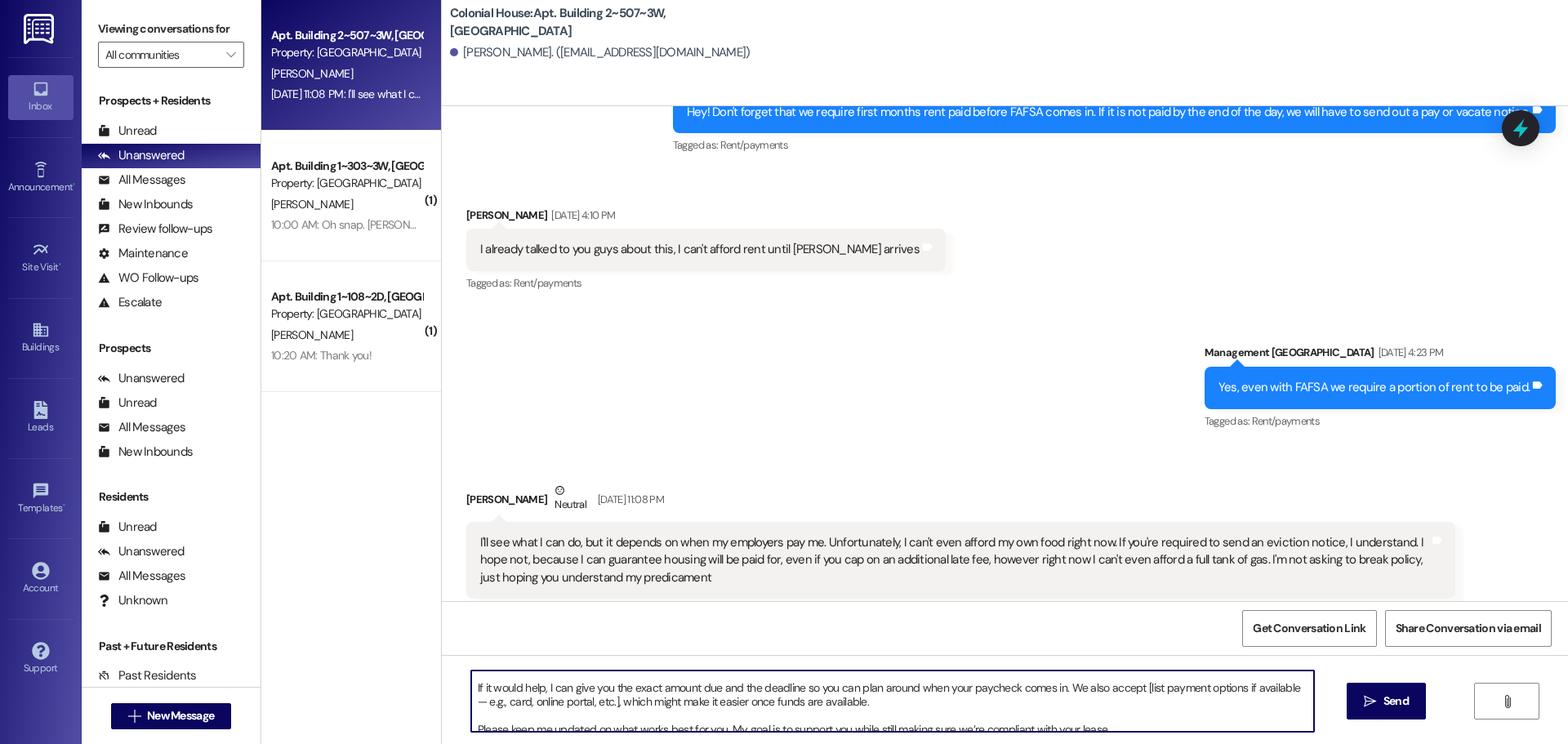
scroll to position [44, 0]
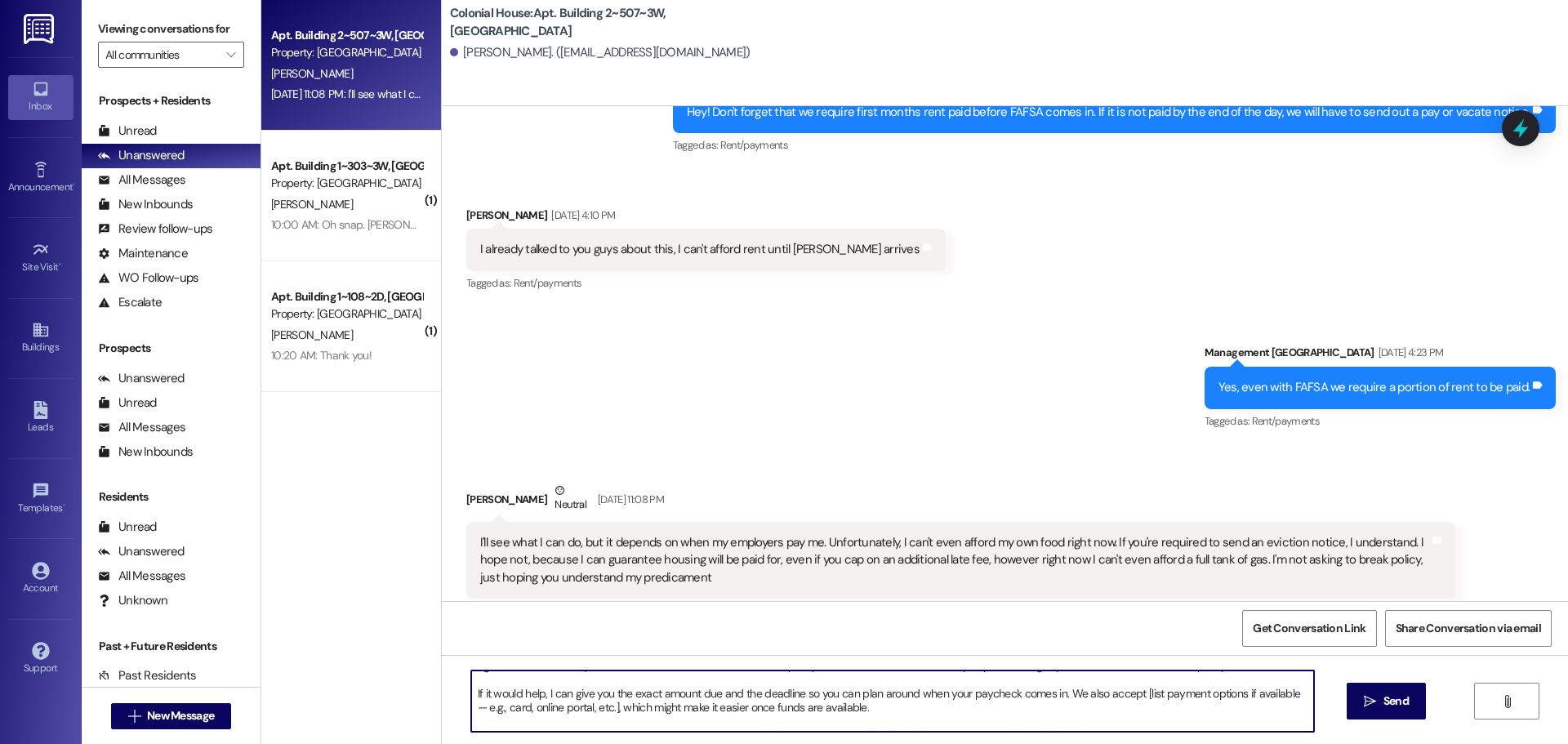
drag, startPoint x: 868, startPoint y: 692, endPoint x: 1054, endPoint y: 686, distance: 186.1
click at [1054, 686] on textarea "Hi Trenton, Thank you for being open and honest about your situation — I can te…" at bounding box center [893, 701] width 843 height 61
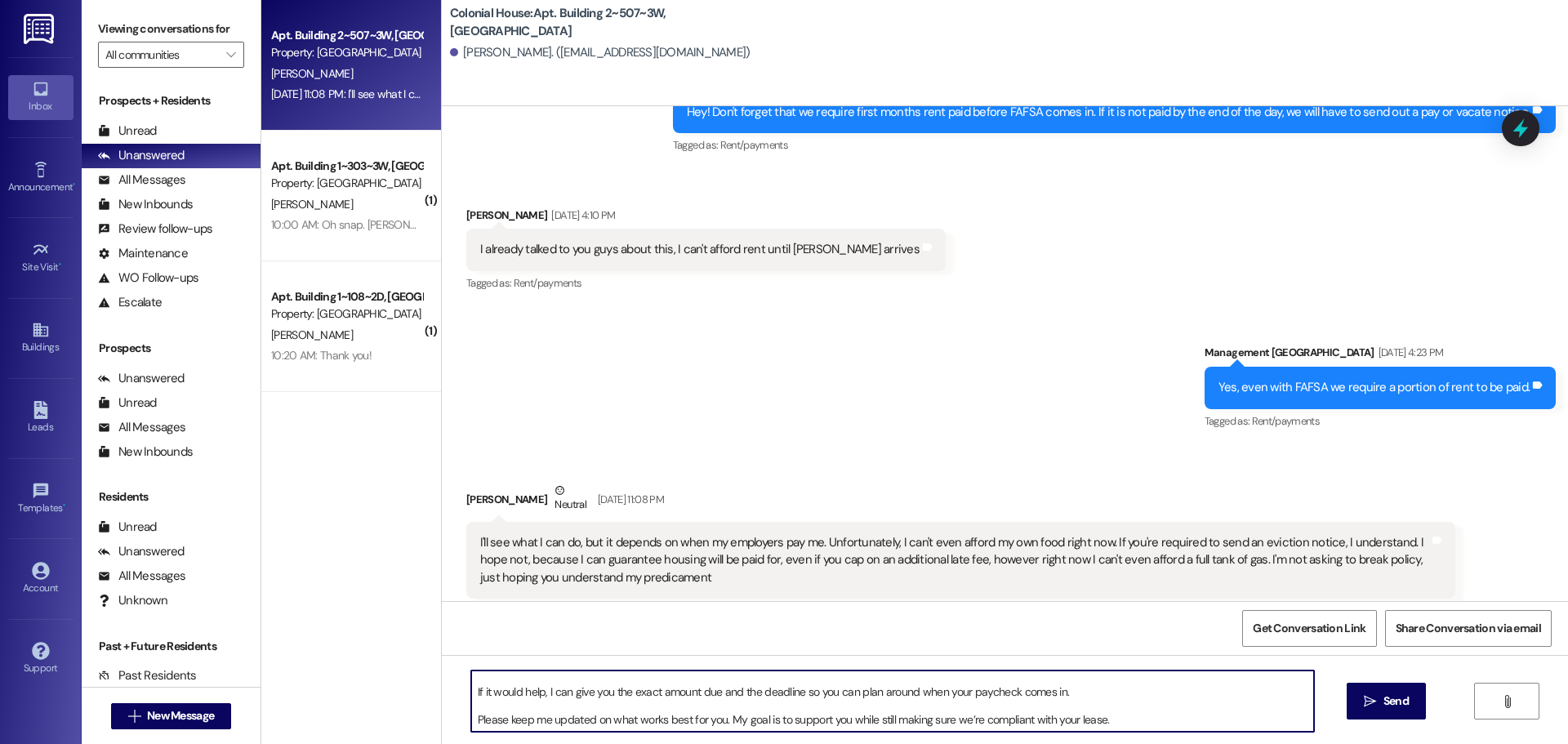
scroll to position [0, 0]
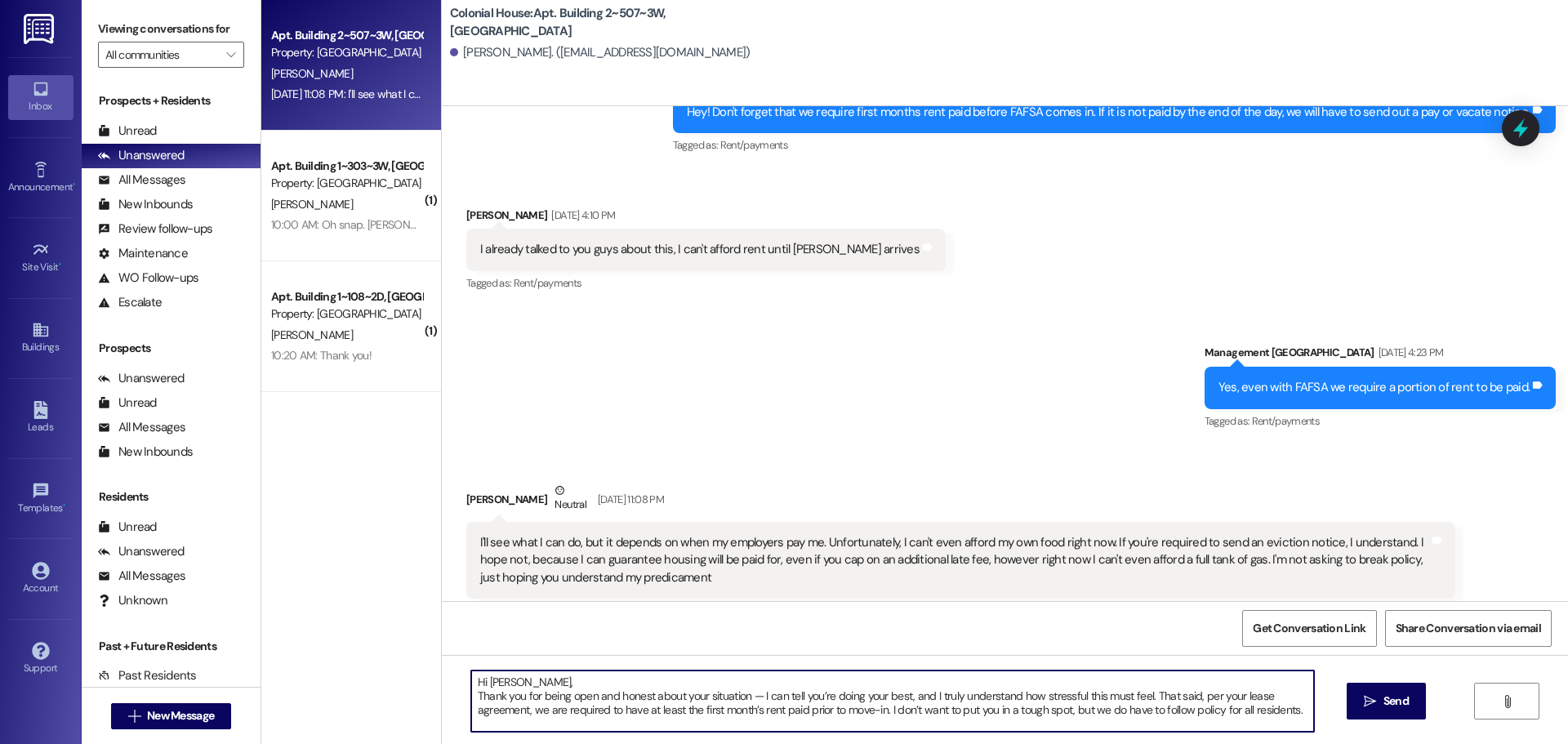
drag, startPoint x: 1137, startPoint y: 720, endPoint x: 257, endPoint y: 622, distance: 885.4
click at [261, 622] on div "Apt. Building 2~507~3W, Building 2 Colonial House Property: Colonial House T. B…" at bounding box center [915, 372] width 1307 height 744
type textarea "Hi Trenton, Thank you for being open and honest about your situation — I can te…"
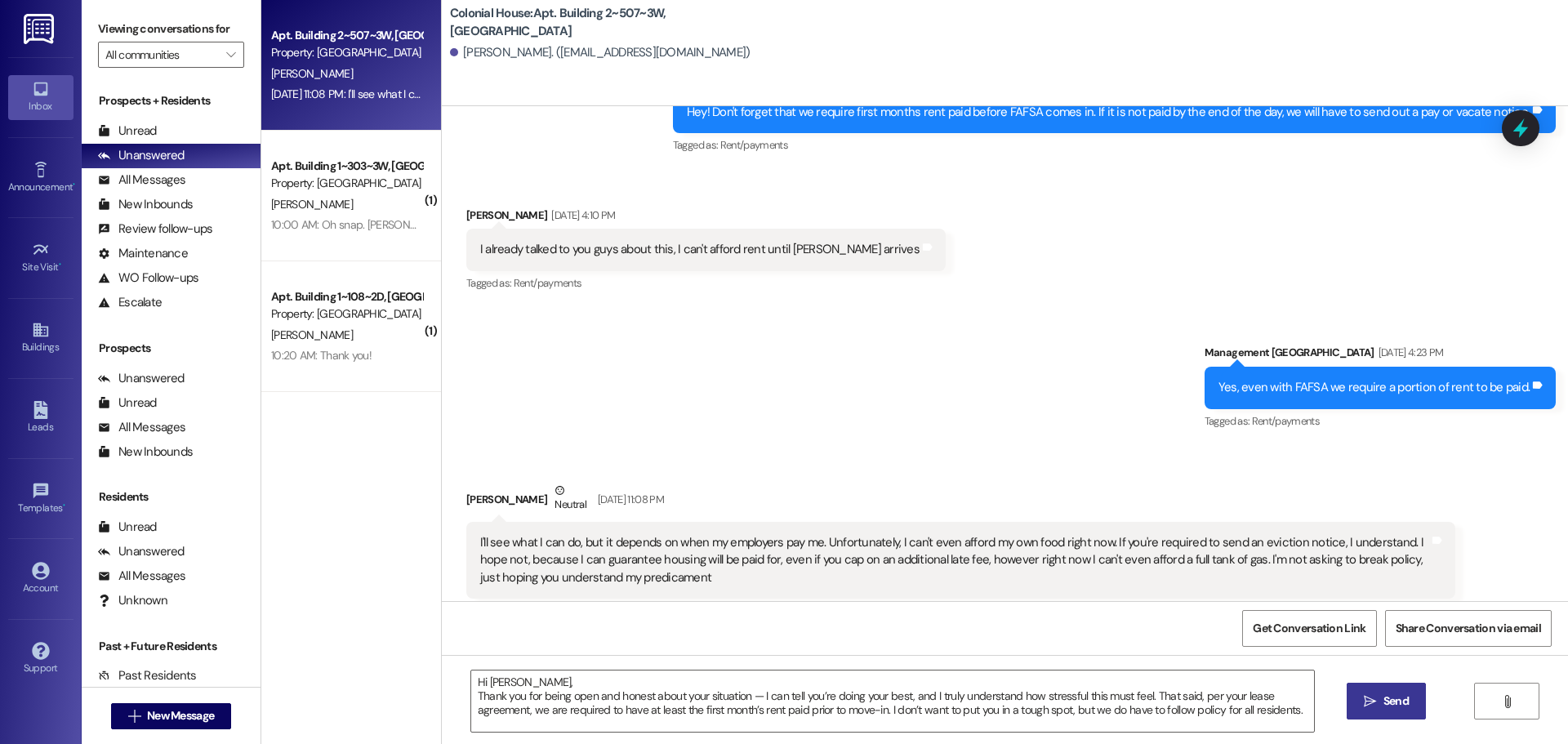
click at [1399, 690] on button " Send" at bounding box center [1386, 701] width 79 height 37
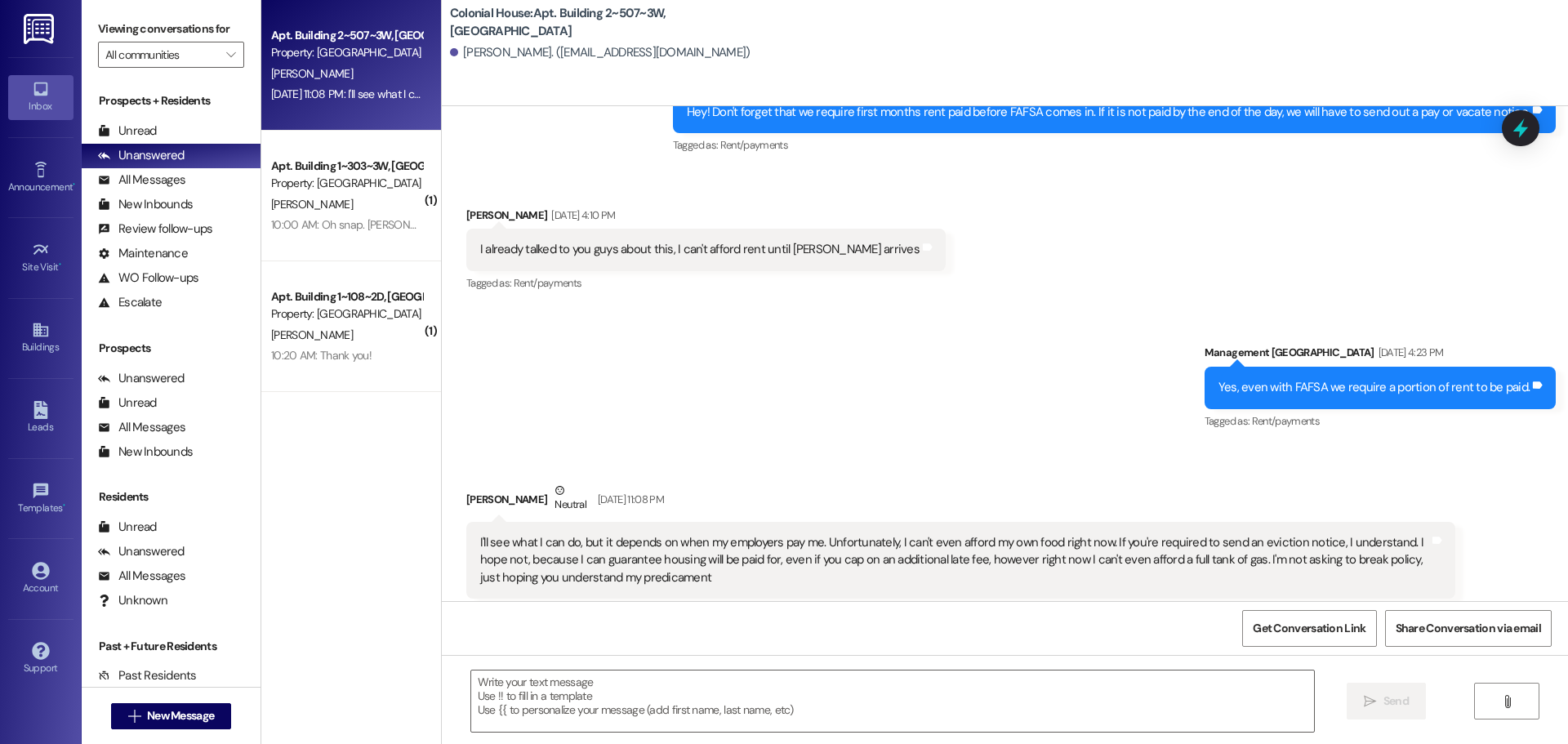
scroll to position [26114, 0]
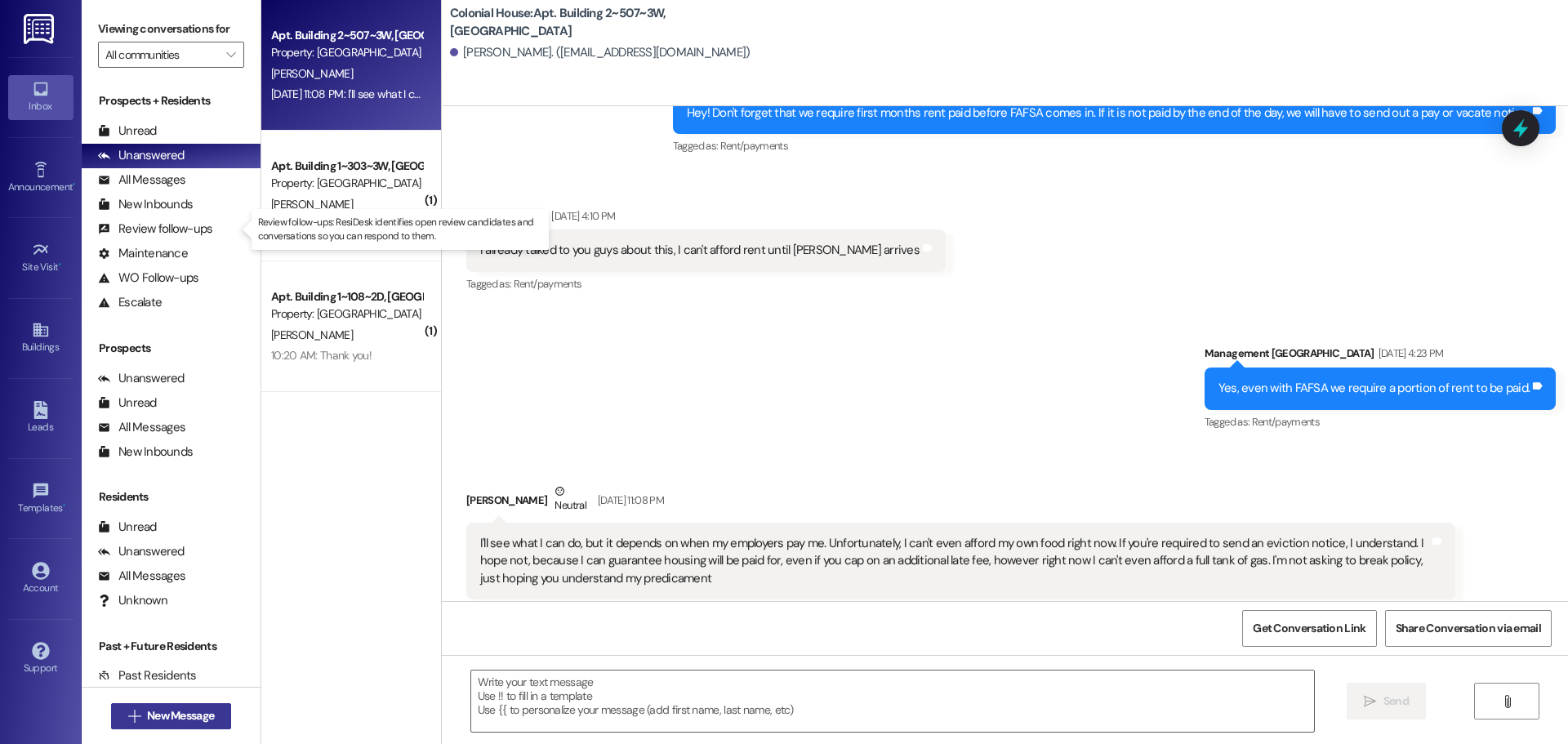
click at [209, 719] on span "New Message" at bounding box center [180, 715] width 67 height 17
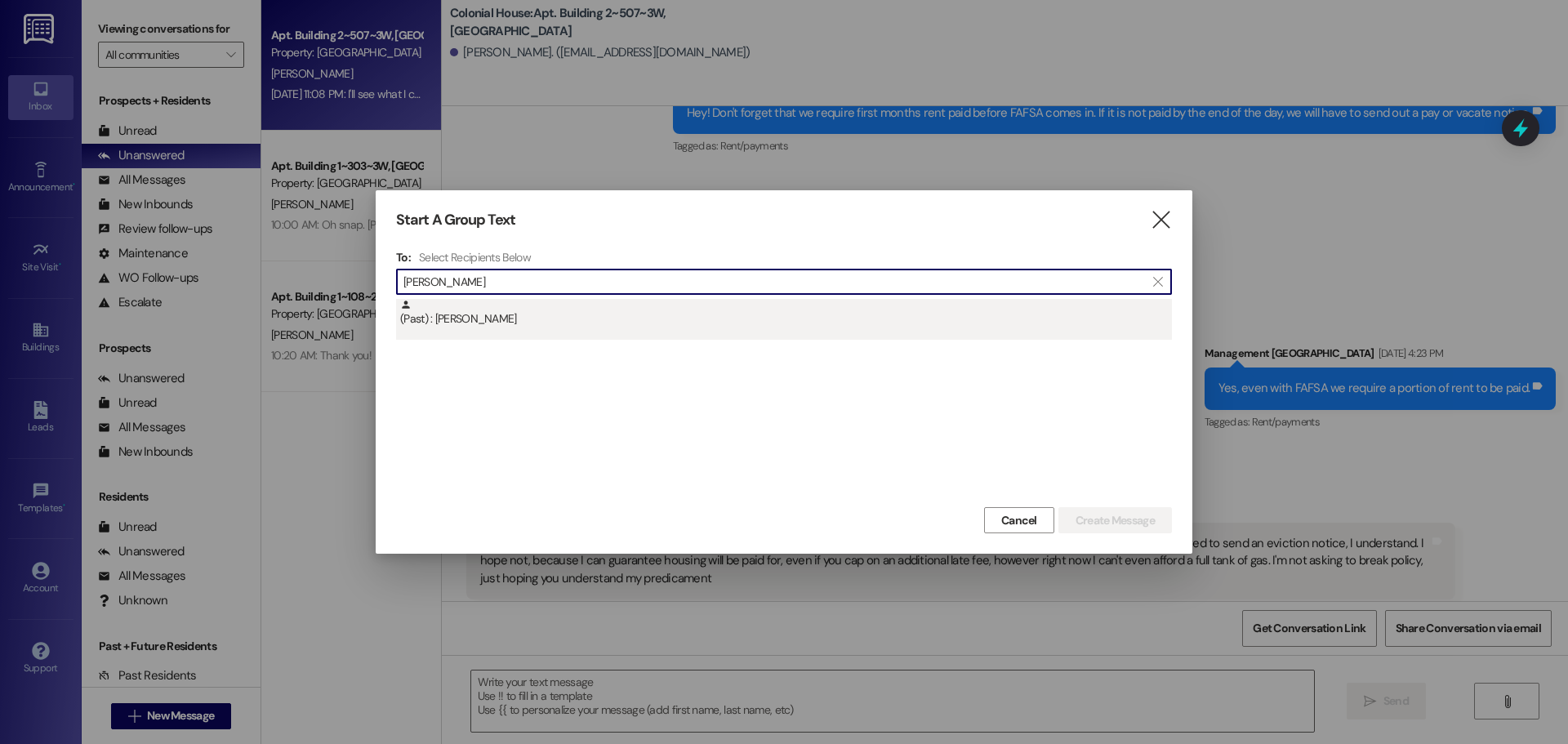
type input "Jared Need"
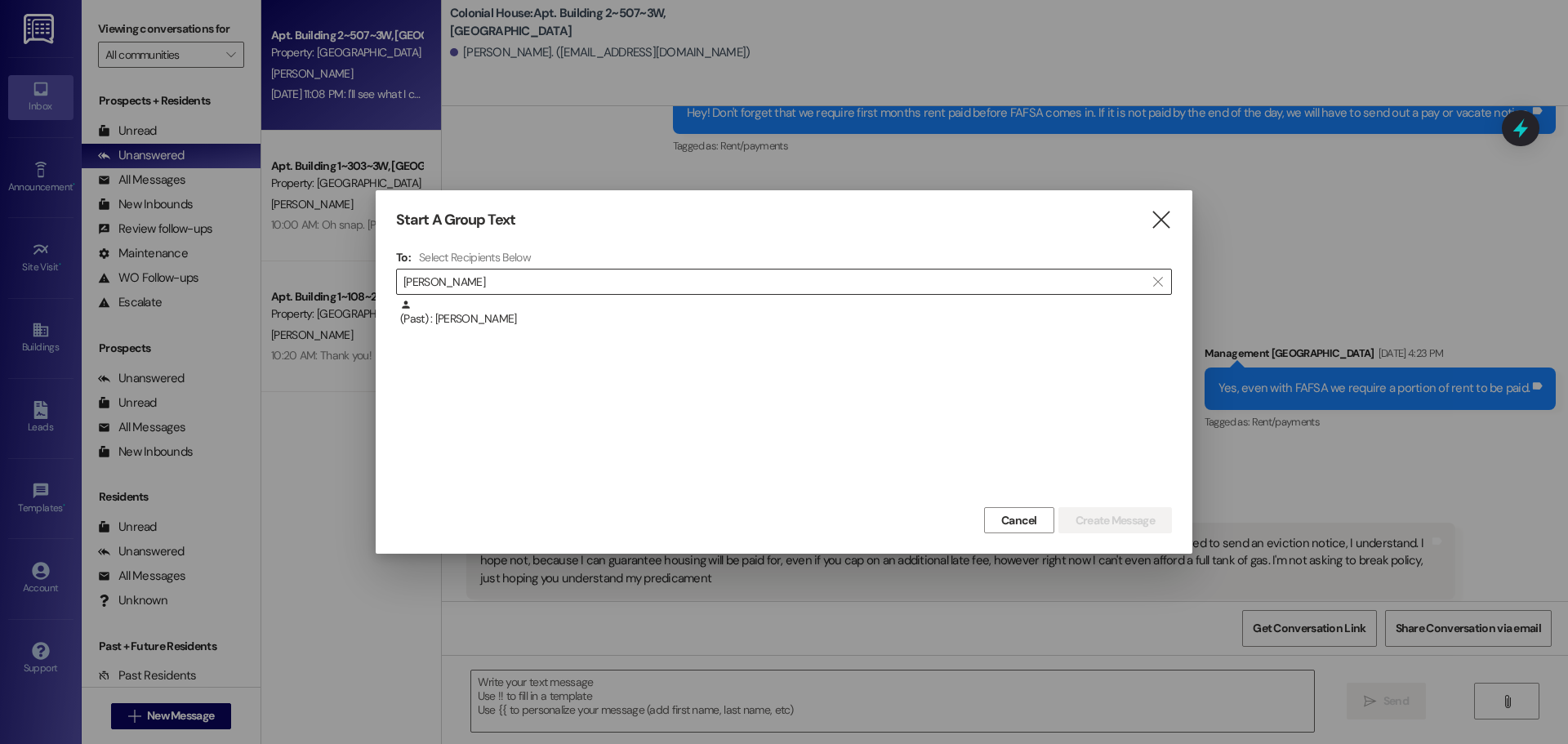
drag, startPoint x: 808, startPoint y: 307, endPoint x: 1009, endPoint y: 385, distance: 215.6
click at [810, 307] on div "(Past) : Jared Needham" at bounding box center [786, 313] width 772 height 29
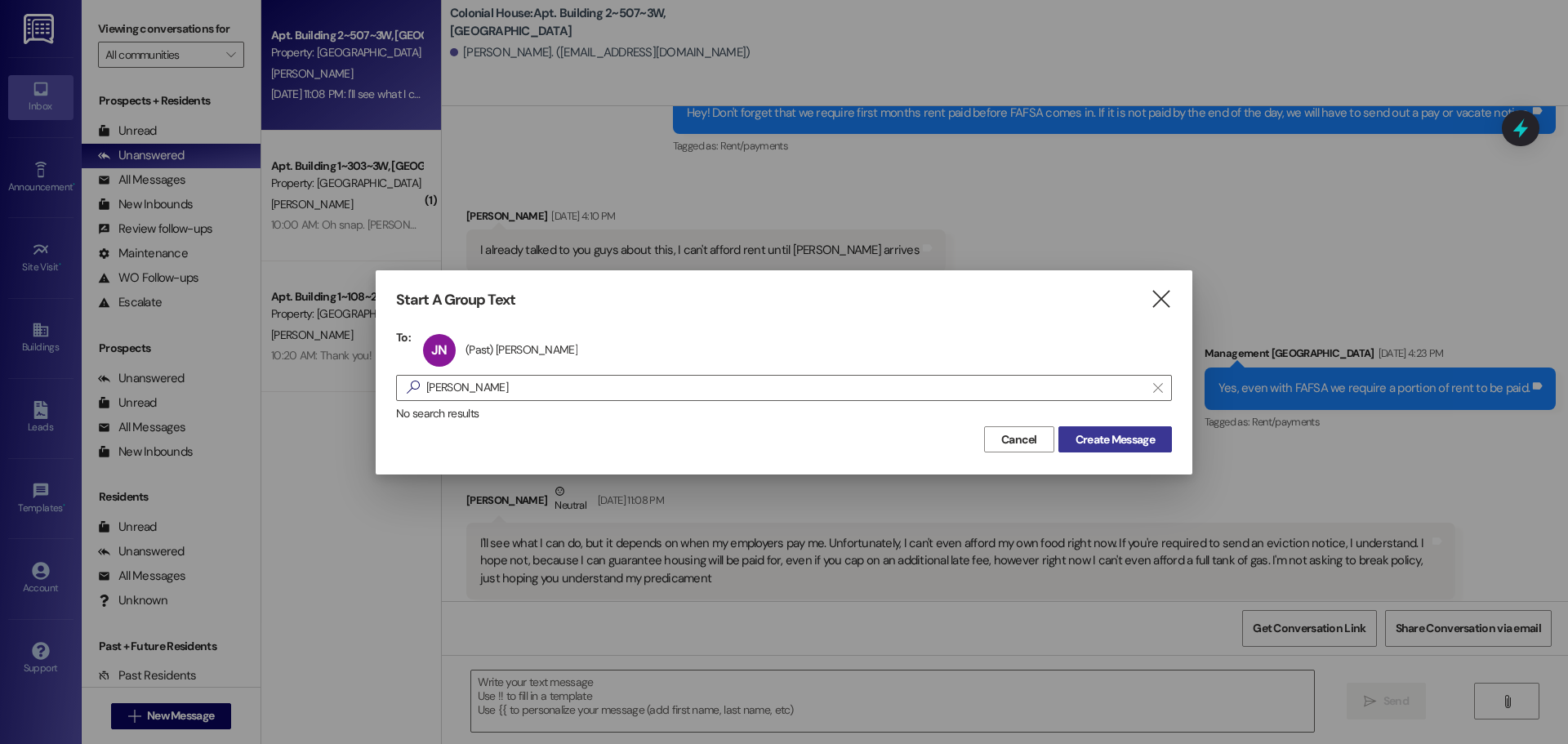
click at [1129, 444] on span "Create Message" at bounding box center [1115, 439] width 79 height 17
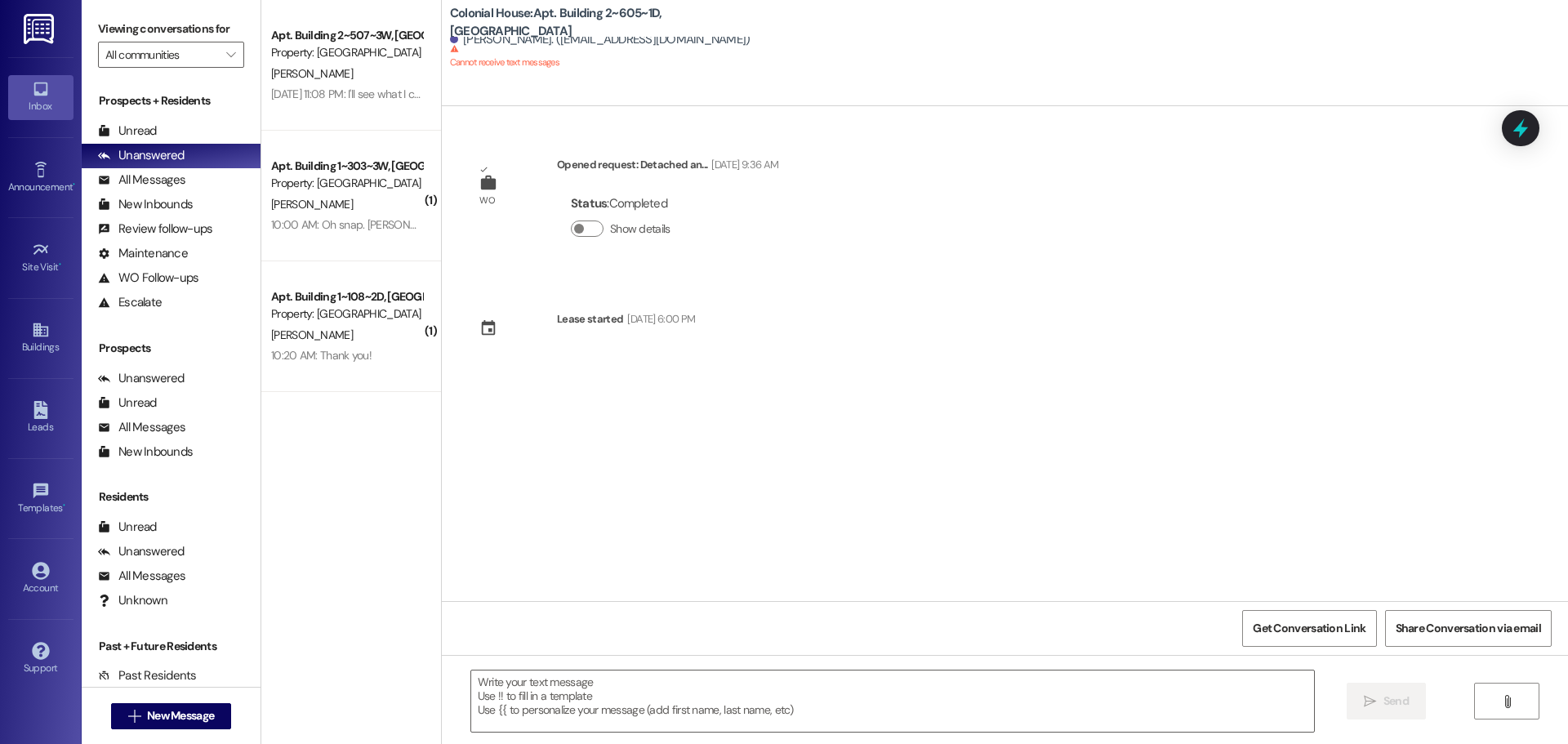
scroll to position [0, 0]
click at [1143, 398] on div "WO Opened request: Detached an... Apr 15, 2024 at 9:36 AM Status : Completed Sh…" at bounding box center [1004, 354] width 1126 height 495
drag, startPoint x: 773, startPoint y: 312, endPoint x: 760, endPoint y: 299, distance: 18.4
click at [765, 304] on div "WO Opened request: Detached an... Apr 15, 2024 at 9:36 AM Status : Completed Sh…" at bounding box center [1004, 354] width 1126 height 495
click at [168, 715] on span "New Message" at bounding box center [180, 715] width 67 height 17
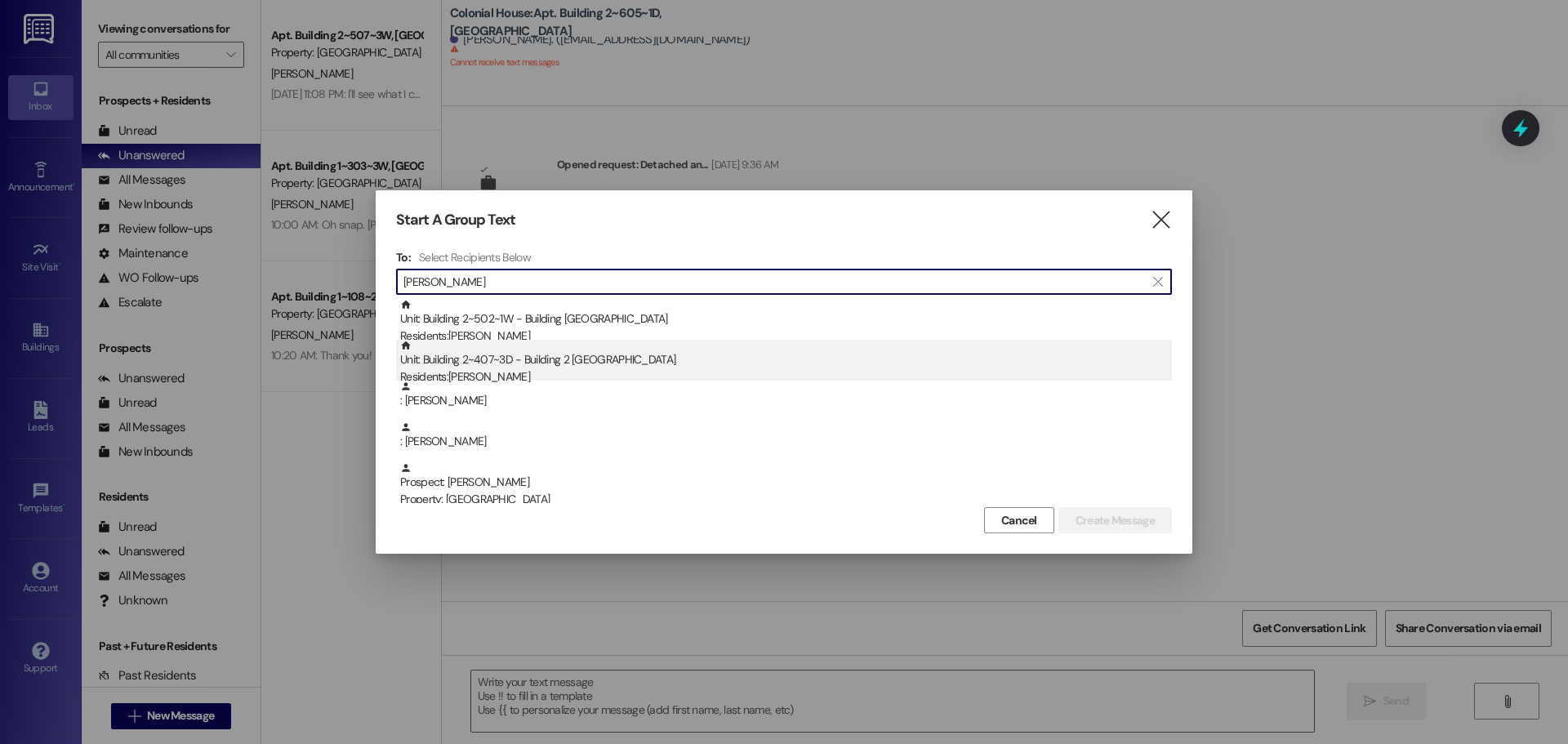
type input "Aidan"
click at [578, 345] on div "Unit: Building 2~407~3D - Building 2 Colonial House Residents: Aidan Johnson" at bounding box center [786, 363] width 772 height 47
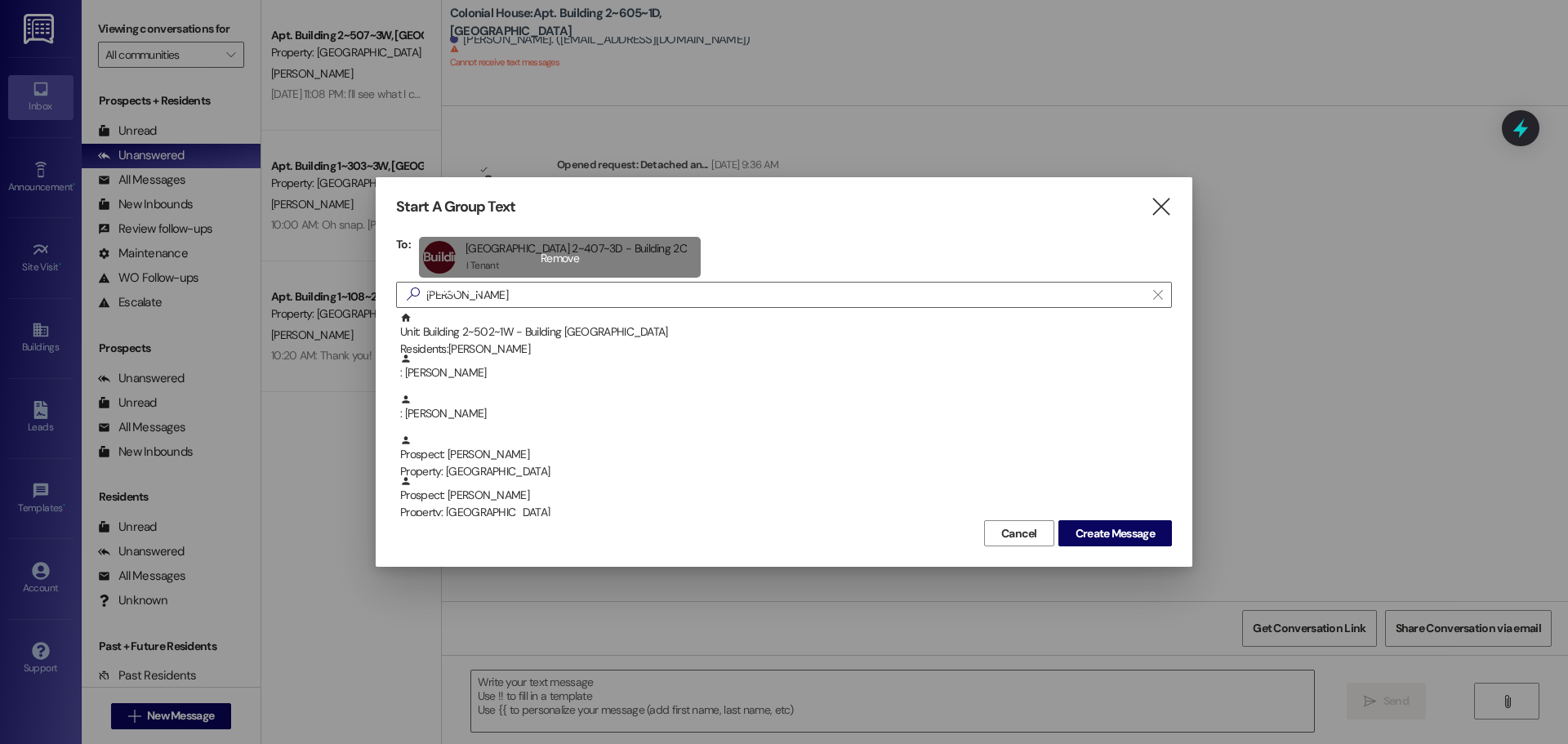
click at [519, 252] on div "Building 2~407~3D Apt Building 2~407~3D - Building 2C Apt Building 2~407~3D - B…" at bounding box center [559, 257] width 282 height 41
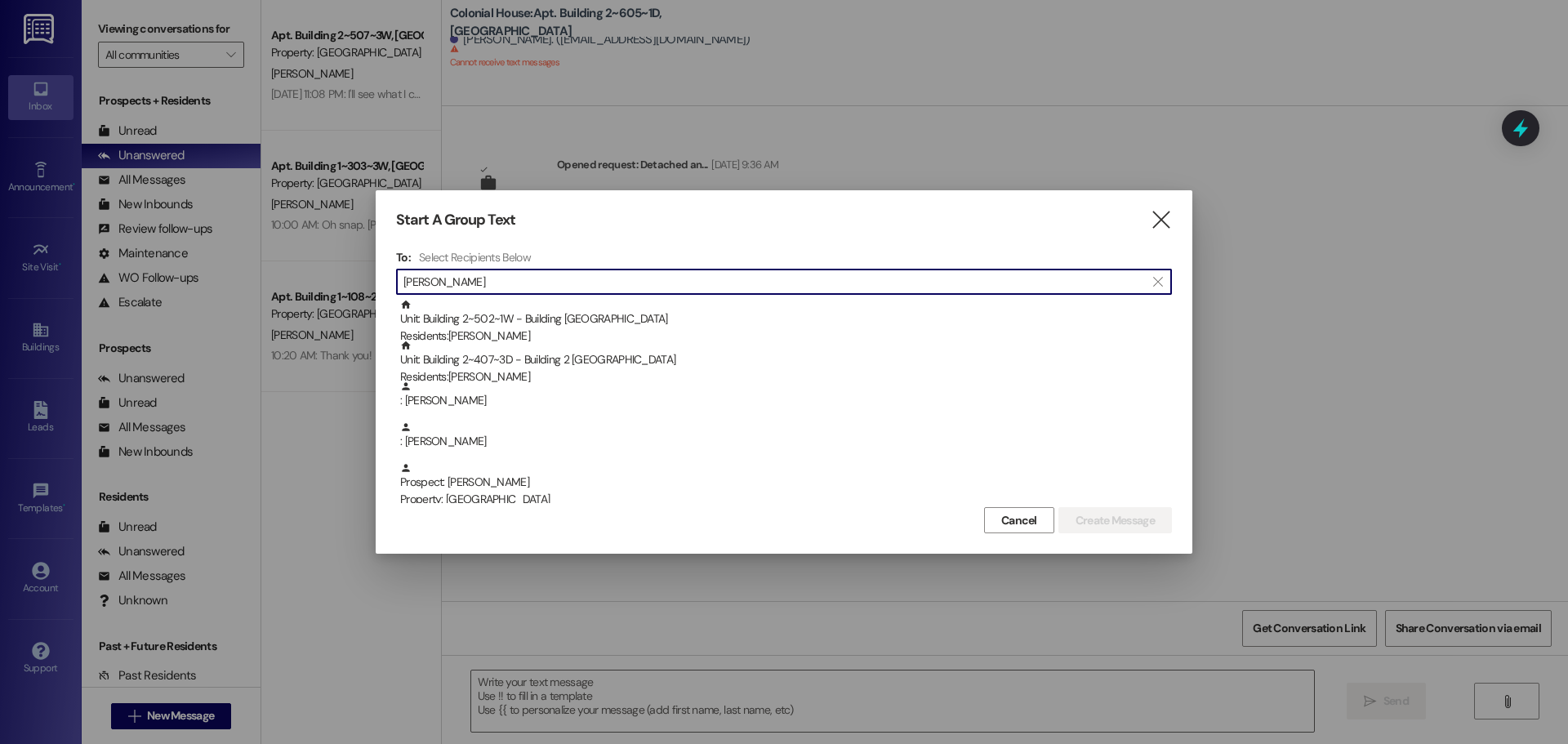
click at [521, 282] on input "Aidan" at bounding box center [774, 282] width 742 height 23
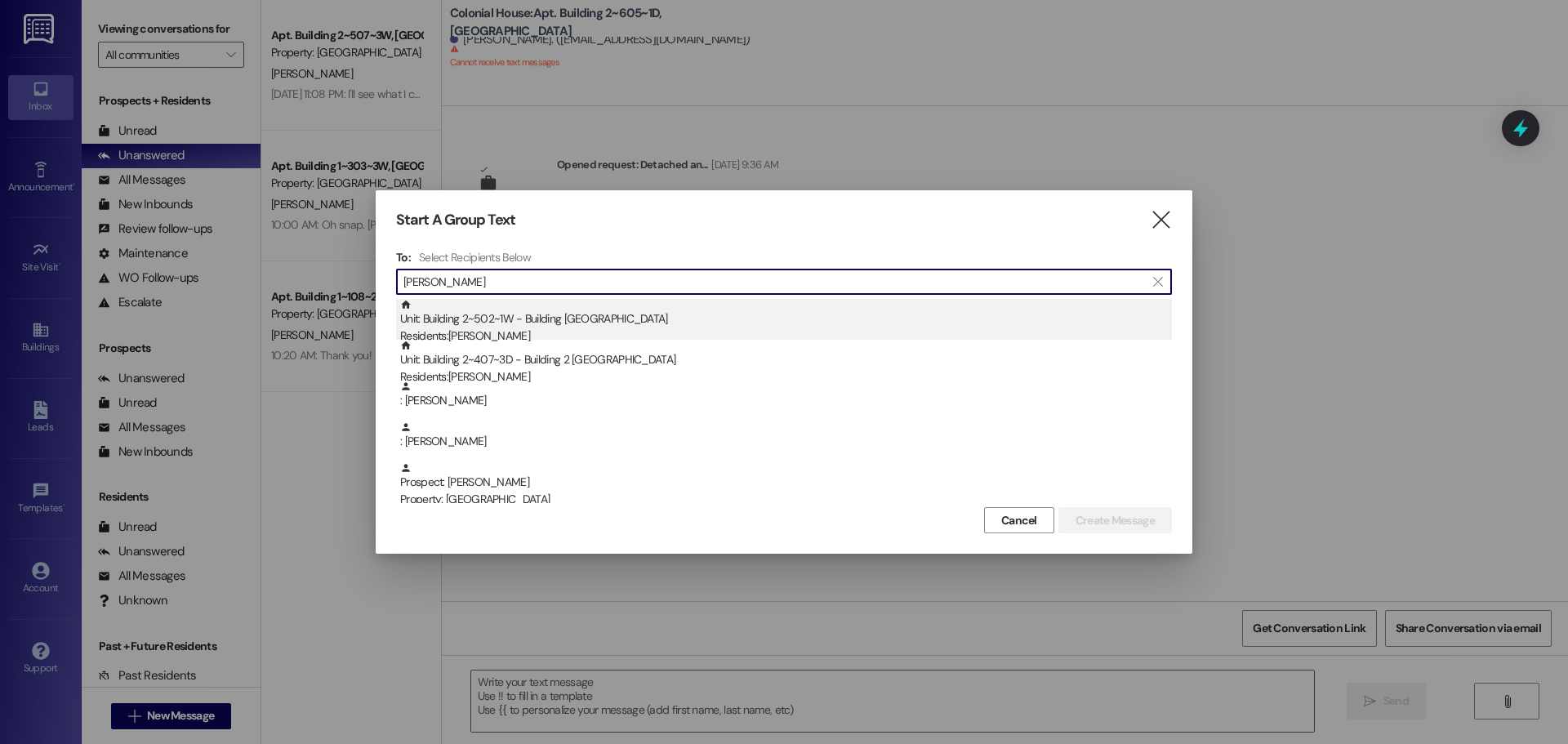
click at [517, 316] on div "Unit: Building 2~502~1W - Building 2 Colonial House Residents: Aidan Alley" at bounding box center [786, 322] width 772 height 47
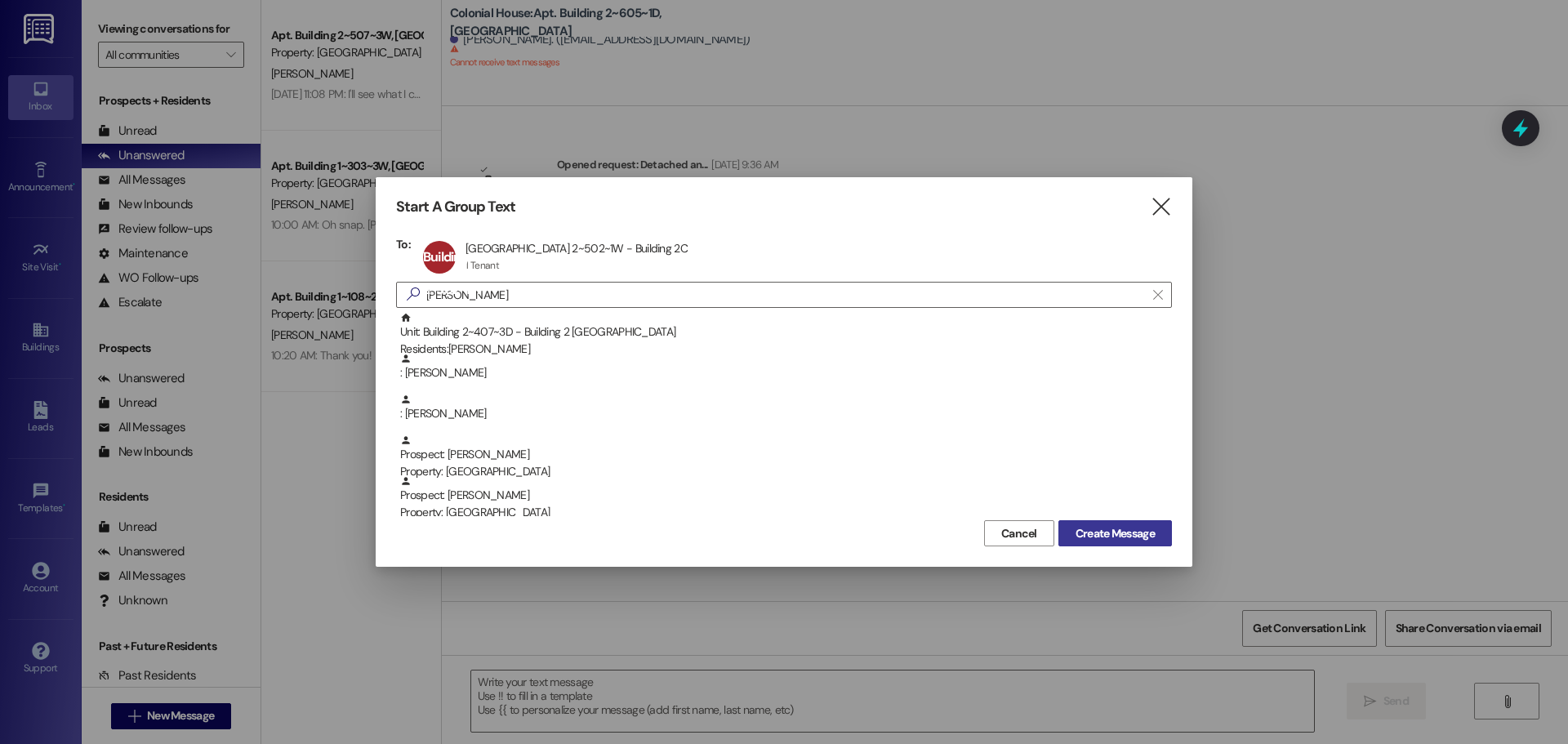
click at [1138, 528] on span "Create Message" at bounding box center [1115, 533] width 79 height 17
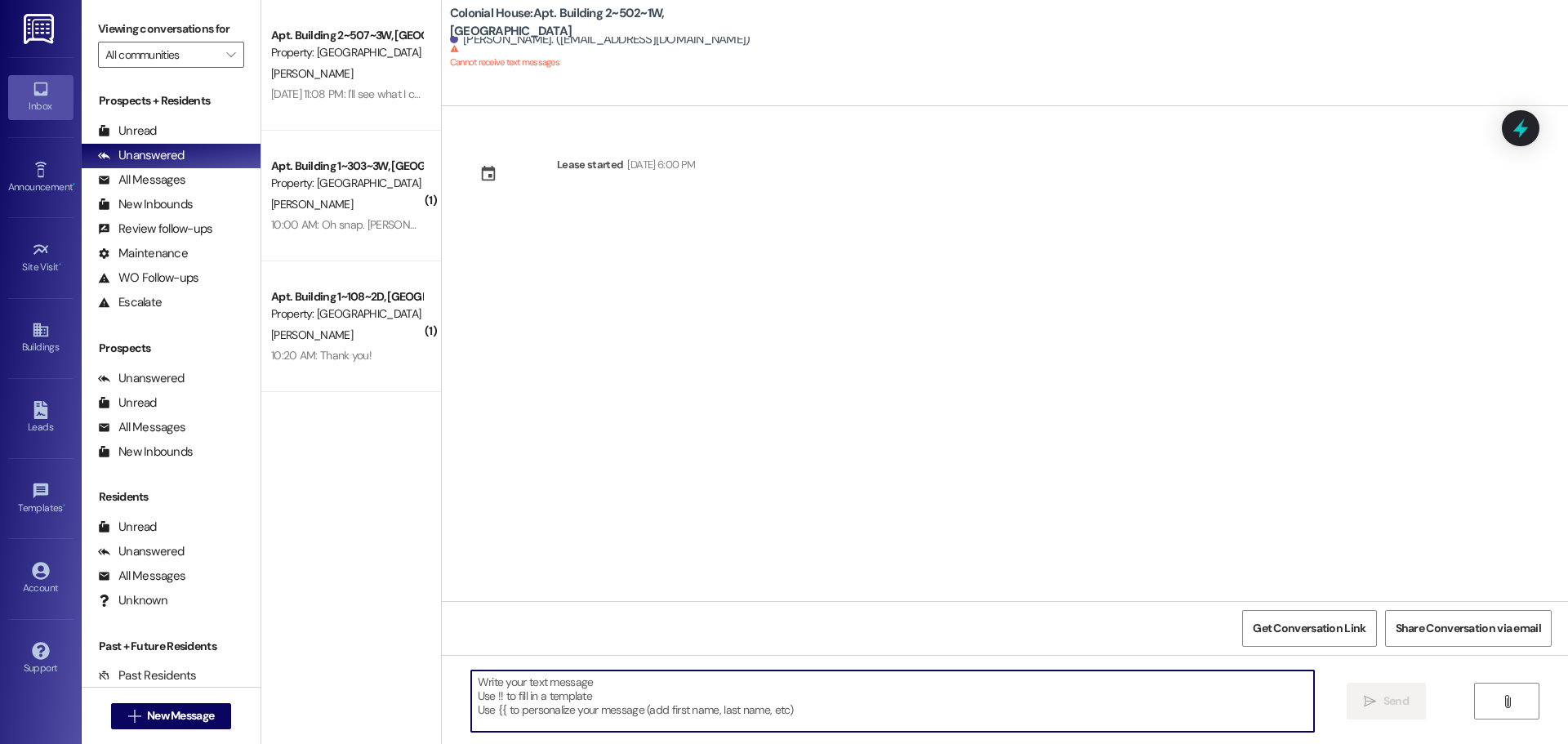
click at [532, 709] on textarea at bounding box center [893, 701] width 843 height 61
type textarea "H"
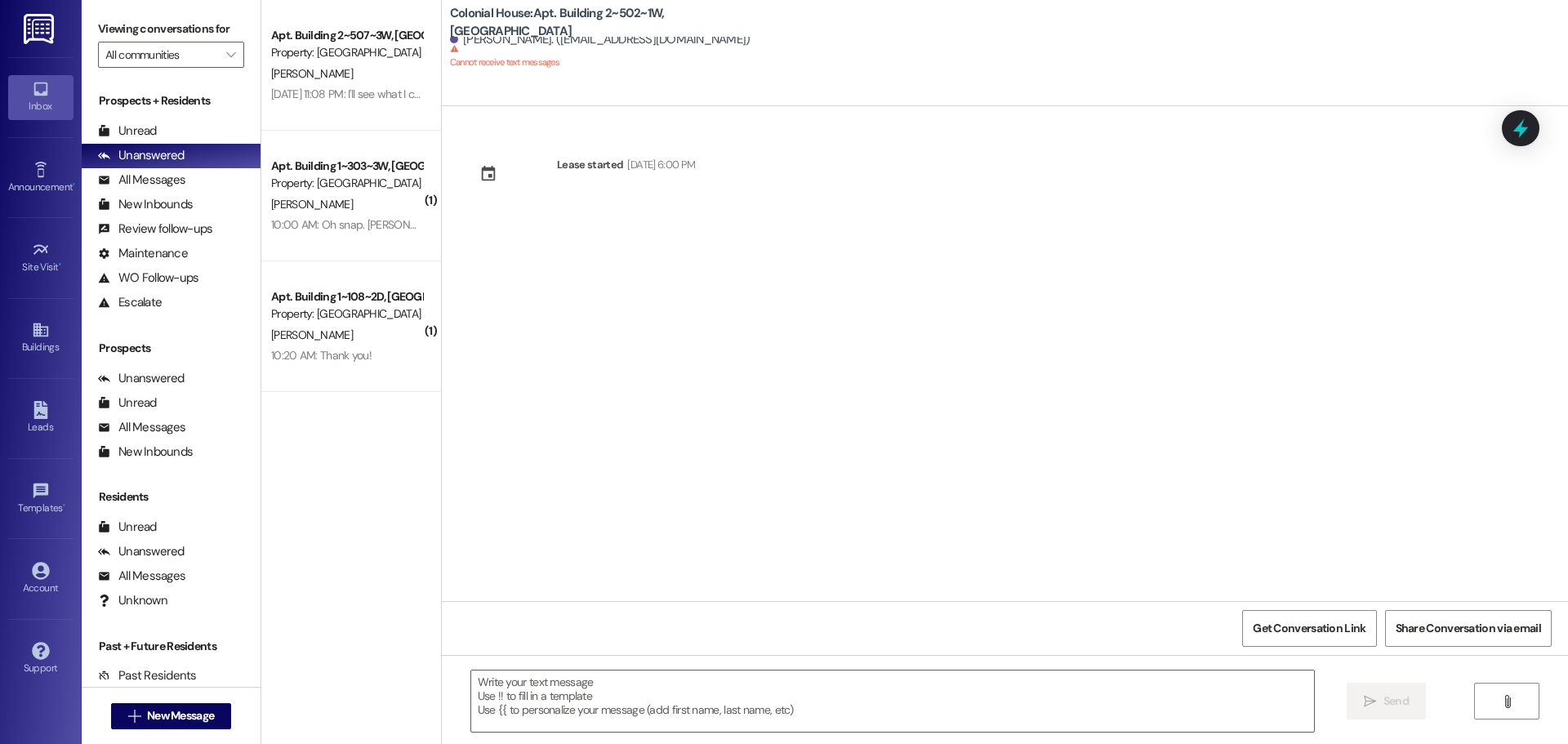
click at [471, 63] on sup "Cannot receive text messages" at bounding box center [505, 56] width 109 height 24
click at [755, 252] on div "Lease started Jul 24, 2025 at 6:00 PM" at bounding box center [1004, 354] width 1126 height 495
click at [152, 127] on div "Unread" at bounding box center [127, 131] width 59 height 17
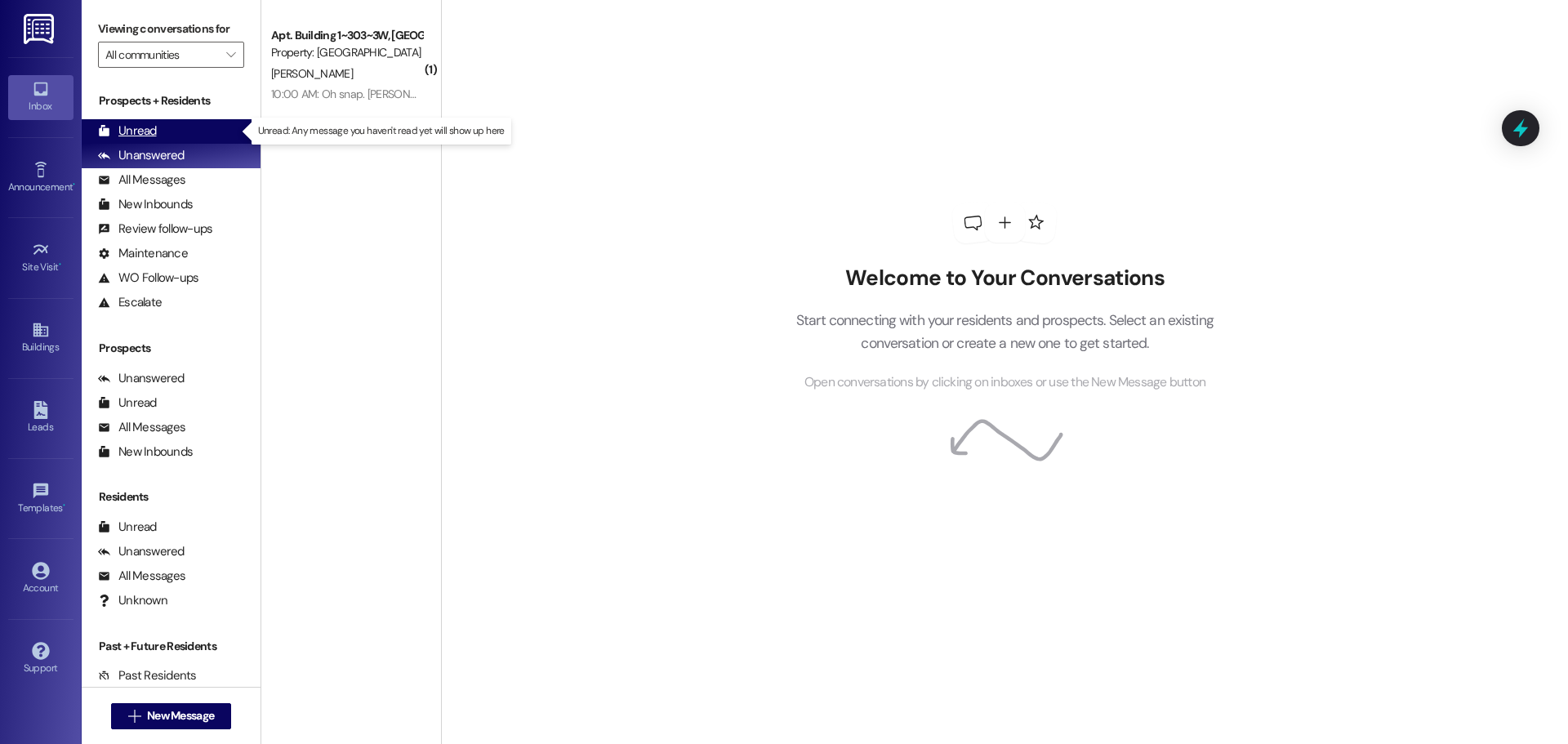
click at [166, 131] on div "Unread (0)" at bounding box center [171, 131] width 179 height 25
click at [166, 136] on div "Unread (0)" at bounding box center [171, 131] width 179 height 25
drag, startPoint x: 109, startPoint y: 110, endPoint x: 109, endPoint y: 121, distance: 11.0
click at [109, 114] on div "Prospects + Residents Unread (0) Unread: Any message you haven't read yet will …" at bounding box center [171, 203] width 179 height 222
click at [114, 127] on div "Unread" at bounding box center [127, 131] width 59 height 17
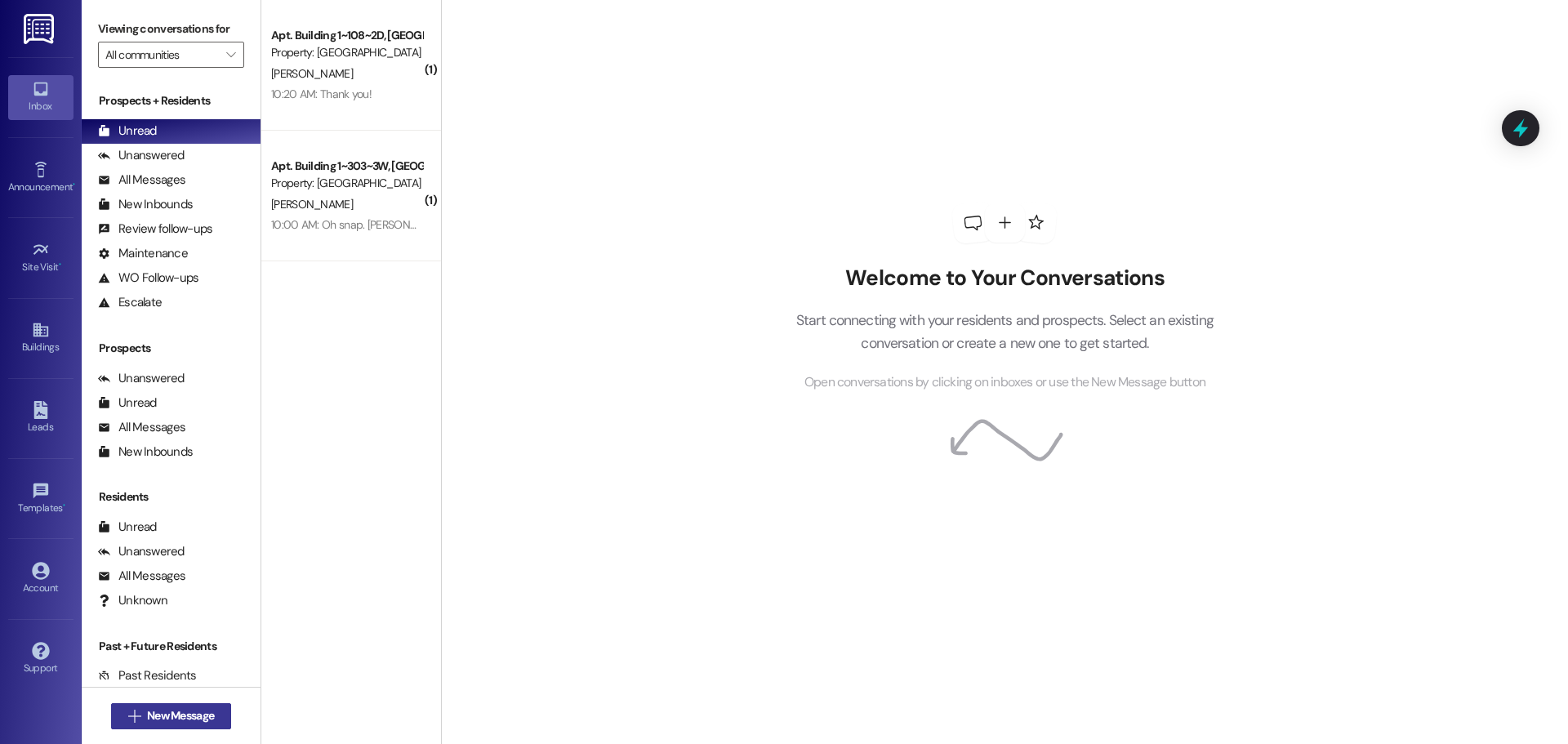
click at [179, 713] on span "New Message" at bounding box center [180, 715] width 67 height 17
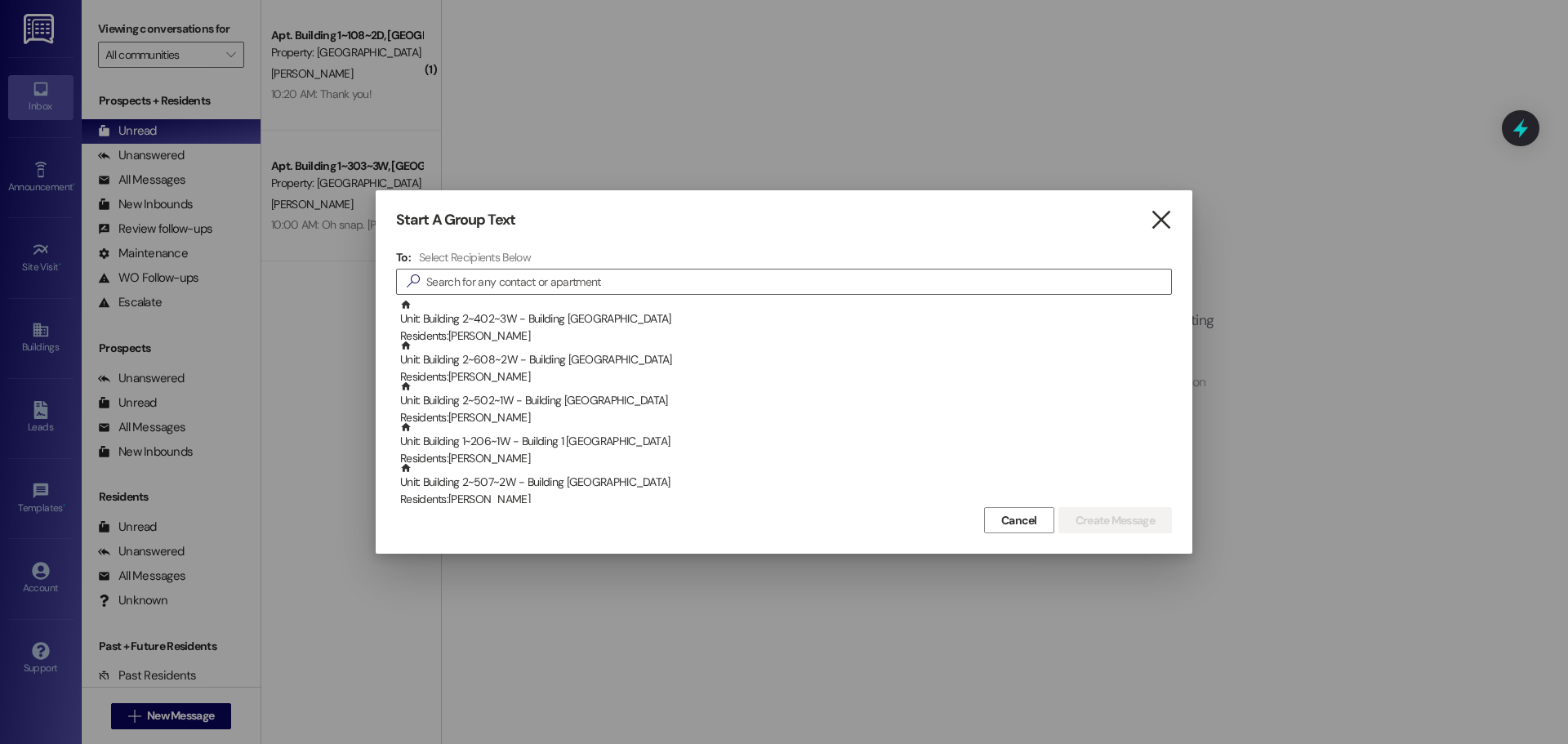
click at [1155, 225] on icon "" at bounding box center [1160, 220] width 22 height 17
